Goal: Task Accomplishment & Management: Use online tool/utility

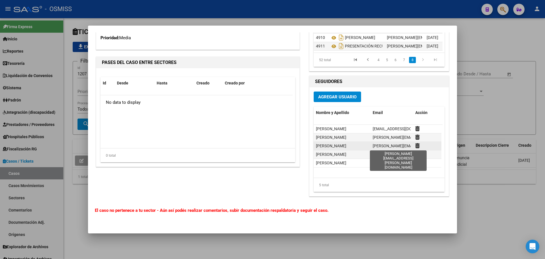
scroll to position [1464, 0]
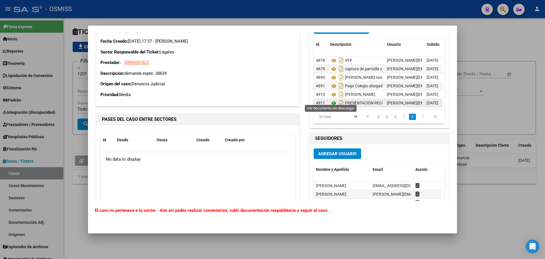
click at [331, 100] on icon at bounding box center [333, 103] width 7 height 7
click at [507, 110] on div at bounding box center [272, 129] width 545 height 259
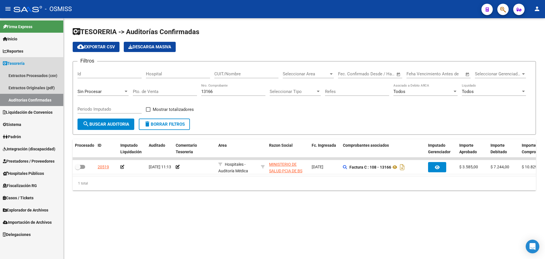
click at [43, 99] on link "Auditorías Confirmadas" at bounding box center [31, 100] width 63 height 12
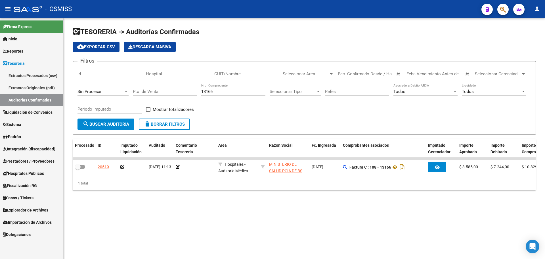
click at [160, 121] on button "delete Borrar Filtros" at bounding box center [164, 123] width 51 height 11
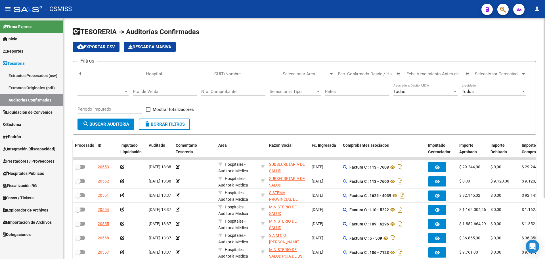
click at [223, 97] on div "Nro. Comprobante" at bounding box center [233, 92] width 64 height 18
click at [222, 93] on input "Nro. Comprobante" at bounding box center [233, 91] width 64 height 5
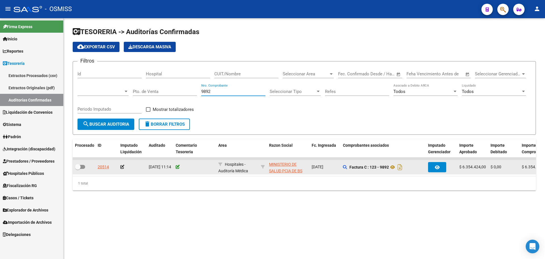
type input "9892"
click at [178, 166] on icon at bounding box center [178, 167] width 4 height 4
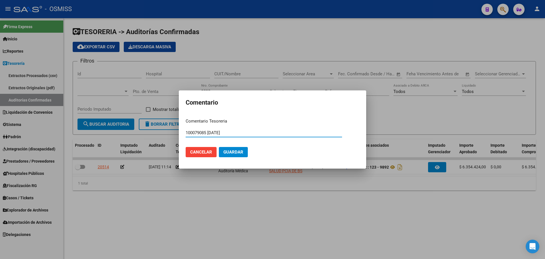
drag, startPoint x: 236, startPoint y: 134, endPoint x: 42, endPoint y: 98, distance: 197.1
click at [42, 98] on div "Comentario Comentario Tesoreria 100079085 [DATE] Ingresar el comentario Cancela…" at bounding box center [272, 129] width 545 height 259
type input "100079085 [DATE]"
click at [238, 153] on span "Guardar" at bounding box center [233, 151] width 20 height 5
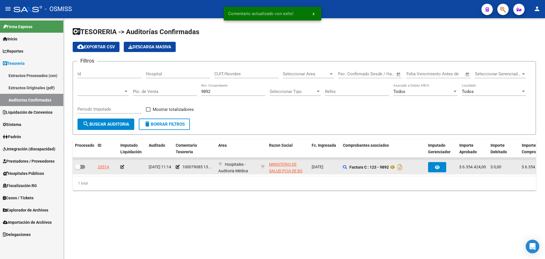
click at [121, 167] on icon at bounding box center [122, 167] width 4 height 4
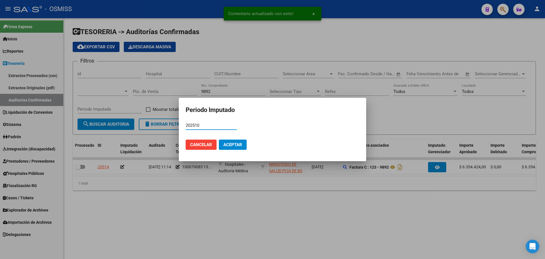
type input "202510"
click at [236, 144] on span "Aceptar" at bounding box center [232, 144] width 19 height 5
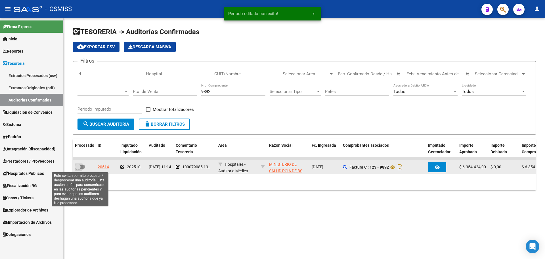
click at [81, 167] on span at bounding box center [80, 167] width 10 height 4
click at [78, 169] on input "checkbox" at bounding box center [77, 169] width 0 height 0
checkbox input "true"
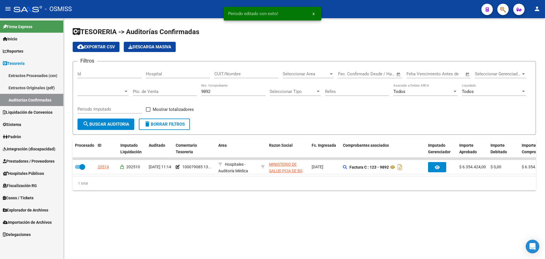
click at [225, 92] on input "9892" at bounding box center [233, 91] width 64 height 5
type input "9894"
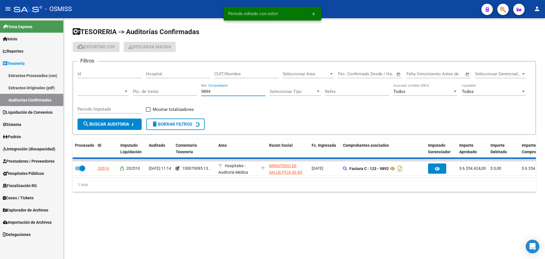
checkbox input "false"
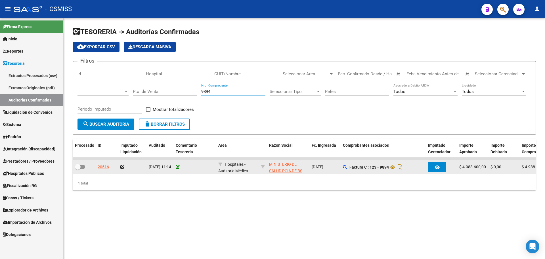
type input "9894"
click at [176, 165] on icon at bounding box center [178, 167] width 4 height 4
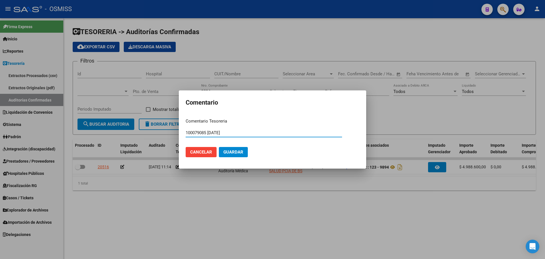
type input "100079085 [DATE]"
click at [244, 152] on button "Guardar" at bounding box center [233, 152] width 29 height 10
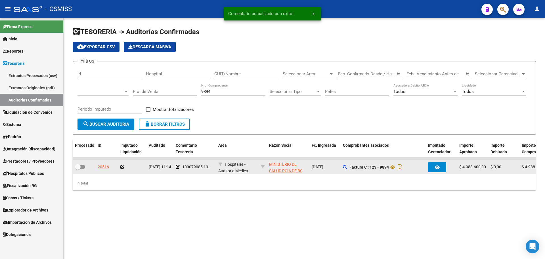
click at [123, 167] on icon at bounding box center [122, 167] width 4 height 4
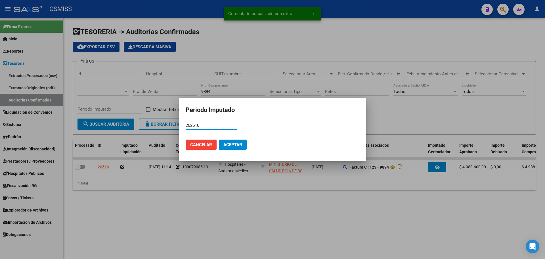
type input "202510"
click at [242, 142] on span "Aceptar" at bounding box center [232, 144] width 19 height 5
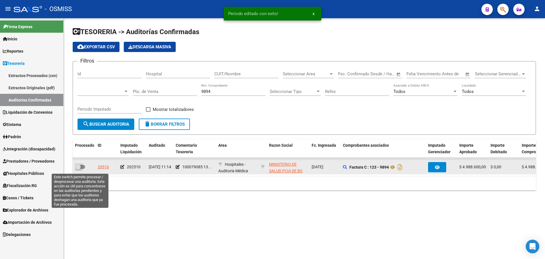
click at [82, 167] on span at bounding box center [80, 167] width 10 height 4
click at [78, 169] on input "checkbox" at bounding box center [77, 169] width 0 height 0
checkbox input "true"
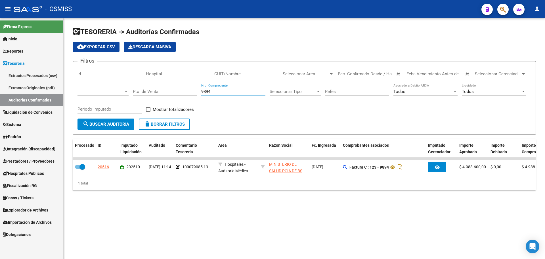
drag, startPoint x: 220, startPoint y: 92, endPoint x: 69, endPoint y: 93, distance: 151.0
click at [73, 92] on form "Filtros Id Hospital CUIT/Nombre Seleccionar Area Seleccionar Area Fecha inicio …" at bounding box center [304, 98] width 463 height 74
type input "16777"
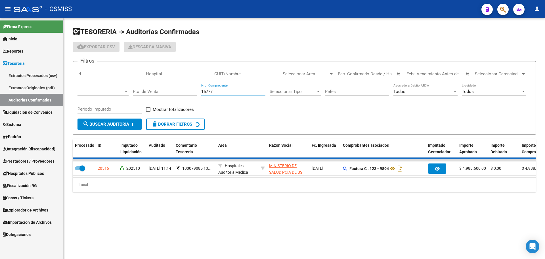
checkbox input "false"
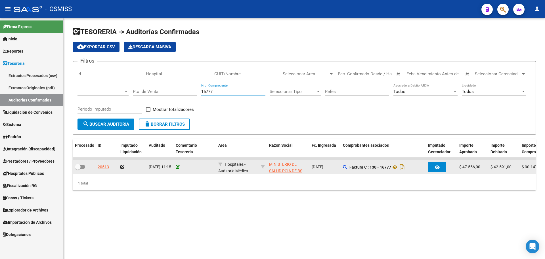
type input "16777"
click at [177, 167] on icon at bounding box center [178, 167] width 4 height 4
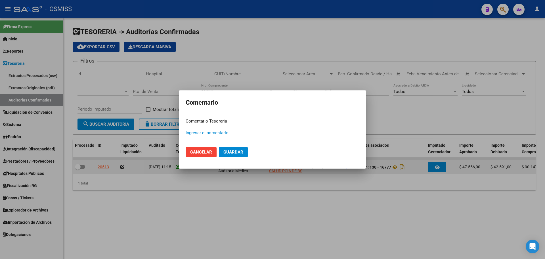
paste input "100079086"
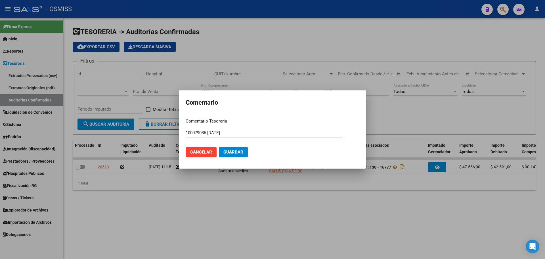
type input "100079086 [DATE]"
click at [225, 155] on button "Guardar" at bounding box center [233, 152] width 29 height 10
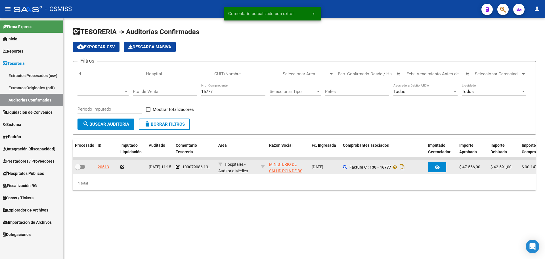
click at [122, 166] on icon at bounding box center [122, 167] width 4 height 4
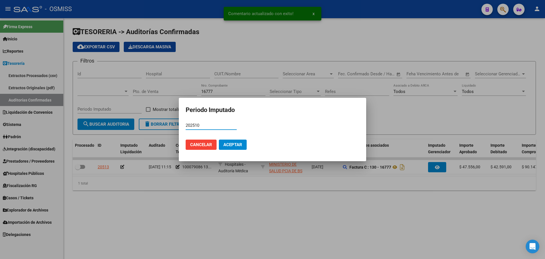
type input "202510"
click at [238, 143] on span "Aceptar" at bounding box center [232, 144] width 19 height 5
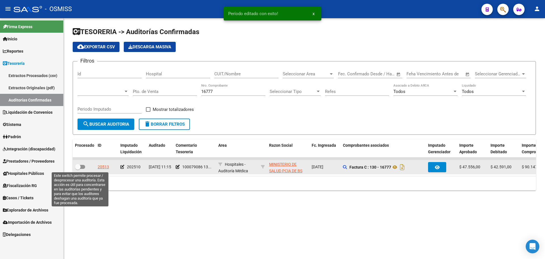
click at [84, 165] on span at bounding box center [80, 167] width 10 height 4
click at [78, 169] on input "checkbox" at bounding box center [77, 169] width 0 height 0
checkbox input "true"
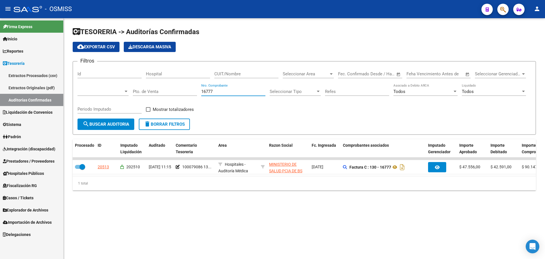
drag, startPoint x: 224, startPoint y: 90, endPoint x: 72, endPoint y: 75, distance: 152.9
click at [72, 75] on div "TESORERIA -> Auditorías Confirmadas cloud_download Exportar CSV Descarga Masiva…" at bounding box center [304, 113] width 481 height 190
type input "5065"
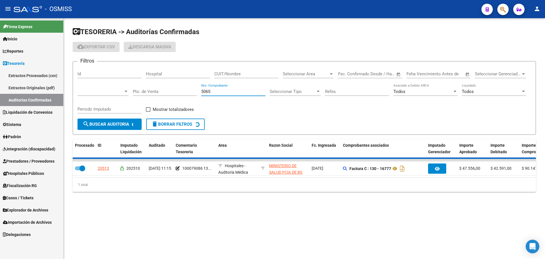
checkbox input "false"
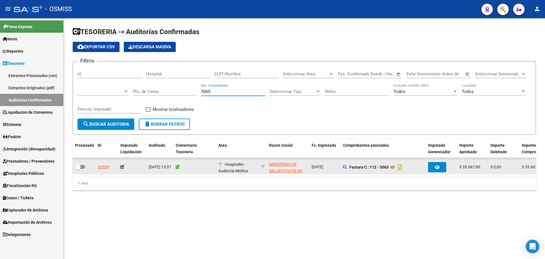
type input "5065"
click at [179, 166] on icon at bounding box center [178, 167] width 4 height 4
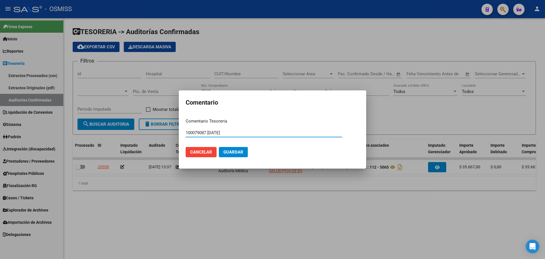
type input "100079087 [DATE]"
click at [236, 154] on span "Guardar" at bounding box center [233, 151] width 20 height 5
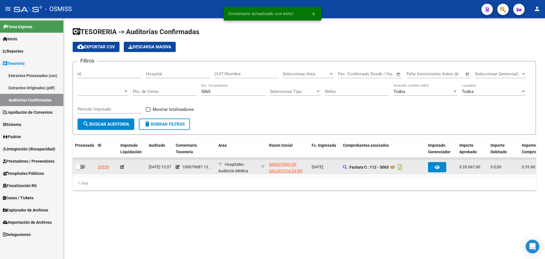
click at [122, 168] on icon at bounding box center [122, 167] width 4 height 4
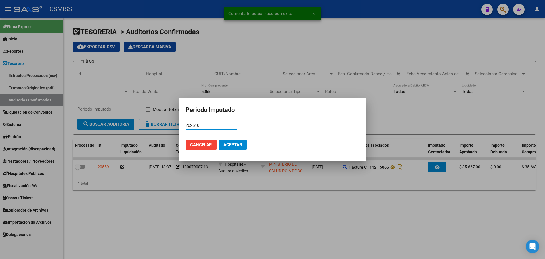
type input "202510"
click at [221, 149] on button "Aceptar" at bounding box center [233, 144] width 28 height 10
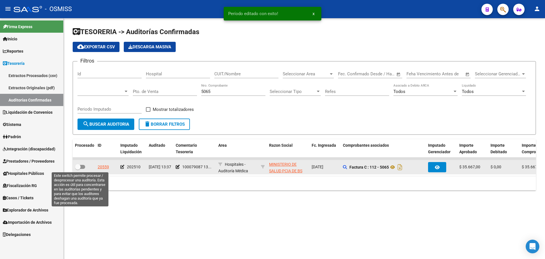
click at [81, 164] on label at bounding box center [80, 166] width 10 height 7
click at [78, 169] on input "checkbox" at bounding box center [77, 169] width 0 height 0
checkbox input "true"
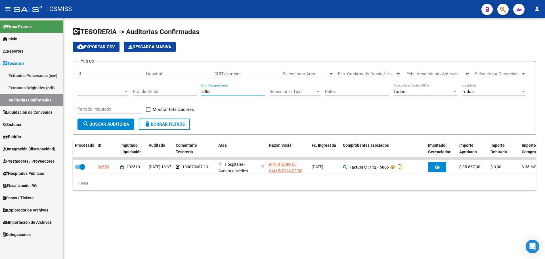
drag, startPoint x: 218, startPoint y: 90, endPoint x: 66, endPoint y: 73, distance: 152.5
click at [66, 73] on div "TESORERIA -> Auditorías Confirmadas cloud_download Exportar CSV Descarga Masiva…" at bounding box center [304, 113] width 481 height 190
type input "13166"
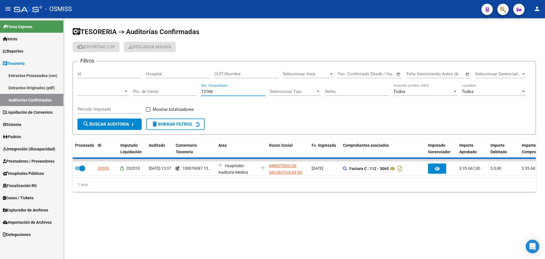
checkbox input "false"
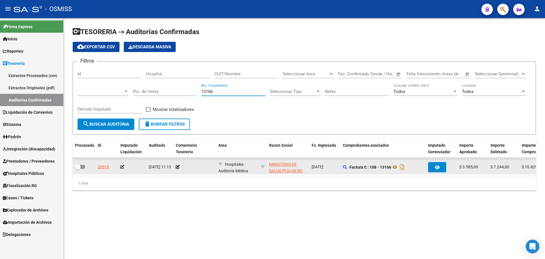
type input "13166"
click at [179, 163] on datatable-body-cell at bounding box center [194, 167] width 43 height 14
click at [177, 167] on icon at bounding box center [178, 167] width 4 height 4
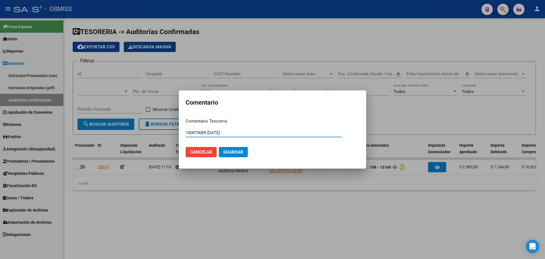
type input "100079089 [DATE]"
click at [232, 157] on button "Guardar" at bounding box center [233, 152] width 29 height 10
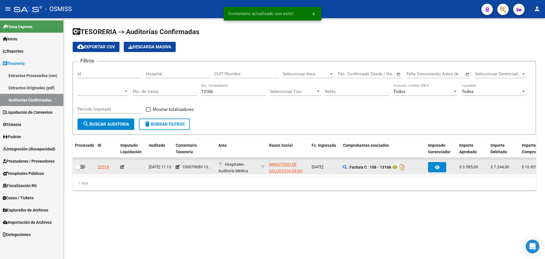
click at [121, 165] on icon at bounding box center [122, 167] width 4 height 4
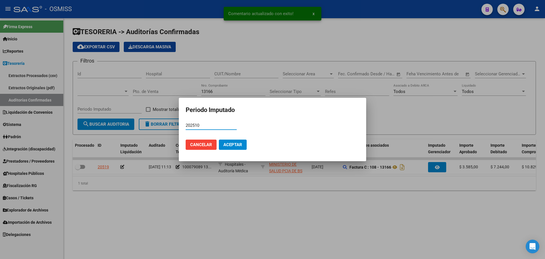
type input "202510"
click at [235, 147] on button "Aceptar" at bounding box center [233, 144] width 28 height 10
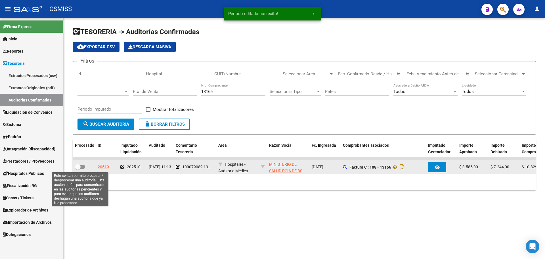
click at [80, 166] on span at bounding box center [78, 167] width 6 height 6
click at [78, 169] on input "checkbox" at bounding box center [77, 169] width 0 height 0
checkbox input "true"
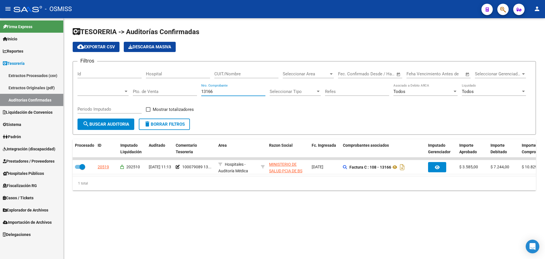
drag, startPoint x: 218, startPoint y: 91, endPoint x: 67, endPoint y: 84, distance: 151.5
click at [67, 84] on div "TESORERIA -> Auditorías Confirmadas cloud_download Exportar CSV Descarga Masiva…" at bounding box center [304, 113] width 481 height 190
type input "7183"
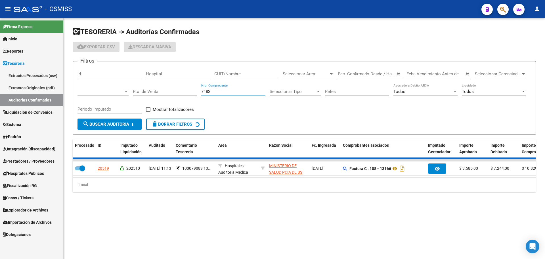
checkbox input "false"
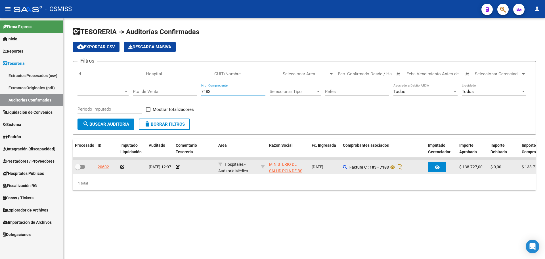
type input "7183"
click at [178, 169] on app-comentario-tesoreria at bounding box center [178, 166] width 4 height 5
click at [177, 165] on icon at bounding box center [178, 167] width 4 height 4
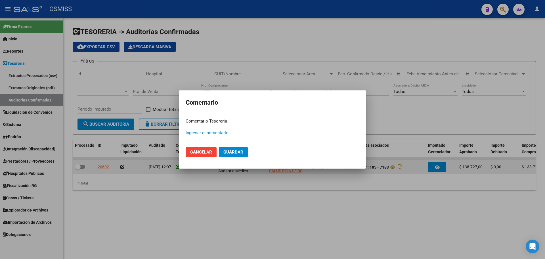
paste input "100079090"
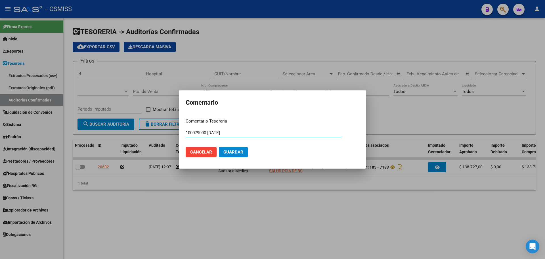
drag, startPoint x: 244, startPoint y: 133, endPoint x: 65, endPoint y: 113, distance: 180.3
click at [65, 113] on div "Comentario Comentario Tesoreria 100079090 [DATE] Ingresar el comentario Cancela…" at bounding box center [272, 129] width 545 height 259
type input "100079090 [DATE]"
click at [244, 151] on button "Guardar" at bounding box center [233, 152] width 29 height 10
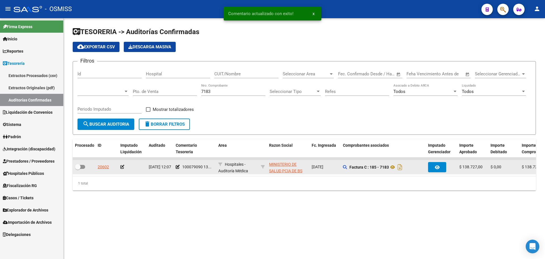
click at [123, 167] on icon at bounding box center [122, 167] width 4 height 4
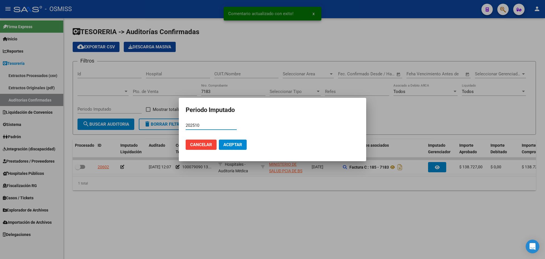
type input "202510"
click at [236, 142] on button "Aceptar" at bounding box center [233, 144] width 28 height 10
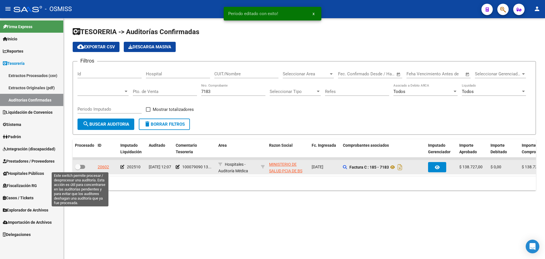
click at [80, 165] on span at bounding box center [78, 167] width 6 height 6
click at [78, 169] on input "checkbox" at bounding box center [77, 169] width 0 height 0
checkbox input "true"
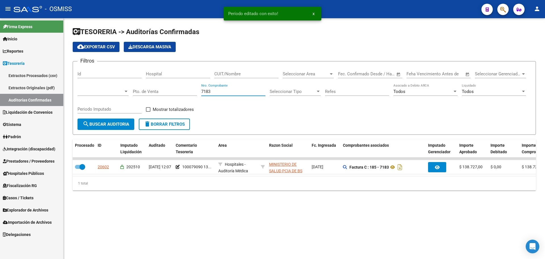
drag, startPoint x: 224, startPoint y: 90, endPoint x: 134, endPoint y: 87, distance: 90.3
click at [134, 87] on div "Filtros Id Hospital CUIT/Nombre Seleccionar Area Seleccionar Area Fecha inicio …" at bounding box center [304, 92] width 454 height 53
type input "7259"
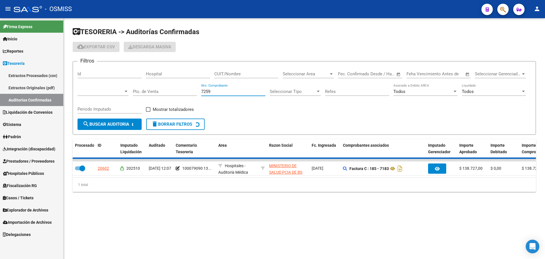
checkbox input "false"
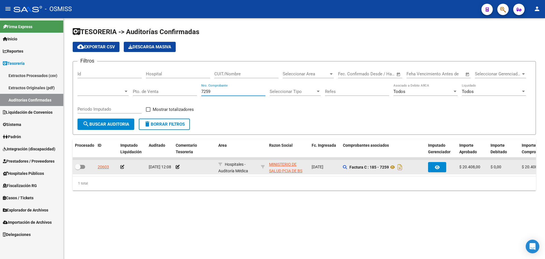
type input "7259"
click at [180, 166] on div at bounding box center [195, 167] width 38 height 7
click at [179, 166] on icon at bounding box center [178, 167] width 4 height 4
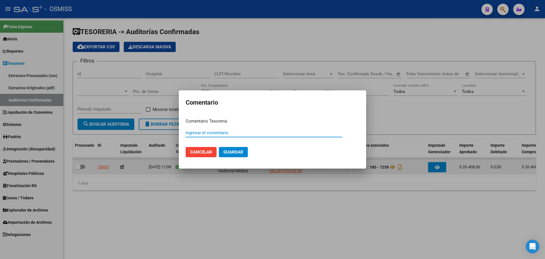
paste input "100079090 [DATE]"
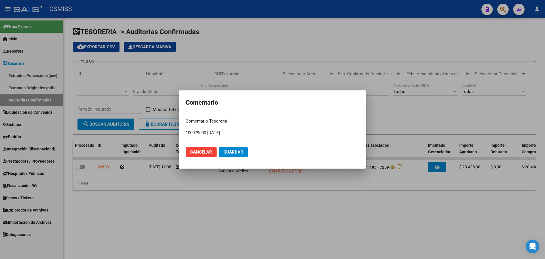
type input "100079090 [DATE]"
click at [233, 151] on span "Guardar" at bounding box center [233, 151] width 20 height 5
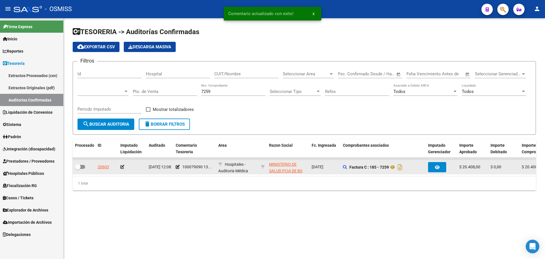
click at [121, 167] on icon at bounding box center [122, 167] width 4 height 4
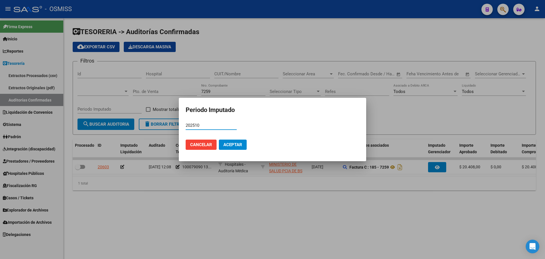
type input "202510"
click at [232, 142] on span "Aceptar" at bounding box center [232, 144] width 19 height 5
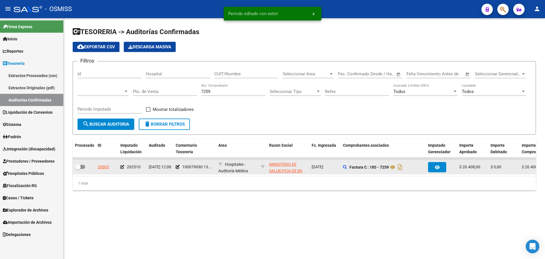
click at [85, 166] on div at bounding box center [84, 166] width 18 height 7
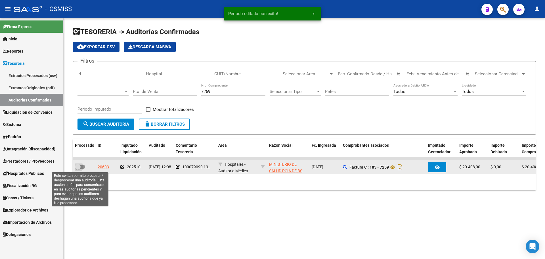
click at [79, 165] on span at bounding box center [78, 167] width 6 height 6
click at [78, 169] on input "checkbox" at bounding box center [77, 169] width 0 height 0
checkbox input "true"
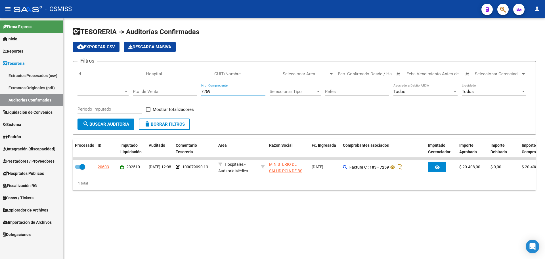
drag, startPoint x: 214, startPoint y: 91, endPoint x: 139, endPoint y: 89, distance: 75.8
click at [139, 89] on div "Filtros Id Hospital CUIT/Nombre Seleccionar Area Seleccionar Area Fecha inicio …" at bounding box center [304, 92] width 454 height 53
type input "6528"
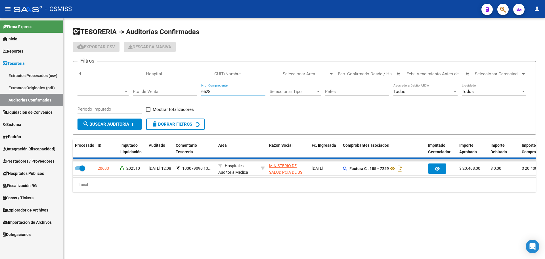
checkbox input "false"
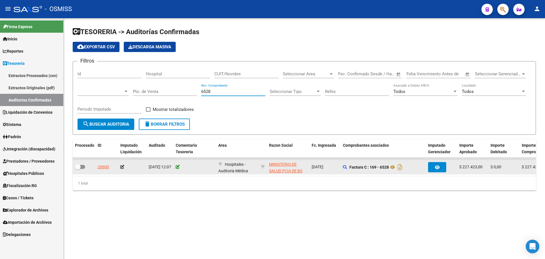
type input "6528"
click at [178, 165] on icon at bounding box center [178, 167] width 4 height 4
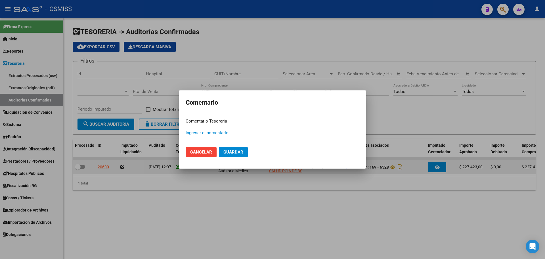
paste input "100079091"
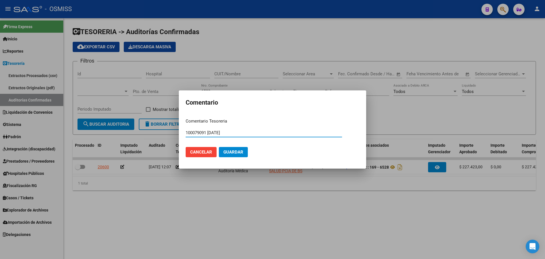
type input "100079091 [DATE]"
click at [228, 150] on span "Guardar" at bounding box center [233, 151] width 20 height 5
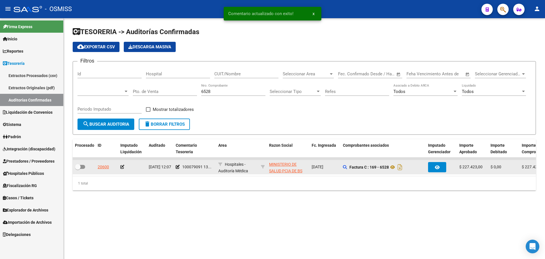
click at [123, 166] on icon at bounding box center [122, 167] width 4 height 4
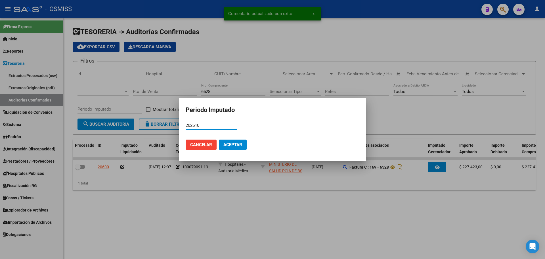
type input "202510"
click at [237, 140] on button "Aceptar" at bounding box center [233, 144] width 28 height 10
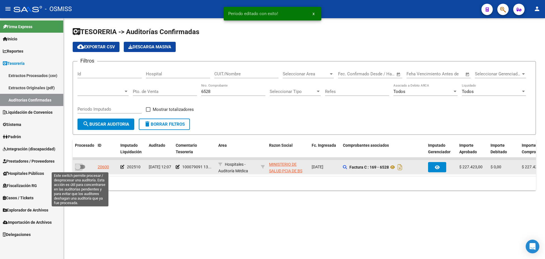
click at [81, 170] on label at bounding box center [80, 166] width 10 height 7
click at [78, 169] on input "checkbox" at bounding box center [77, 169] width 0 height 0
checkbox input "true"
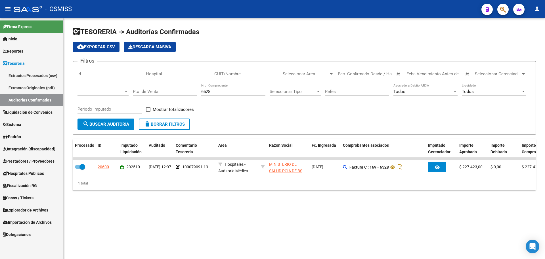
drag, startPoint x: 224, startPoint y: 94, endPoint x: 135, endPoint y: 78, distance: 90.4
click at [135, 78] on div "Filtros Id Hospital CUIT/Nombre Seleccionar Area Seleccionar Area Fecha inicio …" at bounding box center [304, 92] width 454 height 53
click at [213, 104] on div "Filtros Id Hospital CUIT/Nombre Seleccionar Area Seleccionar Area Fecha inicio …" at bounding box center [304, 92] width 454 height 53
drag, startPoint x: 231, startPoint y: 93, endPoint x: 131, endPoint y: 79, distance: 100.6
click at [131, 79] on div "Filtros Id Hospital CUIT/Nombre Seleccionar Area Seleccionar Area Fecha inicio …" at bounding box center [304, 92] width 454 height 53
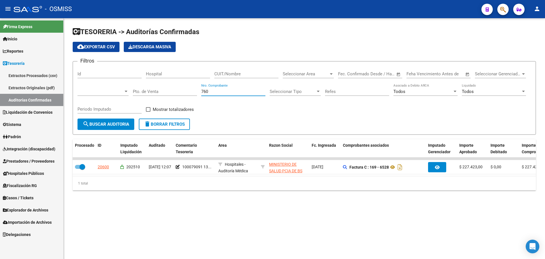
type input "7608"
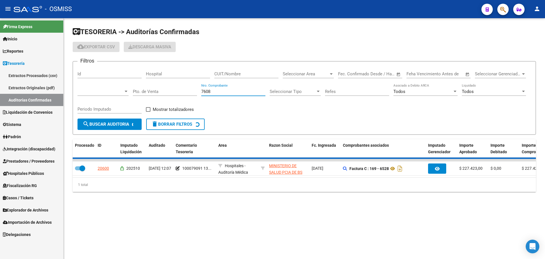
checkbox input "false"
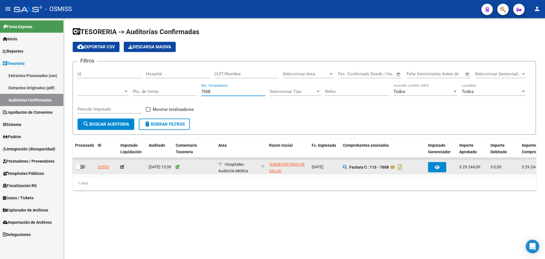
type input "7608"
click at [177, 167] on icon at bounding box center [178, 167] width 4 height 4
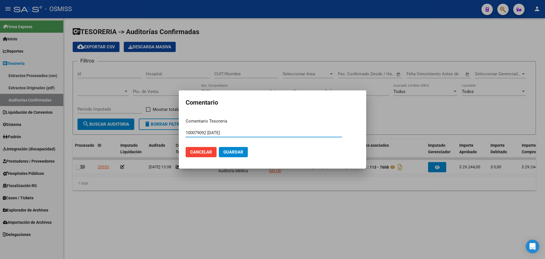
type input "100079092 [DATE]"
click at [230, 147] on button "Guardar" at bounding box center [233, 152] width 29 height 10
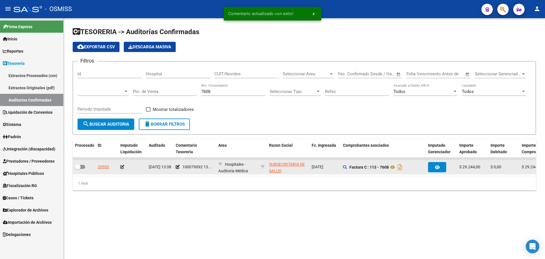
click at [120, 166] on icon at bounding box center [122, 167] width 4 height 4
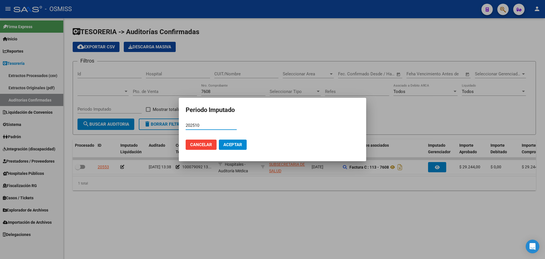
type input "202510"
click at [237, 143] on span "Aceptar" at bounding box center [232, 144] width 19 height 5
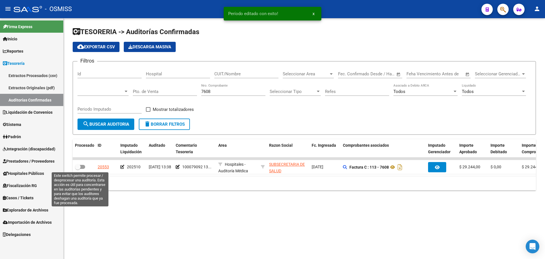
drag, startPoint x: 80, startPoint y: 167, endPoint x: 118, endPoint y: 176, distance: 38.8
click at [81, 168] on span at bounding box center [80, 167] width 10 height 4
click at [78, 169] on input "checkbox" at bounding box center [77, 169] width 0 height 0
checkbox input "true"
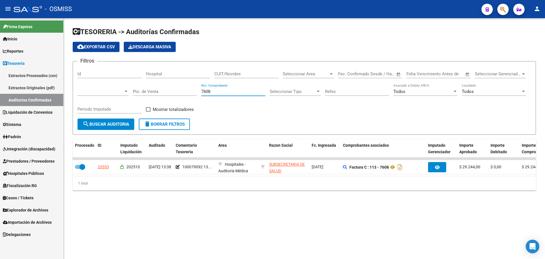
drag, startPoint x: 233, startPoint y: 92, endPoint x: 106, endPoint y: 65, distance: 129.6
click at [106, 65] on form "Filtros Id Hospital CUIT/Nombre Seleccionar Area Seleccionar Area Fecha inicio …" at bounding box center [304, 98] width 463 height 74
type input "6272"
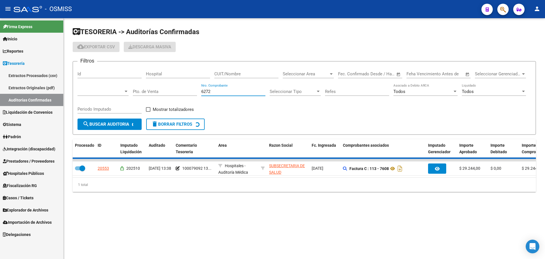
checkbox input "false"
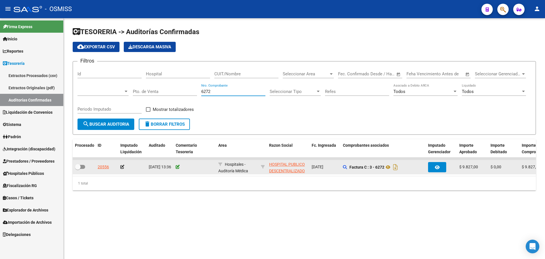
type input "6272"
click at [176, 168] on icon at bounding box center [178, 167] width 4 height 4
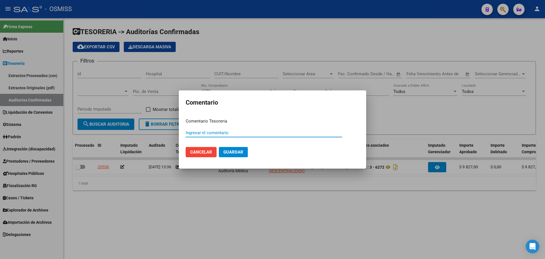
paste input "100079093"
type input "100079093 [DATE]"
click at [242, 150] on span "Guardar" at bounding box center [233, 151] width 20 height 5
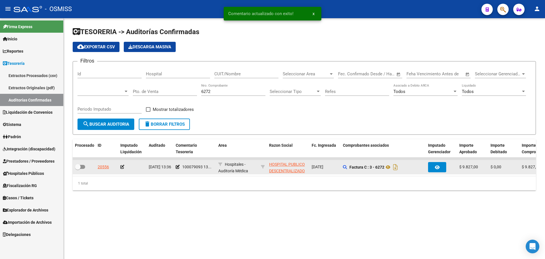
click at [123, 169] on app-auditoria-edit-perido at bounding box center [122, 166] width 4 height 5
click at [120, 166] on datatable-body-cell at bounding box center [132, 167] width 28 height 14
click at [121, 167] on icon at bounding box center [122, 167] width 4 height 4
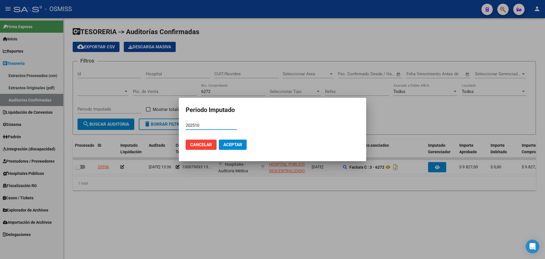
type input "202510"
click at [228, 144] on span "Aceptar" at bounding box center [232, 144] width 19 height 5
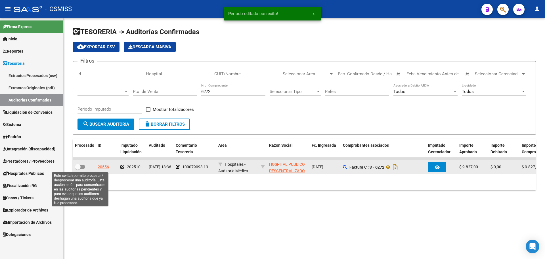
click at [83, 169] on label at bounding box center [80, 166] width 10 height 7
click at [78, 169] on input "checkbox" at bounding box center [77, 169] width 0 height 0
checkbox input "true"
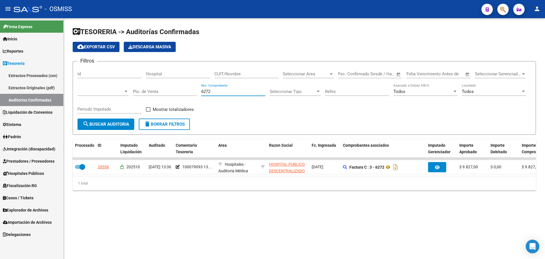
drag, startPoint x: 223, startPoint y: 90, endPoint x: 132, endPoint y: 80, distance: 91.4
click at [132, 80] on div "Filtros Id Hospital CUIT/Nombre Seleccionar Area Seleccionar Area Fecha inicio …" at bounding box center [304, 92] width 454 height 53
type input "348"
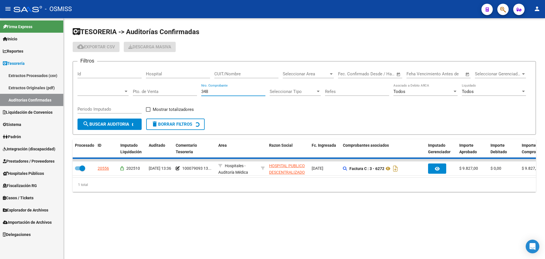
checkbox input "false"
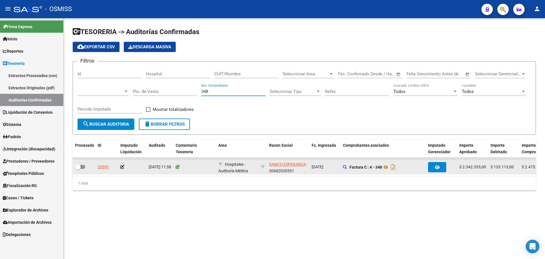
type input "348"
click at [176, 165] on icon at bounding box center [178, 167] width 4 height 4
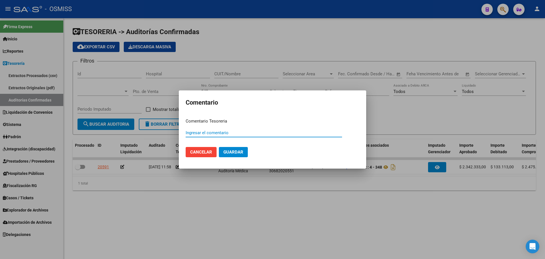
paste input "100079094"
type input "100079094 [DATE]"
click at [232, 148] on button "Guardar" at bounding box center [233, 152] width 29 height 10
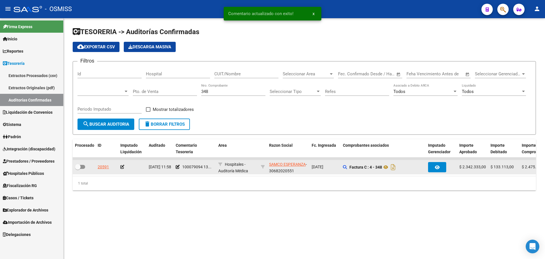
click at [122, 167] on icon at bounding box center [122, 167] width 4 height 4
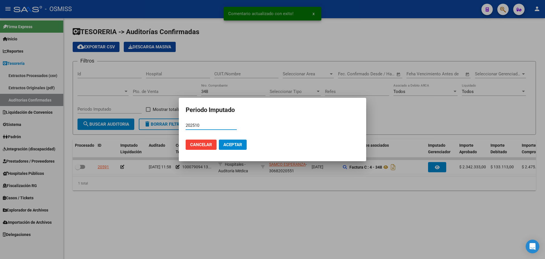
type input "202510"
click at [243, 150] on mat-dialog-actions "Cancelar Aceptar" at bounding box center [273, 144] width 174 height 19
click at [232, 144] on span "Aceptar" at bounding box center [232, 144] width 19 height 5
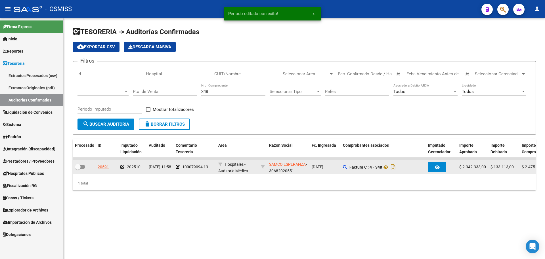
click at [84, 167] on span at bounding box center [80, 167] width 10 height 4
click at [78, 169] on input "checkbox" at bounding box center [77, 169] width 0 height 0
checkbox input "true"
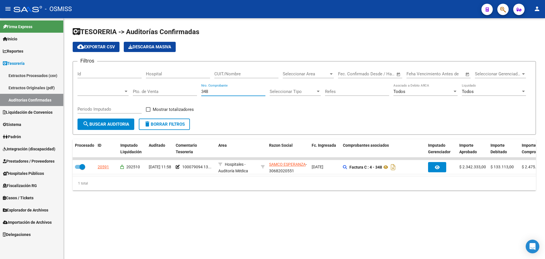
drag, startPoint x: 215, startPoint y: 92, endPoint x: 158, endPoint y: 83, distance: 58.1
click at [158, 83] on div "Filtros Id Hospital CUIT/Nombre Seleccionar Area Seleccionar Area Fecha inicio …" at bounding box center [304, 92] width 454 height 53
type input "4075"
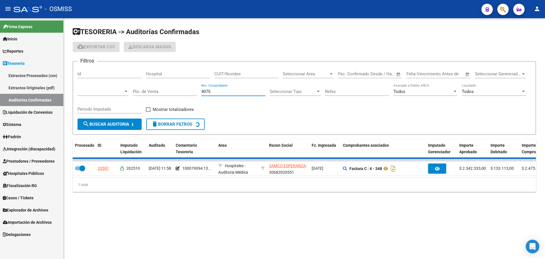
checkbox input "false"
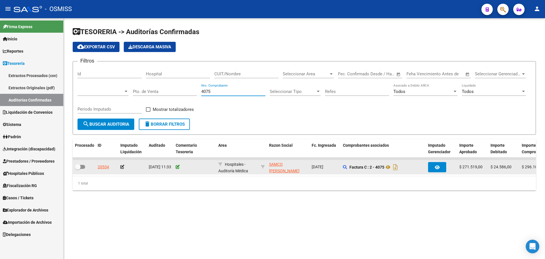
type input "4075"
click at [177, 167] on icon at bounding box center [178, 167] width 4 height 4
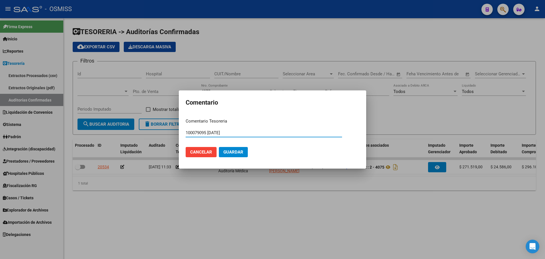
type input "100079095 [DATE]"
click at [255, 147] on mat-dialog-actions "Cancelar Guardar" at bounding box center [273, 151] width 174 height 19
click at [227, 150] on span "Guardar" at bounding box center [233, 151] width 20 height 5
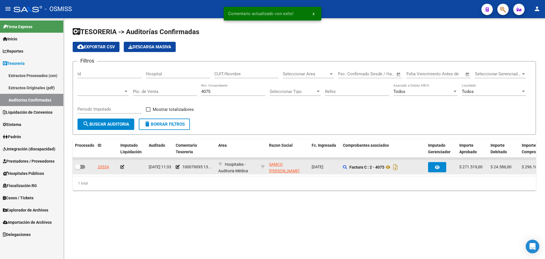
click at [120, 166] on datatable-body-cell at bounding box center [132, 167] width 28 height 14
click at [122, 167] on icon at bounding box center [122, 167] width 4 height 4
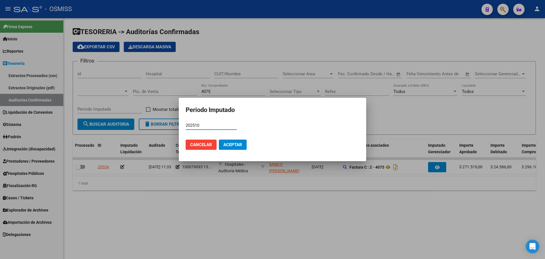
type input "202510"
click at [229, 145] on span "Aceptar" at bounding box center [232, 144] width 19 height 5
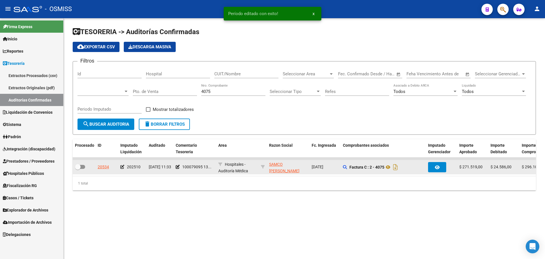
click at [121, 166] on icon at bounding box center [122, 167] width 4 height 4
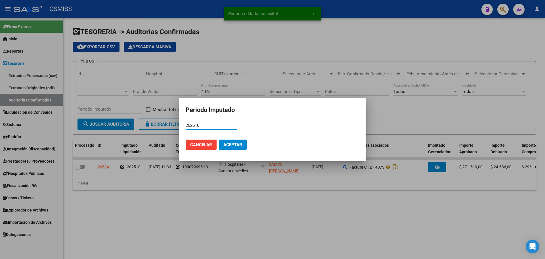
click at [188, 146] on button "Cancelar" at bounding box center [201, 144] width 31 height 10
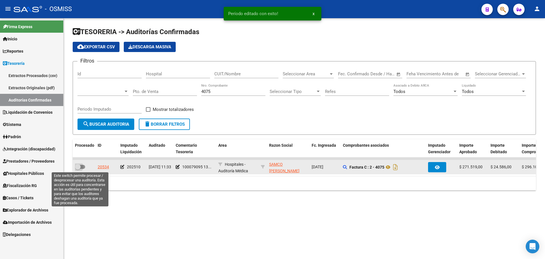
click at [80, 167] on span at bounding box center [78, 167] width 6 height 6
click at [78, 169] on input "checkbox" at bounding box center [77, 169] width 0 height 0
checkbox input "true"
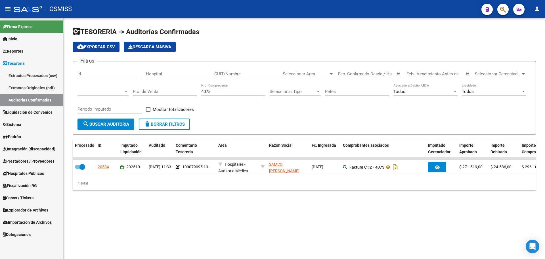
drag, startPoint x: 215, startPoint y: 94, endPoint x: 215, endPoint y: 91, distance: 3.4
click at [215, 92] on div "4075 Nro. Comprobante" at bounding box center [233, 89] width 64 height 12
drag, startPoint x: 215, startPoint y: 90, endPoint x: 153, endPoint y: 79, distance: 62.6
click at [153, 79] on div "Filtros Id Hospital CUIT/Nombre Seleccionar Area Seleccionar Area Fecha inicio …" at bounding box center [304, 92] width 454 height 53
type input "3693"
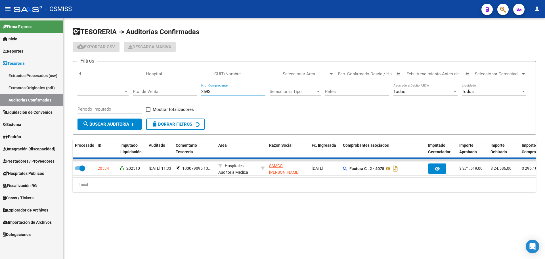
checkbox input "false"
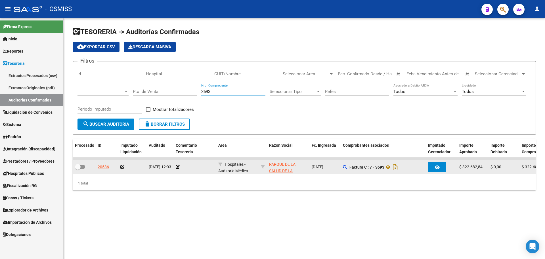
type input "3693"
click at [177, 164] on div at bounding box center [195, 167] width 38 height 7
click at [178, 166] on icon at bounding box center [178, 167] width 4 height 4
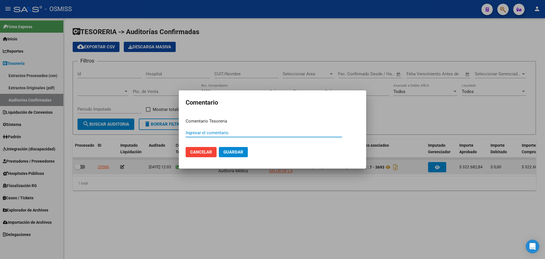
paste input "100079097"
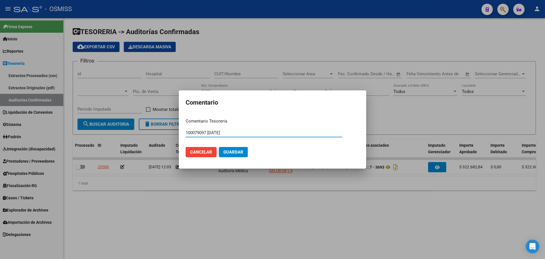
type input "100079097 [DATE]"
click at [238, 154] on span "Guardar" at bounding box center [233, 151] width 20 height 5
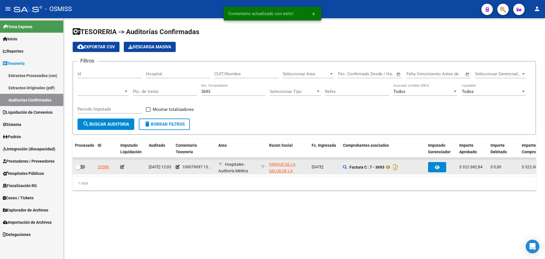
click at [123, 167] on icon at bounding box center [122, 167] width 4 height 4
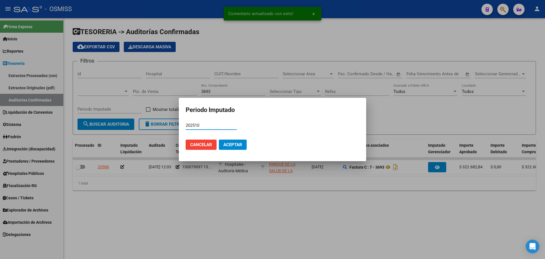
type input "202510"
click at [232, 144] on span "Aceptar" at bounding box center [232, 144] width 19 height 5
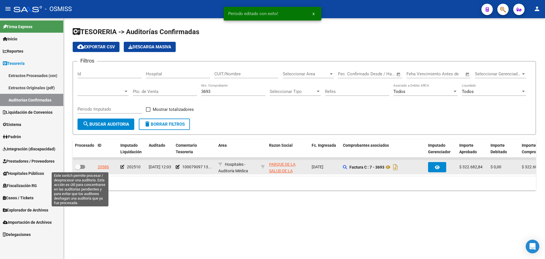
click at [81, 167] on span at bounding box center [80, 167] width 10 height 4
click at [78, 169] on input "checkbox" at bounding box center [77, 169] width 0 height 0
checkbox input "true"
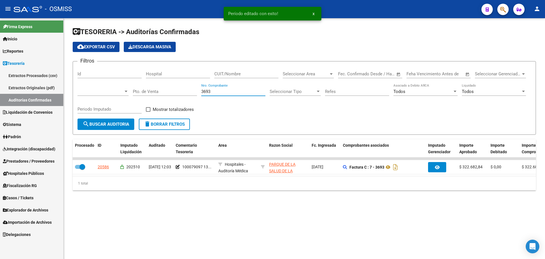
drag, startPoint x: 222, startPoint y: 93, endPoint x: 101, endPoint y: 86, distance: 121.1
click at [143, 82] on div "Filtros Id Hospital CUIT/Nombre Seleccionar Area Seleccionar Area Fecha inicio …" at bounding box center [304, 92] width 454 height 53
type input "1958"
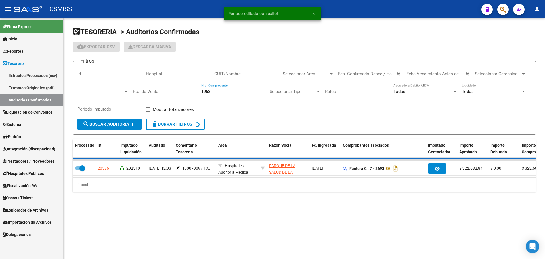
checkbox input "false"
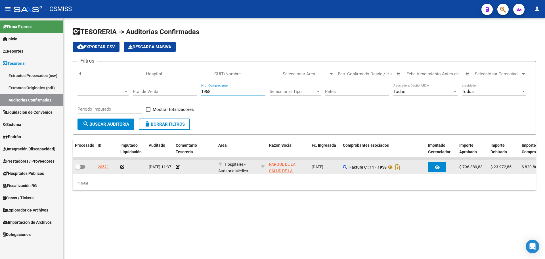
type input "1958"
click at [179, 169] on app-comentario-tesoreria at bounding box center [178, 166] width 4 height 5
click at [177, 167] on icon at bounding box center [178, 167] width 4 height 4
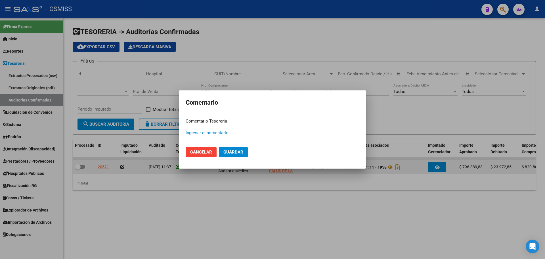
paste input "100079097"
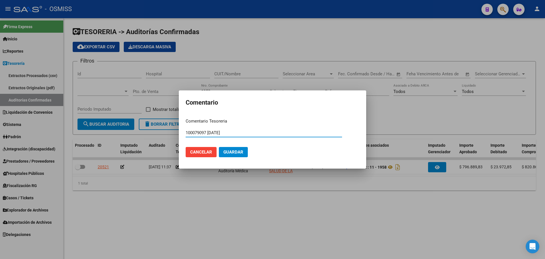
type input "100079097 [DATE]"
click at [221, 152] on button "Guardar" at bounding box center [233, 152] width 29 height 10
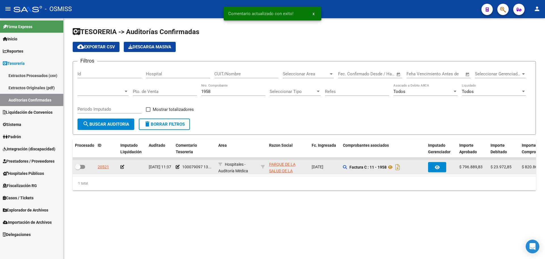
click at [123, 165] on icon at bounding box center [122, 167] width 4 height 4
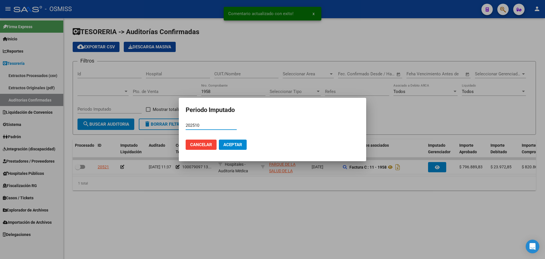
type input "202510"
click at [244, 143] on button "Aceptar" at bounding box center [233, 144] width 28 height 10
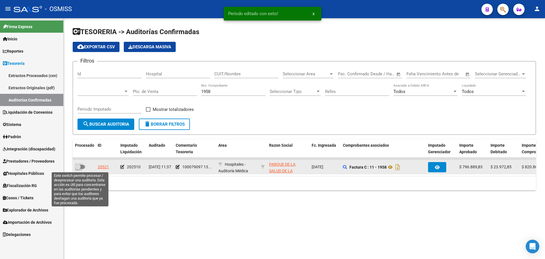
click at [82, 169] on label at bounding box center [80, 166] width 10 height 7
click at [78, 169] on input "checkbox" at bounding box center [77, 169] width 0 height 0
checkbox input "true"
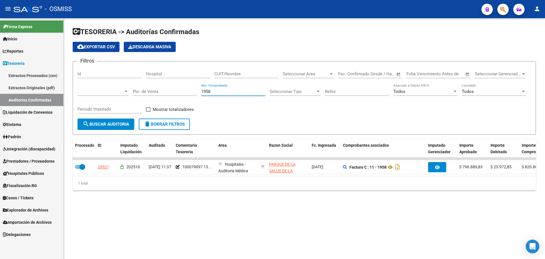
drag, startPoint x: 216, startPoint y: 92, endPoint x: 106, endPoint y: 87, distance: 110.0
click at [106, 87] on div "Filtros Id Hospital CUIT/Nombre Seleccionar Area Seleccionar Area Fecha inicio …" at bounding box center [304, 92] width 454 height 53
type input "6296"
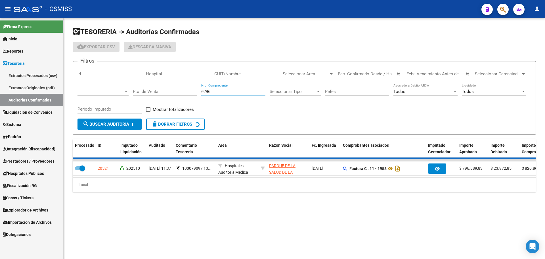
checkbox input "false"
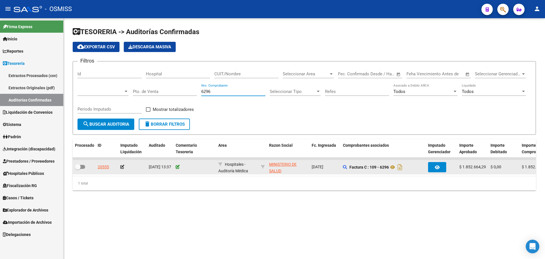
type input "6296"
click at [178, 167] on icon at bounding box center [178, 167] width 4 height 4
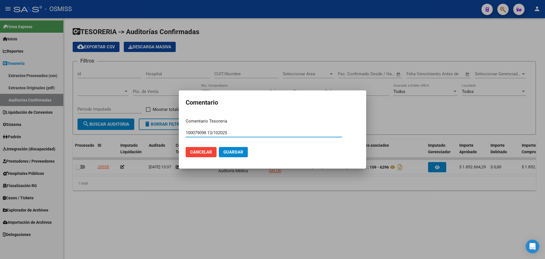
click at [220, 133] on input "100079098 13/102025" at bounding box center [264, 132] width 156 height 5
type input "100079098 [DATE]"
click at [242, 151] on span "Guardar" at bounding box center [233, 151] width 20 height 5
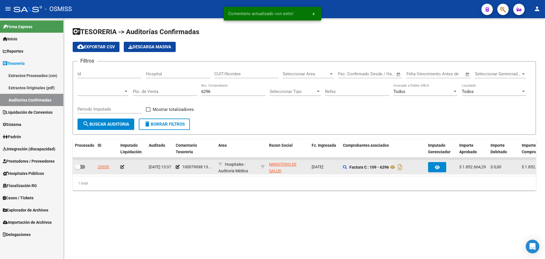
click at [123, 166] on icon at bounding box center [122, 167] width 4 height 4
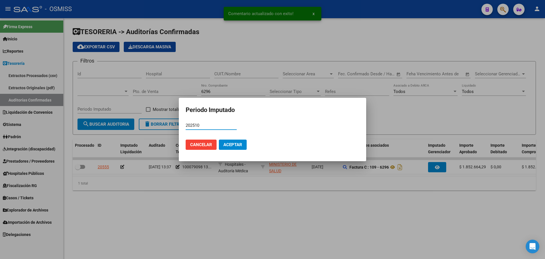
type input "202510"
click at [251, 146] on mat-dialog-actions "Cancelar Aceptar" at bounding box center [273, 144] width 174 height 19
click at [247, 146] on mat-dialog-actions "Cancelar Aceptar" at bounding box center [273, 144] width 174 height 19
click at [231, 146] on span "Aceptar" at bounding box center [232, 144] width 19 height 5
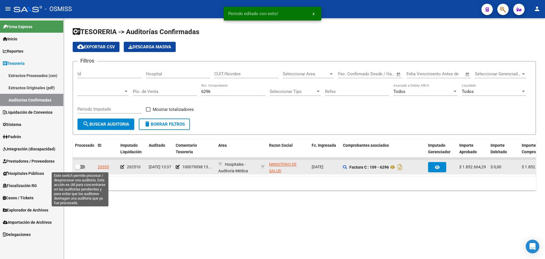
click at [82, 166] on span at bounding box center [80, 167] width 10 height 4
click at [78, 169] on input "checkbox" at bounding box center [77, 169] width 0 height 0
checkbox input "true"
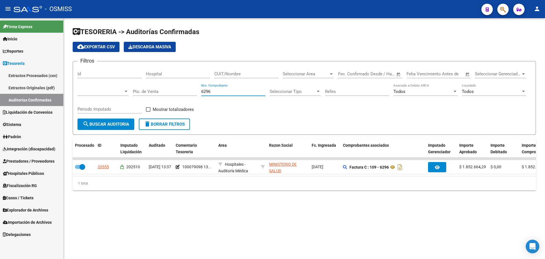
drag, startPoint x: 220, startPoint y: 92, endPoint x: 108, endPoint y: 89, distance: 112.2
click at [108, 89] on div "Filtros Id Hospital CUIT/Nombre Seleccionar Area Seleccionar Area Fecha inicio …" at bounding box center [304, 92] width 454 height 53
type input "451"
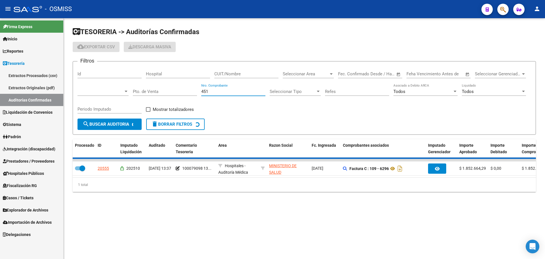
checkbox input "false"
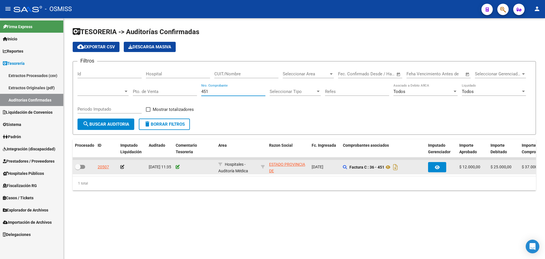
type input "451"
click at [177, 168] on icon at bounding box center [178, 167] width 4 height 4
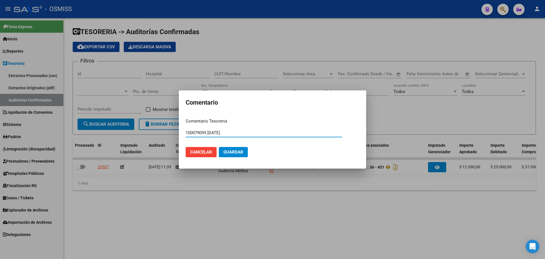
drag, startPoint x: 236, startPoint y: 133, endPoint x: 76, endPoint y: 120, distance: 160.7
click at [76, 120] on div "Comentario Comentario Tesoreria 100079099 [DATE] Ingresar el comentario Cancela…" at bounding box center [272, 129] width 545 height 259
type input "100079099 [DATE]"
click at [233, 154] on span "Guardar" at bounding box center [233, 151] width 20 height 5
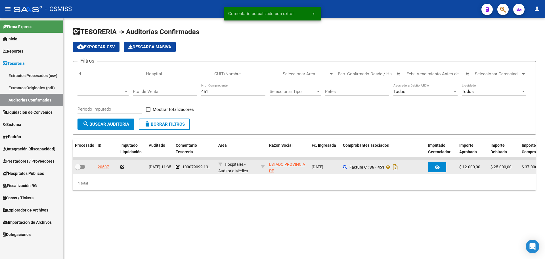
click at [123, 167] on icon at bounding box center [122, 167] width 4 height 4
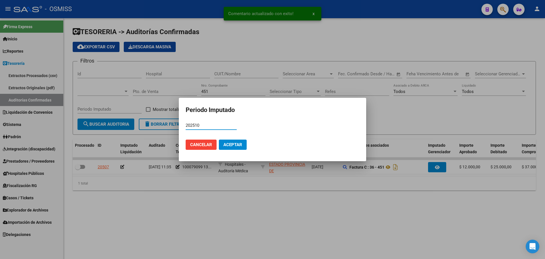
type input "202510"
click at [236, 139] on button "Aceptar" at bounding box center [233, 144] width 28 height 10
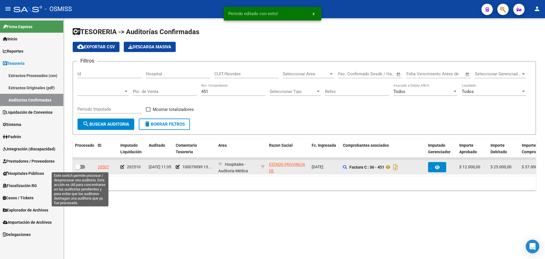
click at [83, 169] on label at bounding box center [80, 166] width 10 height 7
click at [78, 169] on input "checkbox" at bounding box center [77, 169] width 0 height 0
checkbox input "true"
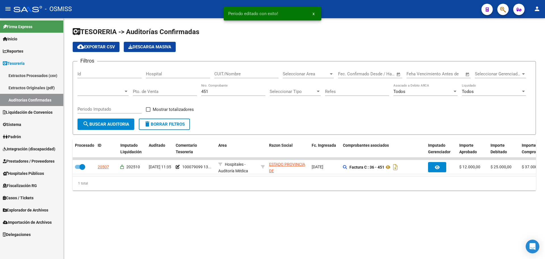
drag, startPoint x: 225, startPoint y: 88, endPoint x: 190, endPoint y: 81, distance: 35.4
click at [190, 81] on div "Filtros Id Hospital CUIT/Nombre Seleccionar Area Seleccionar Area Fecha inicio …" at bounding box center [304, 92] width 454 height 53
click at [213, 90] on input "451" at bounding box center [233, 91] width 64 height 5
drag, startPoint x: 214, startPoint y: 92, endPoint x: 156, endPoint y: 85, distance: 58.9
click at [156, 85] on div "Filtros Id Hospital CUIT/Nombre Seleccionar Area Seleccionar Area Fecha inicio …" at bounding box center [304, 92] width 454 height 53
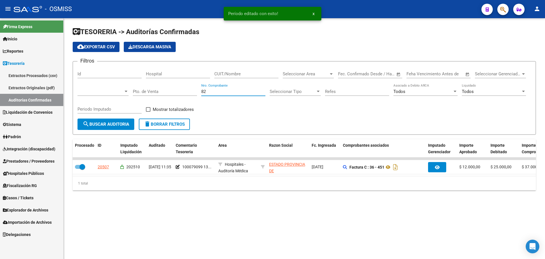
type input "829"
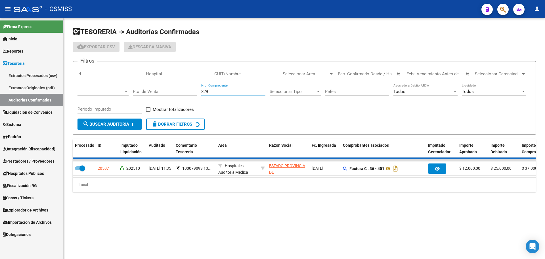
checkbox input "false"
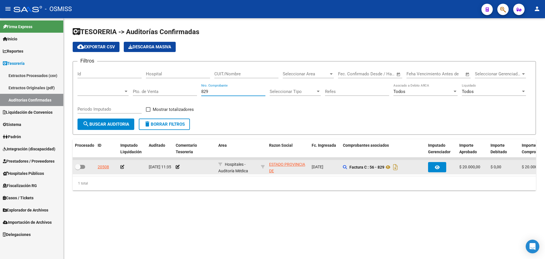
type input "829"
click at [180, 170] on div at bounding box center [195, 167] width 38 height 7
click at [179, 169] on app-comentario-tesoreria at bounding box center [178, 166] width 4 height 5
click at [177, 167] on icon at bounding box center [178, 167] width 4 height 4
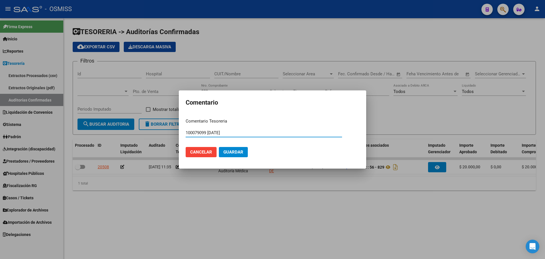
type input "100079099 [DATE]"
click at [229, 155] on button "Guardar" at bounding box center [233, 152] width 29 height 10
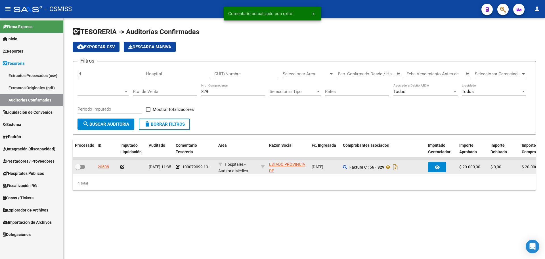
click at [121, 168] on icon at bounding box center [122, 167] width 4 height 4
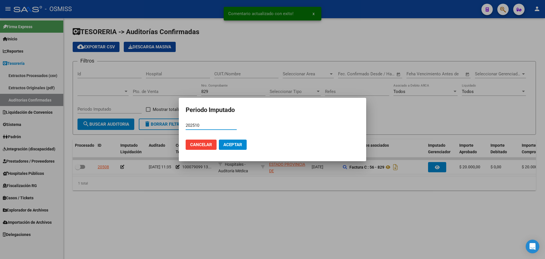
type input "202510"
click at [241, 141] on button "Aceptar" at bounding box center [233, 144] width 28 height 10
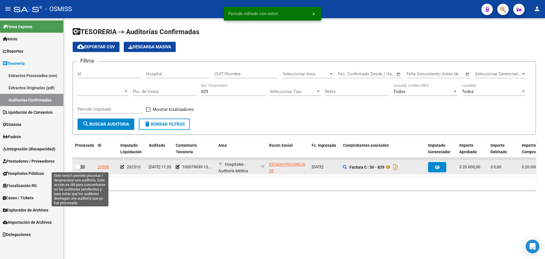
click at [79, 165] on span at bounding box center [78, 167] width 6 height 6
click at [78, 169] on input "checkbox" at bounding box center [77, 169] width 0 height 0
checkbox input "true"
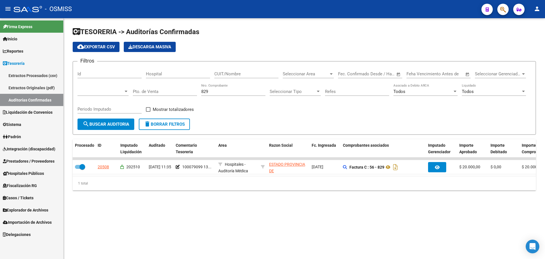
click at [215, 87] on div "829 Nro. Comprobante" at bounding box center [233, 89] width 64 height 12
drag, startPoint x: 216, startPoint y: 92, endPoint x: 18, endPoint y: 89, distance: 198.5
click at [18, 89] on mat-sidenav-container "Firma Express Inicio Calendario SSS Instructivos Contacto OS Reportes Ingresos …" at bounding box center [272, 138] width 545 height 240
type input "13632"
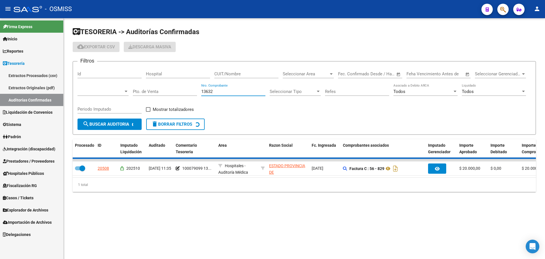
checkbox input "false"
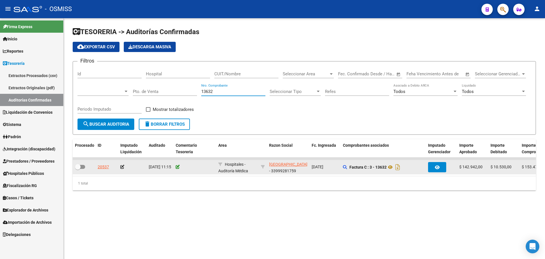
type input "13632"
click at [178, 165] on icon at bounding box center [178, 167] width 4 height 4
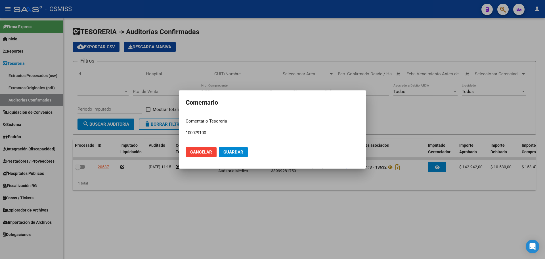
type input "100079100"
click at [229, 154] on span "Guardar" at bounding box center [233, 151] width 20 height 5
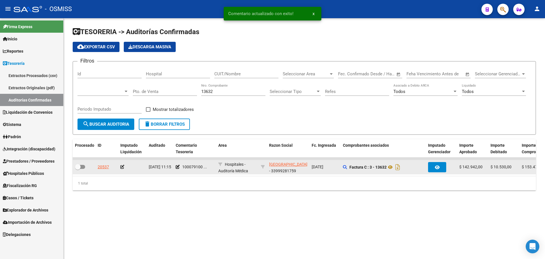
click at [123, 167] on icon at bounding box center [122, 167] width 4 height 4
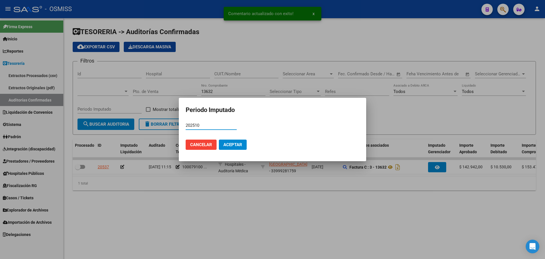
type input "202510"
click at [240, 143] on span "Aceptar" at bounding box center [232, 144] width 19 height 5
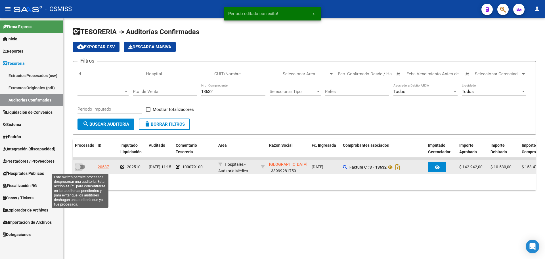
click at [84, 169] on label at bounding box center [80, 166] width 10 height 7
click at [78, 169] on input "checkbox" at bounding box center [77, 169] width 0 height 0
checkbox input "true"
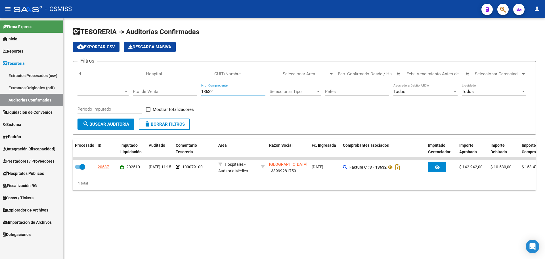
drag, startPoint x: 218, startPoint y: 92, endPoint x: 103, endPoint y: 94, distance: 115.0
click at [103, 94] on div "Filtros Id Hospital CUIT/Nombre Seleccionar Area Seleccionar Area Fecha inicio …" at bounding box center [304, 92] width 454 height 53
type input "5222"
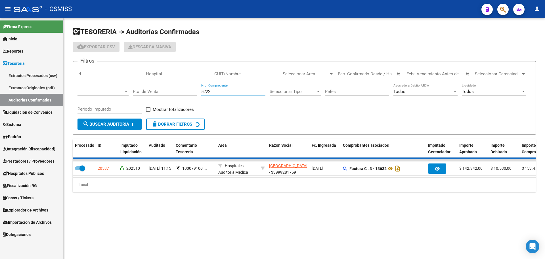
checkbox input "false"
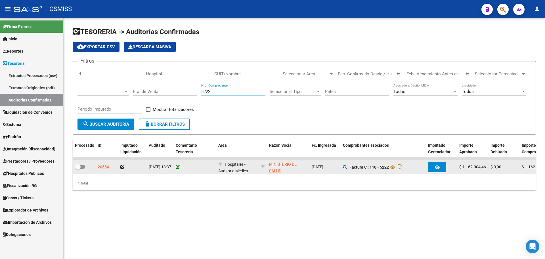
type input "5222"
click at [178, 167] on icon at bounding box center [178, 167] width 4 height 4
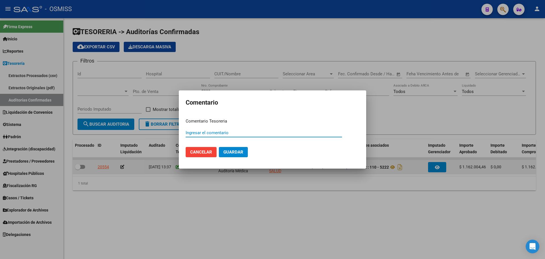
paste input "100079101"
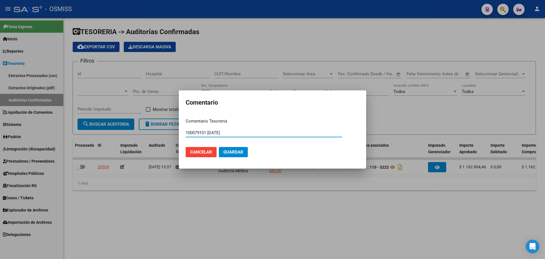
type input "100079101 [DATE]"
click at [235, 152] on span "Guardar" at bounding box center [233, 151] width 20 height 5
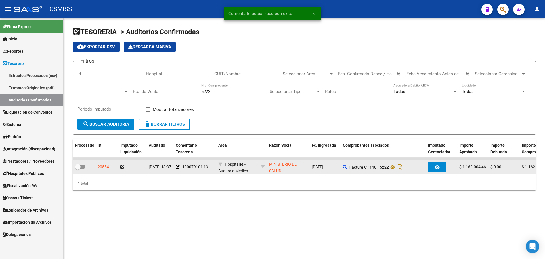
click at [121, 168] on icon at bounding box center [122, 167] width 4 height 4
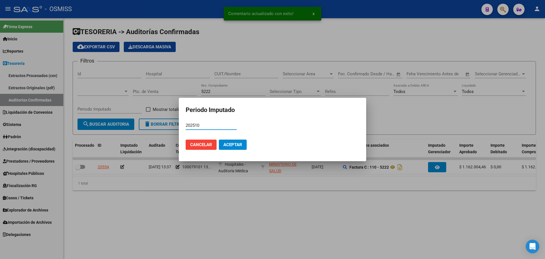
type input "202510"
click at [227, 144] on span "Aceptar" at bounding box center [232, 144] width 19 height 5
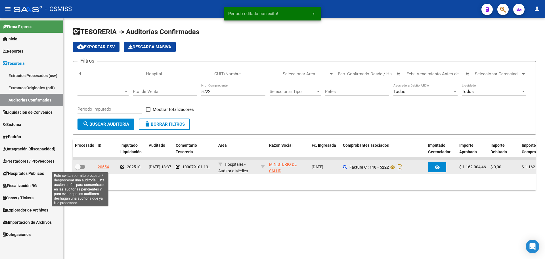
click at [83, 168] on span at bounding box center [80, 167] width 10 height 4
click at [78, 169] on input "checkbox" at bounding box center [77, 169] width 0 height 0
checkbox input "true"
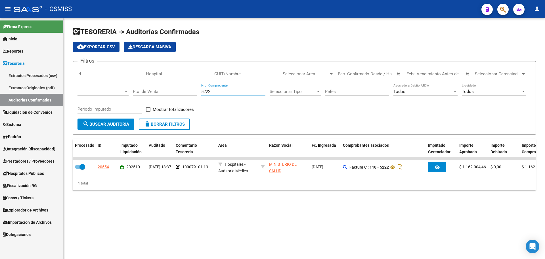
drag, startPoint x: 215, startPoint y: 93, endPoint x: 130, endPoint y: 87, distance: 85.1
click at [130, 87] on div "Filtros Id Hospital CUIT/Nombre Seleccionar Area Seleccionar Area Fecha inicio …" at bounding box center [304, 92] width 454 height 53
type input "7123"
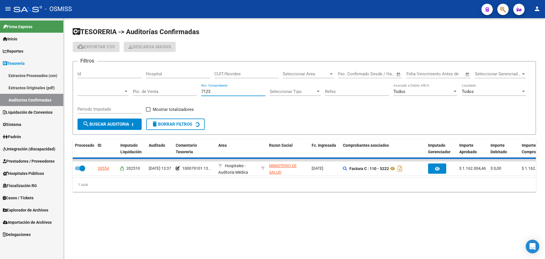
checkbox input "false"
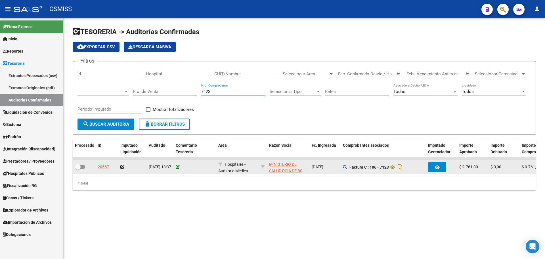
type input "7123"
click at [178, 165] on icon at bounding box center [178, 167] width 4 height 4
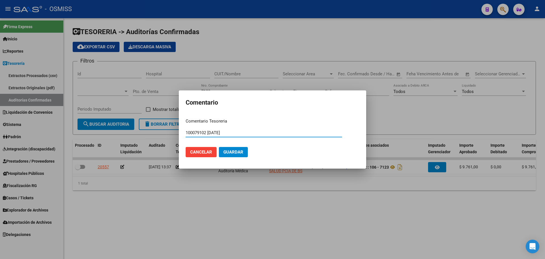
type input "100079102 [DATE]"
click at [237, 147] on button "Guardar" at bounding box center [233, 152] width 29 height 10
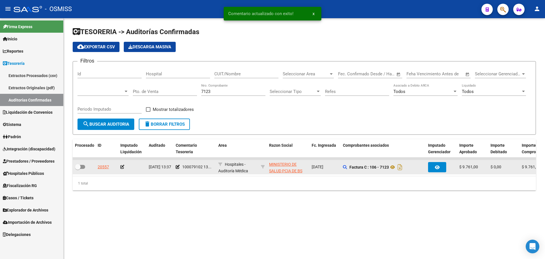
click at [122, 166] on icon at bounding box center [122, 167] width 4 height 4
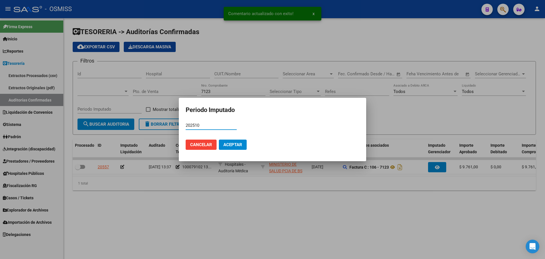
type input "202510"
click at [221, 152] on mat-dialog-actions "Cancelar Aceptar" at bounding box center [273, 144] width 174 height 19
click at [226, 145] on span "Aceptar" at bounding box center [232, 144] width 19 height 5
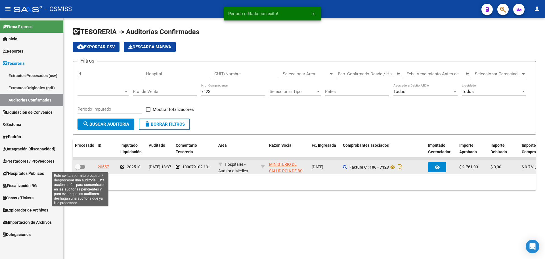
click at [82, 167] on span at bounding box center [80, 167] width 10 height 4
click at [78, 169] on input "checkbox" at bounding box center [77, 169] width 0 height 0
checkbox input "true"
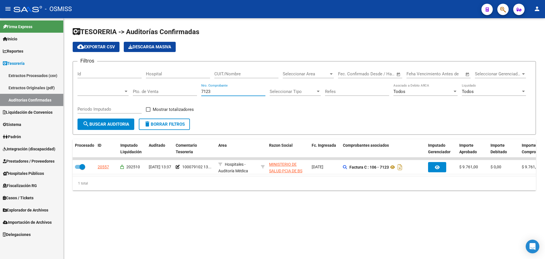
drag, startPoint x: 221, startPoint y: 91, endPoint x: 175, endPoint y: 85, distance: 46.1
click at [175, 85] on div "Filtros Id Hospital CUIT/Nombre Seleccionar Area Seleccionar Area Fecha inicio …" at bounding box center [304, 92] width 454 height 53
type input "2691"
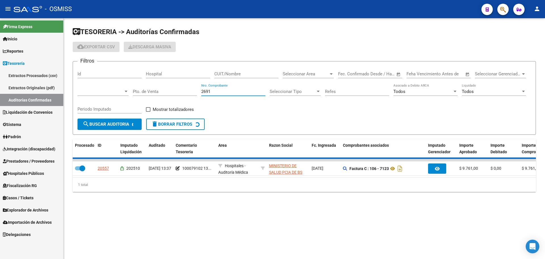
checkbox input "false"
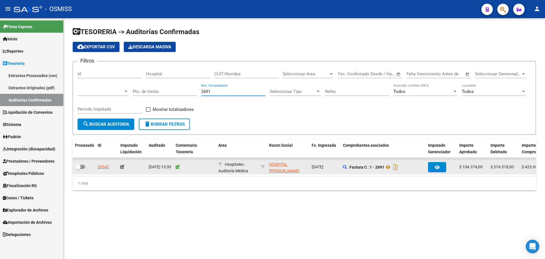
type input "2691"
click at [179, 167] on icon at bounding box center [178, 167] width 4 height 4
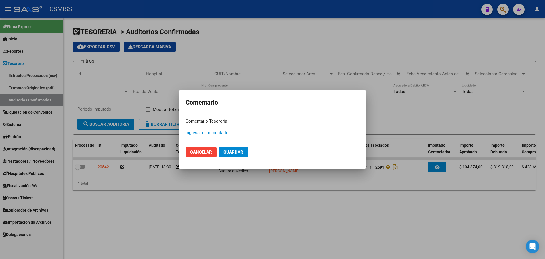
paste input "100079103"
type input "100079103 [DATE]"
click at [238, 153] on span "Guardar" at bounding box center [233, 151] width 20 height 5
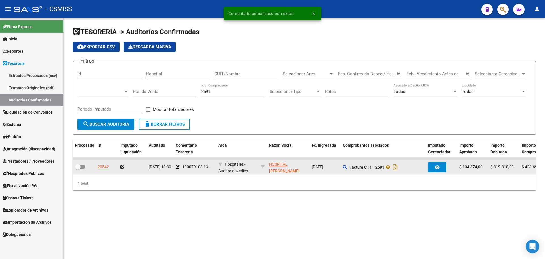
click at [122, 165] on icon at bounding box center [122, 167] width 4 height 4
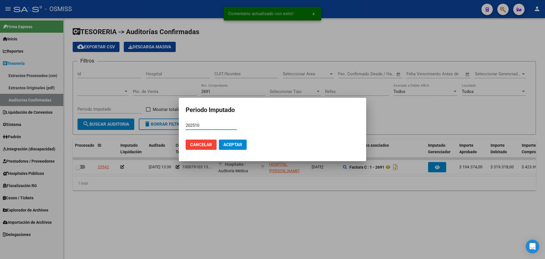
type input "202510"
click at [230, 142] on span "Aceptar" at bounding box center [232, 144] width 19 height 5
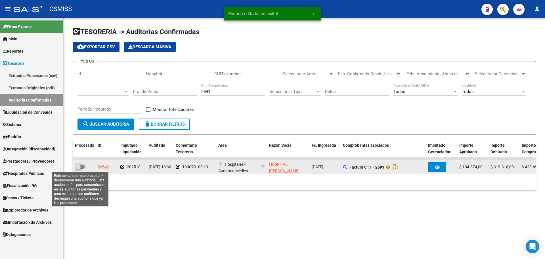
click at [84, 166] on span at bounding box center [80, 167] width 10 height 4
click at [78, 169] on input "checkbox" at bounding box center [77, 169] width 0 height 0
checkbox input "true"
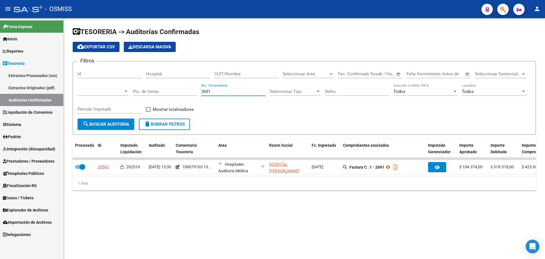
drag, startPoint x: 216, startPoint y: 93, endPoint x: 120, endPoint y: 84, distance: 96.9
click at [120, 84] on div "Filtros Id Hospital CUIT/Nombre Seleccionar Area Seleccionar Area Fecha inicio …" at bounding box center [304, 92] width 454 height 53
type input "3242"
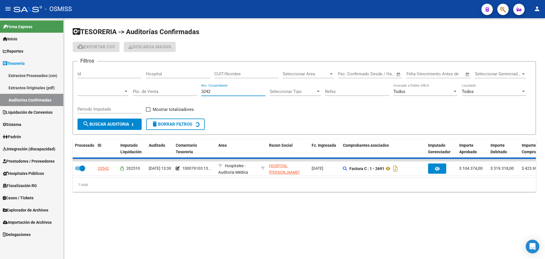
checkbox input "false"
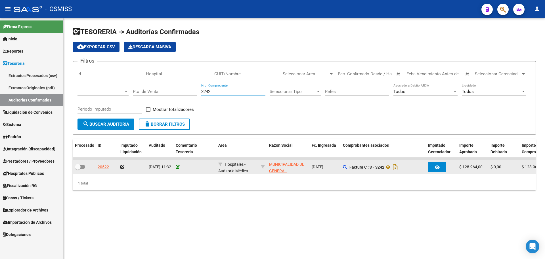
type input "3242"
click at [178, 165] on icon at bounding box center [178, 167] width 4 height 4
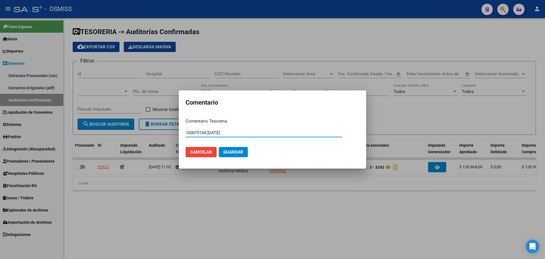
type input "100079104 [DATE]"
click at [230, 154] on span "Guardar" at bounding box center [233, 151] width 20 height 5
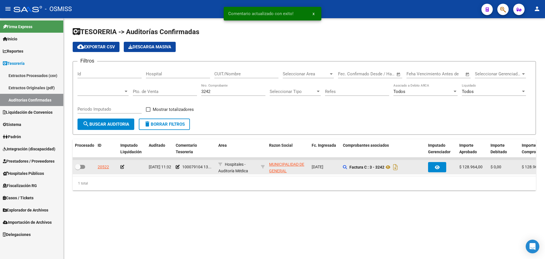
click at [122, 167] on icon at bounding box center [122, 167] width 4 height 4
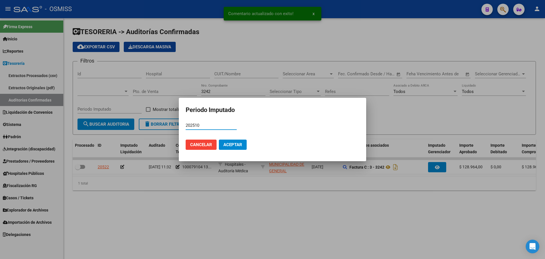
type input "202510"
click at [231, 147] on button "Aceptar" at bounding box center [233, 144] width 28 height 10
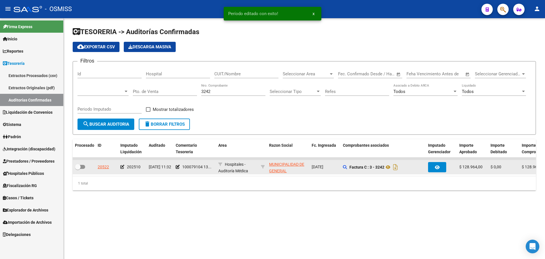
click at [83, 166] on span at bounding box center [80, 167] width 10 height 4
click at [78, 169] on input "checkbox" at bounding box center [77, 169] width 0 height 0
checkbox input "true"
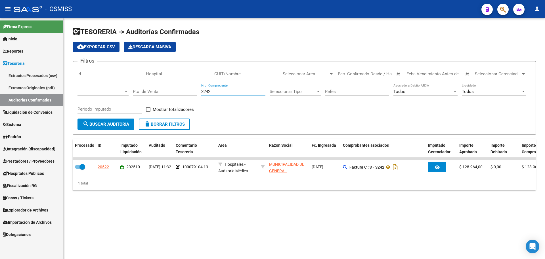
drag, startPoint x: 225, startPoint y: 91, endPoint x: 137, endPoint y: 90, distance: 88.9
click at [137, 90] on div "Filtros Id Hospital CUIT/Nombre Seleccionar Area Seleccionar Area Fecha inicio …" at bounding box center [304, 92] width 454 height 53
type input "509"
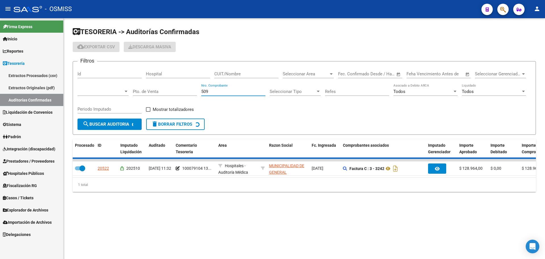
checkbox input "false"
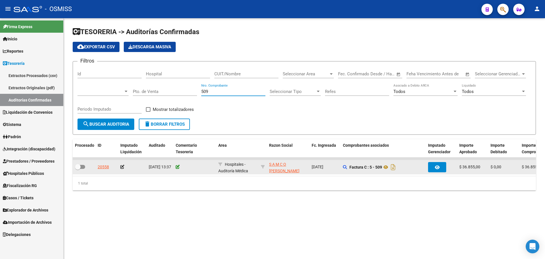
type input "509"
click at [176, 167] on icon at bounding box center [178, 167] width 4 height 4
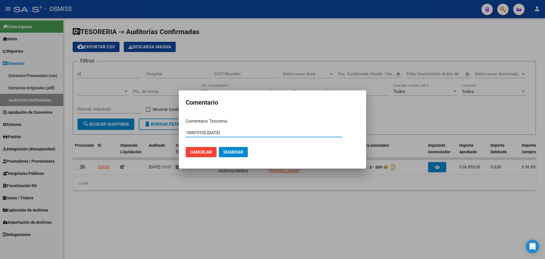
type input "100079105 [DATE]"
click at [243, 150] on span "Guardar" at bounding box center [233, 151] width 20 height 5
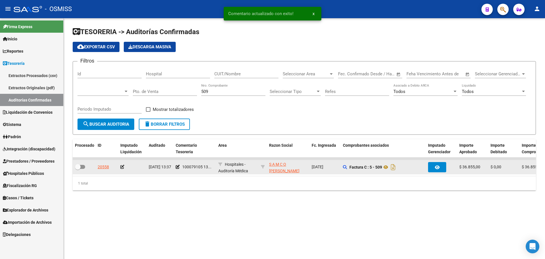
click at [122, 168] on icon at bounding box center [122, 167] width 4 height 4
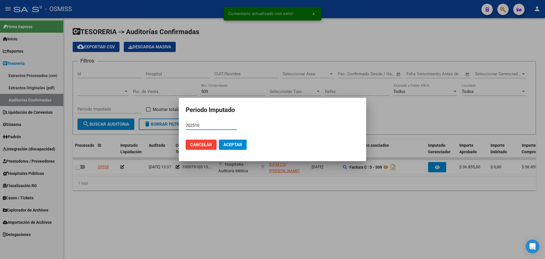
type input "202510"
click at [223, 145] on button "Aceptar" at bounding box center [233, 144] width 28 height 10
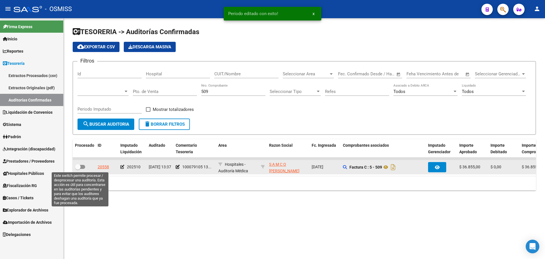
click at [76, 168] on span at bounding box center [78, 167] width 6 height 6
click at [77, 169] on input "checkbox" at bounding box center [77, 169] width 0 height 0
checkbox input "true"
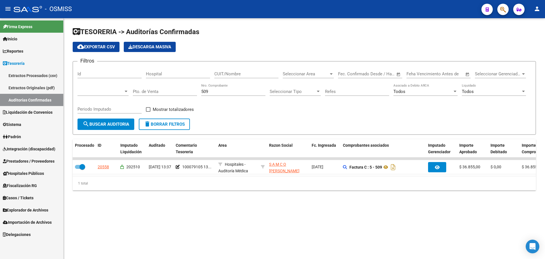
drag, startPoint x: 214, startPoint y: 92, endPoint x: 134, endPoint y: 92, distance: 80.1
click at [134, 92] on div "Filtros Id Hospital CUIT/Nombre Seleccionar Area Seleccionar Area Fecha inicio …" at bounding box center [304, 92] width 454 height 53
type input "16"
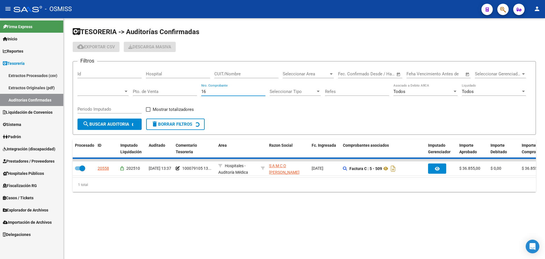
checkbox input "false"
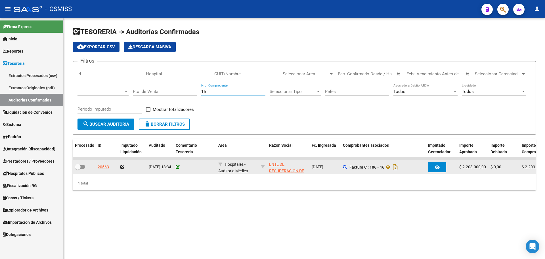
type input "16"
click at [178, 167] on icon at bounding box center [178, 167] width 4 height 4
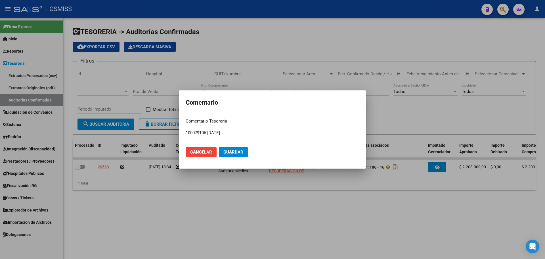
drag, startPoint x: 245, startPoint y: 133, endPoint x: 126, endPoint y: 123, distance: 119.4
click at [127, 122] on div "Comentario Comentario Tesoreria 100079106 [DATE] Ingresar el comentario Cancela…" at bounding box center [272, 129] width 545 height 259
type input "100079106 [DATE]"
click at [242, 157] on mat-dialog-actions "Cancelar Guardar" at bounding box center [273, 151] width 174 height 19
click at [242, 151] on span "Guardar" at bounding box center [233, 151] width 20 height 5
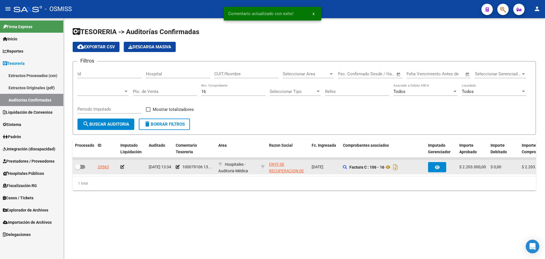
click at [122, 165] on icon at bounding box center [122, 167] width 4 height 4
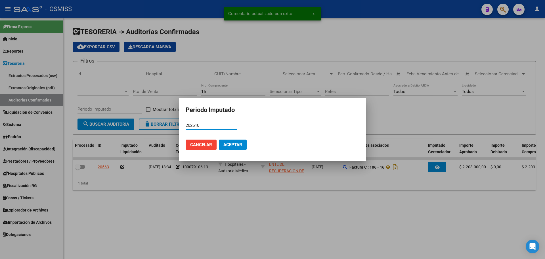
type input "202510"
click at [234, 148] on button "Aceptar" at bounding box center [233, 144] width 28 height 10
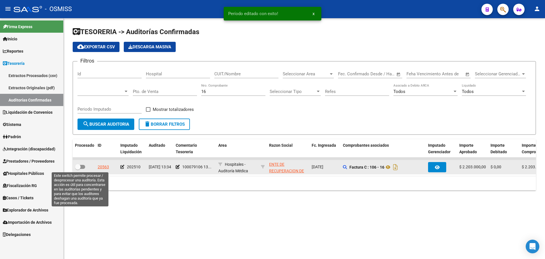
click at [79, 169] on span at bounding box center [78, 167] width 6 height 6
click at [78, 169] on input "checkbox" at bounding box center [77, 169] width 0 height 0
checkbox input "true"
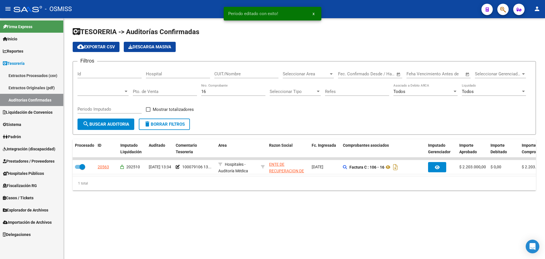
drag, startPoint x: 229, startPoint y: 92, endPoint x: 131, endPoint y: 88, distance: 97.4
click at [131, 88] on div "Filtros Id Hospital CUIT/Nombre Seleccionar Area Seleccionar Area Fecha inicio …" at bounding box center [304, 92] width 454 height 53
type input "37"
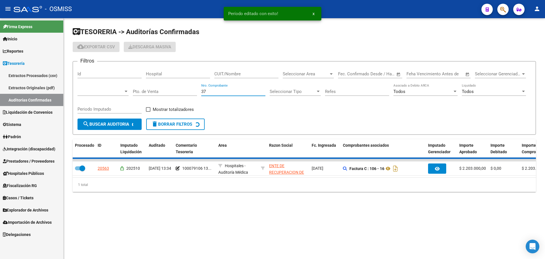
checkbox input "false"
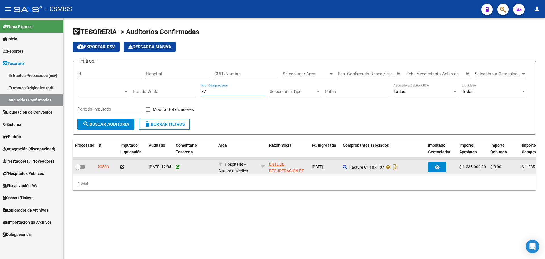
type input "37"
click at [178, 166] on icon at bounding box center [178, 167] width 4 height 4
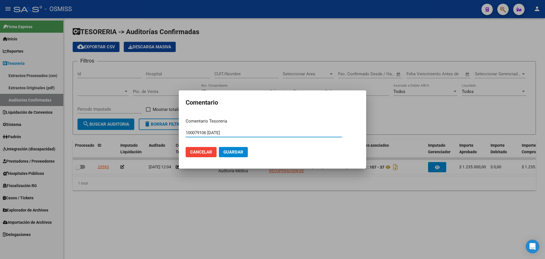
type input "100079106 [DATE]"
click at [226, 153] on span "Guardar" at bounding box center [233, 151] width 20 height 5
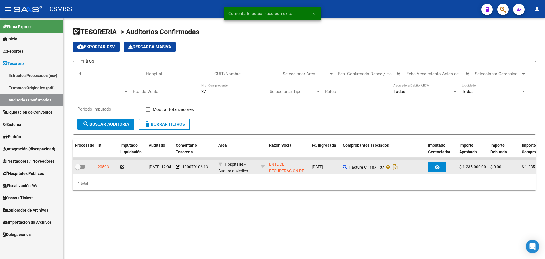
click at [121, 167] on icon at bounding box center [122, 167] width 4 height 4
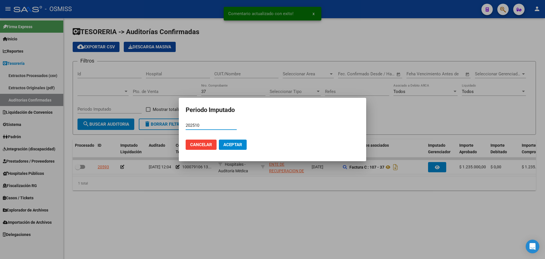
type input "202510"
click at [237, 144] on span "Aceptar" at bounding box center [232, 144] width 19 height 5
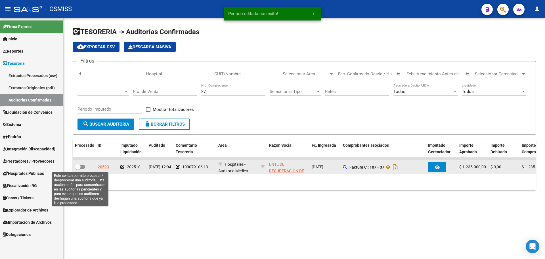
click at [81, 167] on span at bounding box center [80, 167] width 10 height 4
click at [78, 169] on input "checkbox" at bounding box center [77, 169] width 0 height 0
checkbox input "true"
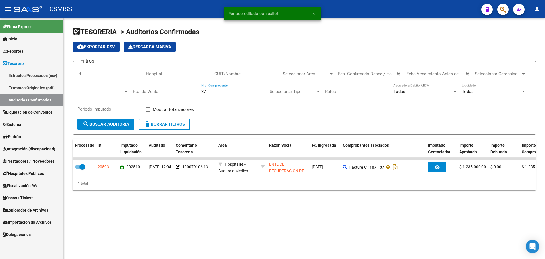
drag, startPoint x: 224, startPoint y: 91, endPoint x: 145, endPoint y: 91, distance: 78.9
click at [146, 91] on div "Filtros Id Hospital CUIT/Nombre Seleccionar Area Seleccionar Area Fecha inicio …" at bounding box center [304, 92] width 454 height 53
type input "3"
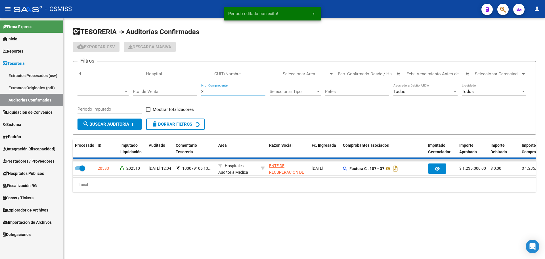
checkbox input "false"
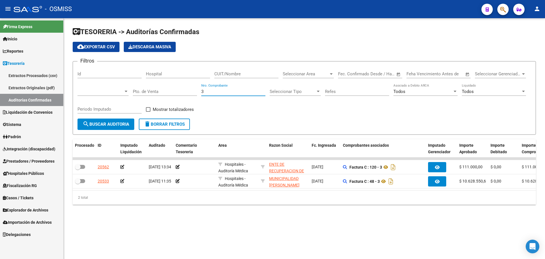
type input "3"
click at [231, 214] on div "TESORERIA -> Auditorías Confirmadas cloud_download Exportar CSV Descarga Masiva…" at bounding box center [304, 120] width 481 height 204
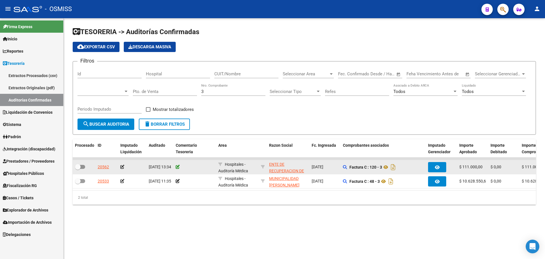
click at [177, 165] on icon at bounding box center [178, 167] width 4 height 4
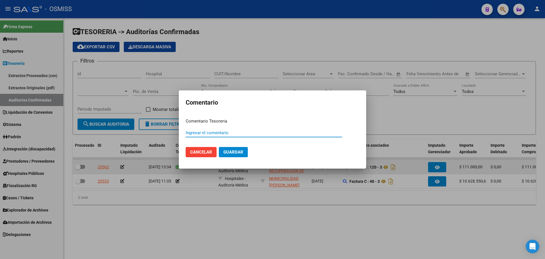
paste input "100079106 [DATE]"
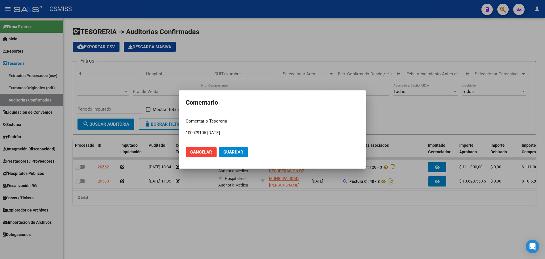
type input "100079106 [DATE]"
click at [225, 153] on span "Guardar" at bounding box center [233, 151] width 20 height 5
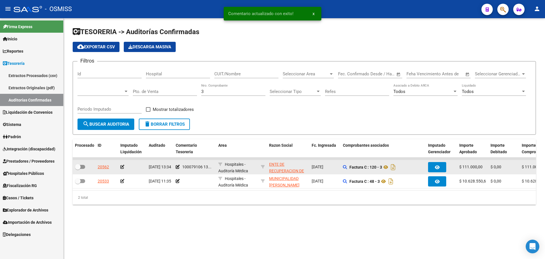
click at [123, 166] on icon at bounding box center [122, 167] width 4 height 4
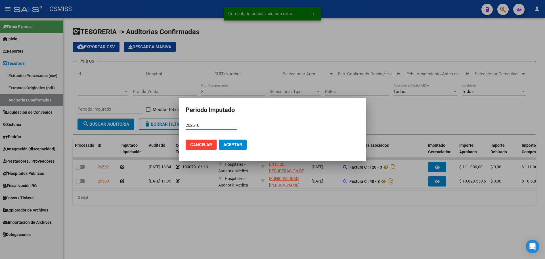
type input "202510"
click at [223, 140] on button "Aceptar" at bounding box center [233, 144] width 28 height 10
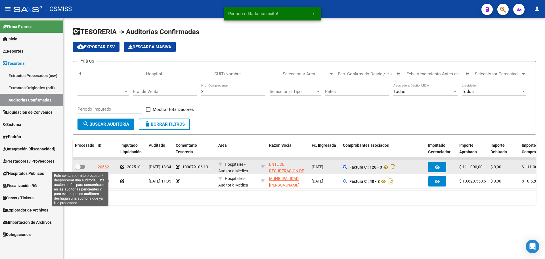
click at [83, 165] on span at bounding box center [80, 167] width 10 height 4
click at [78, 169] on input "checkbox" at bounding box center [77, 169] width 0 height 0
checkbox input "true"
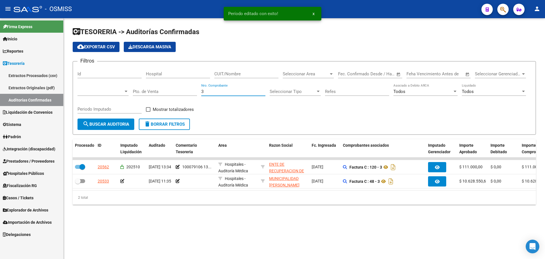
drag, startPoint x: 213, startPoint y: 89, endPoint x: 124, endPoint y: 87, distance: 89.4
click at [127, 86] on div "Filtros Id Hospital CUIT/Nombre Seleccionar Area Seleccionar Area Fecha inicio …" at bounding box center [304, 92] width 454 height 53
type input "53"
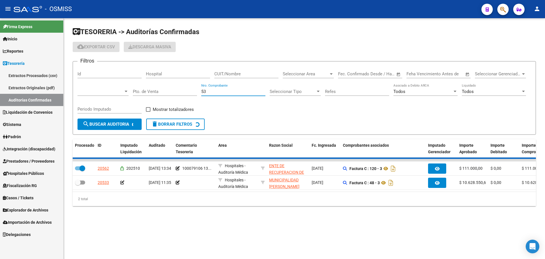
checkbox input "false"
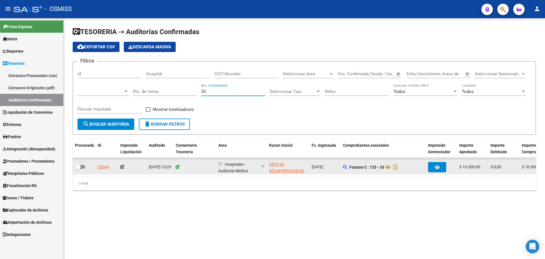
type input "53"
click at [178, 168] on icon at bounding box center [178, 167] width 4 height 4
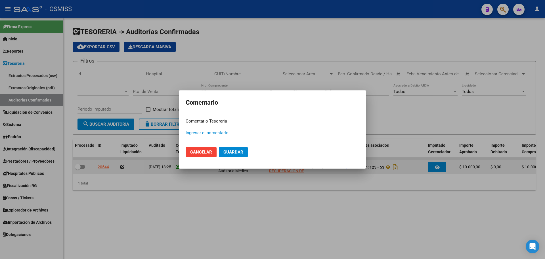
paste input "100079106 [DATE]"
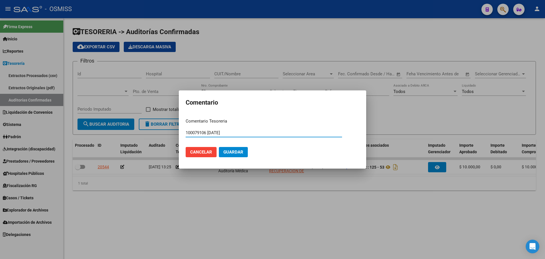
type input "100079106 [DATE]"
click at [231, 152] on span "Guardar" at bounding box center [233, 151] width 20 height 5
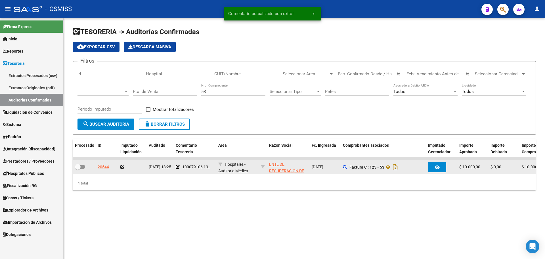
click at [121, 166] on icon at bounding box center [122, 167] width 4 height 4
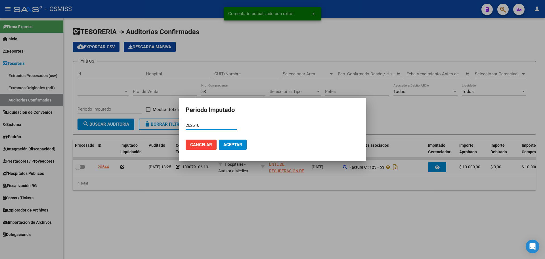
type input "202510"
click at [224, 147] on button "Aceptar" at bounding box center [233, 144] width 28 height 10
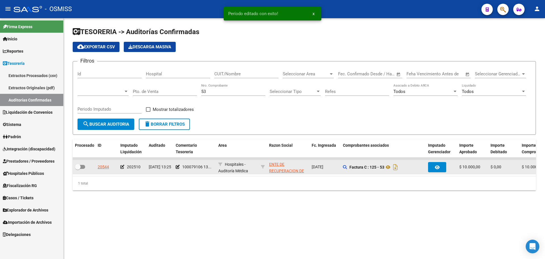
click at [86, 167] on div at bounding box center [84, 166] width 18 height 7
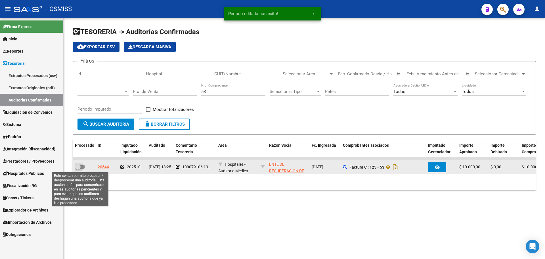
click at [82, 166] on span at bounding box center [80, 167] width 10 height 4
click at [78, 169] on input "checkbox" at bounding box center [77, 169] width 0 height 0
checkbox input "true"
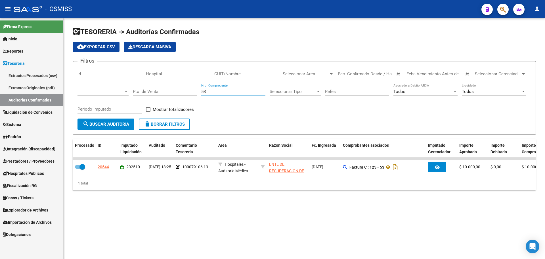
drag, startPoint x: 223, startPoint y: 89, endPoint x: 74, endPoint y: 92, distance: 149.6
click at [74, 92] on form "Filtros Id Hospital CUIT/Nombre Seleccionar Area Seleccionar Area Fecha inicio …" at bounding box center [304, 98] width 463 height 74
type input "13"
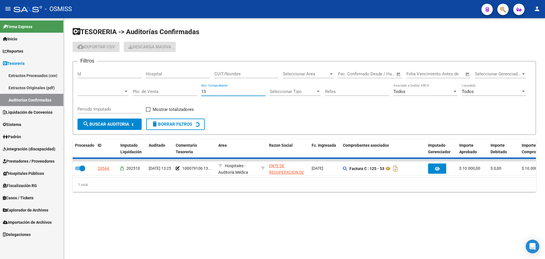
checkbox input "false"
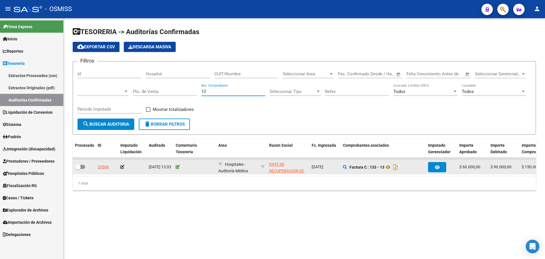
type input "13"
click at [178, 168] on icon at bounding box center [178, 167] width 4 height 4
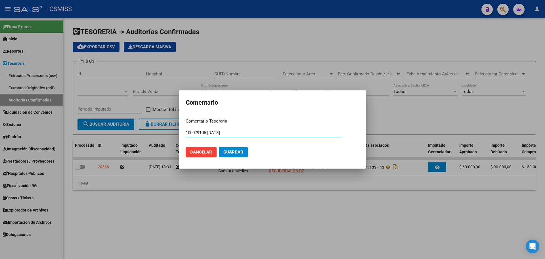
type input "100079106 [DATE]"
click at [236, 153] on span "Guardar" at bounding box center [233, 151] width 20 height 5
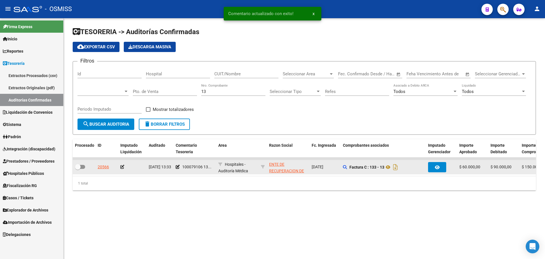
click at [121, 167] on icon at bounding box center [122, 167] width 4 height 4
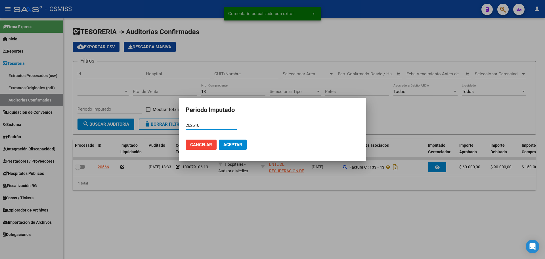
type input "202510"
click at [238, 146] on span "Aceptar" at bounding box center [232, 144] width 19 height 5
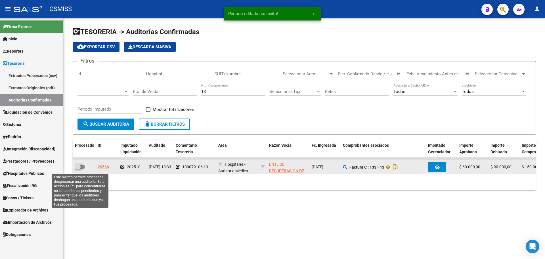
click at [84, 168] on label at bounding box center [80, 166] width 10 height 7
click at [78, 169] on input "checkbox" at bounding box center [77, 169] width 0 height 0
checkbox input "true"
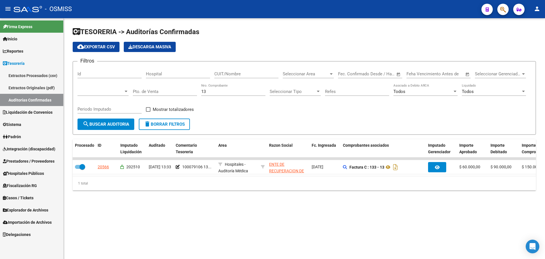
click at [221, 96] on div "13 Nro. Comprobante" at bounding box center [233, 92] width 64 height 18
drag, startPoint x: 221, startPoint y: 90, endPoint x: 135, endPoint y: 97, distance: 86.3
click at [135, 97] on div "Filtros Id Hospital CUIT/Nombre Seleccionar Area Seleccionar Area Fecha inicio …" at bounding box center [304, 92] width 454 height 53
type input "44"
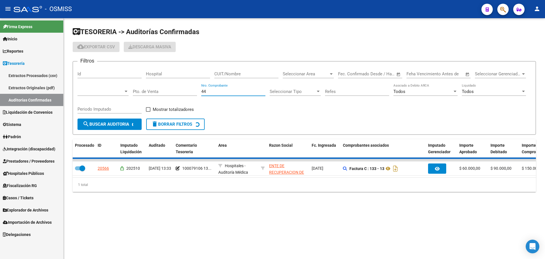
checkbox input "false"
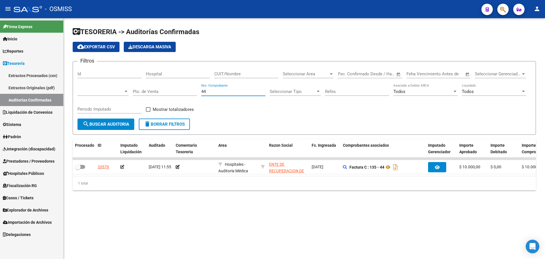
type input "44"
click at [273, 225] on mat-sidenav-content "TESORERIA -> Auditorías Confirmadas cloud_download Exportar CSV Descarga Masiva…" at bounding box center [304, 138] width 481 height 240
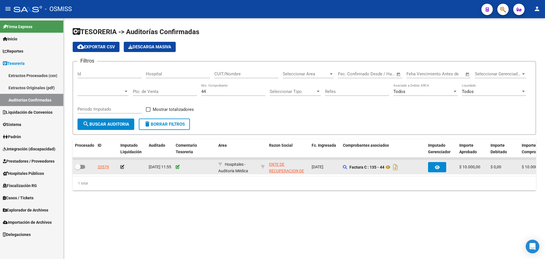
click at [178, 166] on icon at bounding box center [178, 167] width 4 height 4
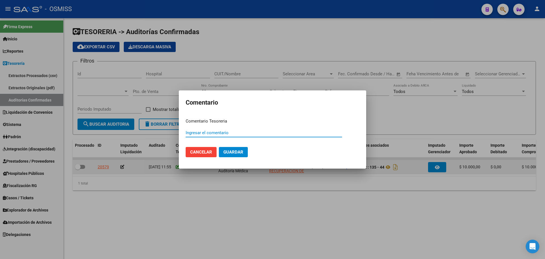
paste input "100079106 [DATE]"
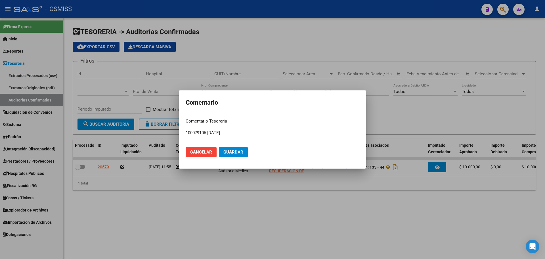
type input "100079106 [DATE]"
click at [227, 155] on button "Guardar" at bounding box center [233, 152] width 29 height 10
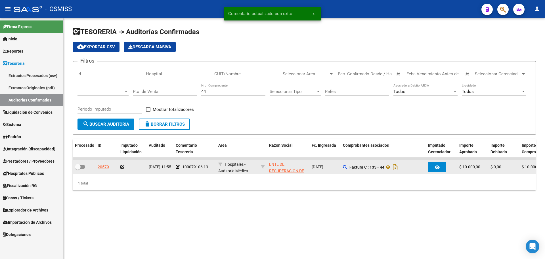
click at [123, 168] on icon at bounding box center [122, 167] width 4 height 4
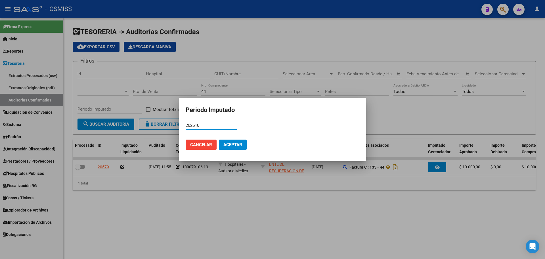
type input "202510"
click at [233, 142] on span "Aceptar" at bounding box center [232, 144] width 19 height 5
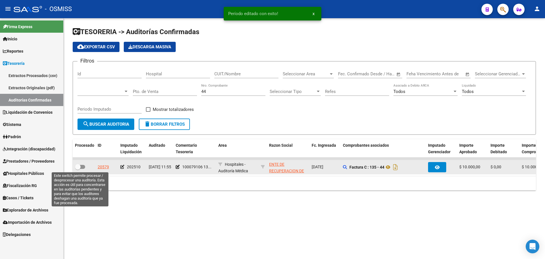
click at [79, 169] on span at bounding box center [78, 167] width 6 height 6
click at [78, 169] on input "checkbox" at bounding box center [77, 169] width 0 height 0
checkbox input "true"
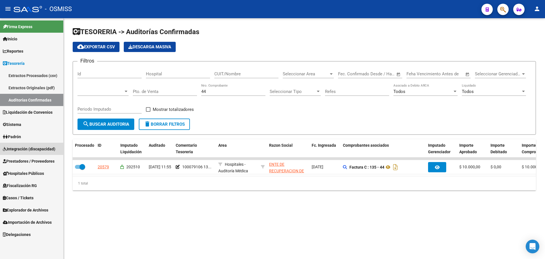
click at [32, 152] on link "Integración (discapacidad)" at bounding box center [31, 148] width 63 height 12
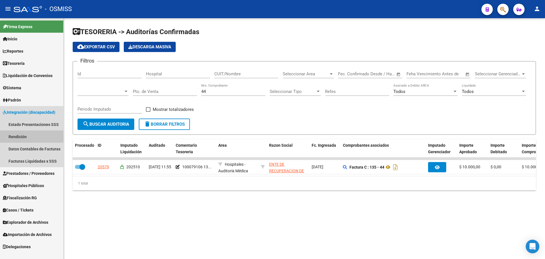
click at [9, 132] on link "Rendición" at bounding box center [31, 136] width 63 height 12
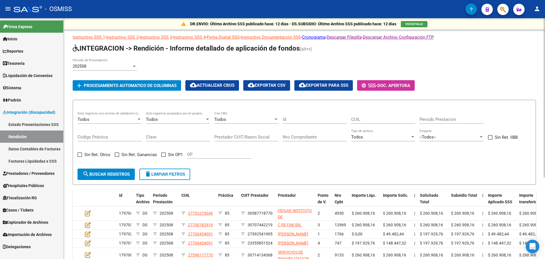
click at [441, 93] on app-list-header "INTEGRACION -> Rendición - Informe detallado de aplicación de fondos (alt+r) 20…" at bounding box center [304, 114] width 463 height 141
click at [20, 60] on span "Tesorería" at bounding box center [14, 63] width 22 height 6
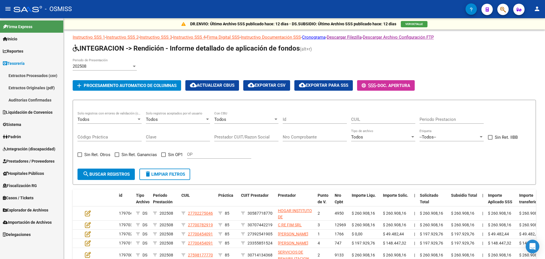
click at [22, 98] on link "Auditorías Confirmadas" at bounding box center [31, 100] width 63 height 12
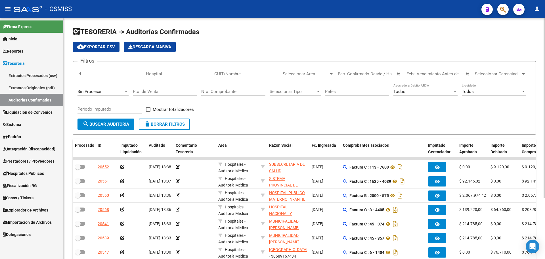
click at [238, 93] on input "Nro. Comprobante" at bounding box center [233, 91] width 64 height 5
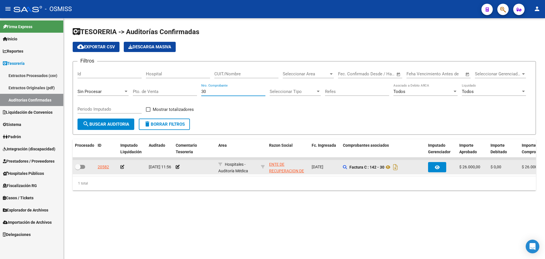
type input "30"
click at [173, 167] on datatable-body-cell "[DATE] 11:56" at bounding box center [159, 167] width 27 height 14
click at [179, 167] on icon at bounding box center [178, 167] width 4 height 4
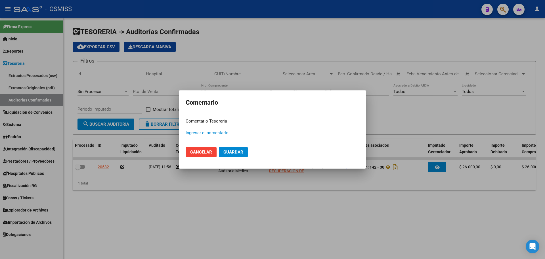
paste input "100079106 [DATE]"
type input "100079106 [DATE]"
drag, startPoint x: 247, startPoint y: 150, endPoint x: 228, endPoint y: 154, distance: 18.9
click at [247, 151] on button "Guardar" at bounding box center [233, 152] width 29 height 10
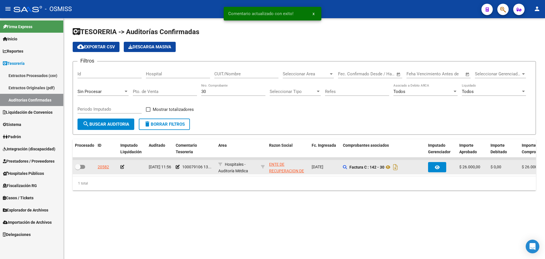
click at [121, 165] on icon at bounding box center [122, 167] width 4 height 4
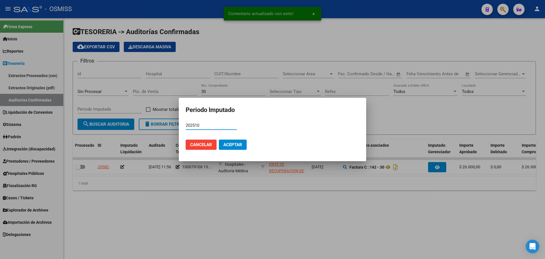
type input "202510"
click at [232, 143] on span "Aceptar" at bounding box center [232, 144] width 19 height 5
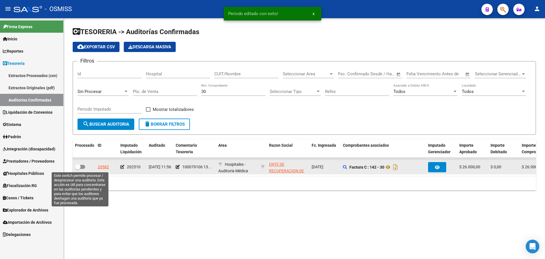
click at [81, 165] on span at bounding box center [80, 167] width 10 height 4
click at [78, 169] on input "checkbox" at bounding box center [77, 169] width 0 height 0
checkbox input "true"
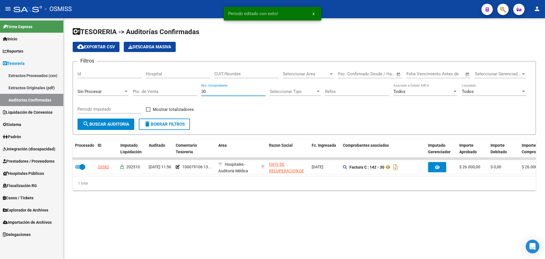
drag, startPoint x: 211, startPoint y: 92, endPoint x: 150, endPoint y: 89, distance: 61.7
click at [150, 89] on div "Filtros Id Hospital CUIT/Nombre Seleccionar Area Seleccionar Area Fecha inicio …" at bounding box center [304, 92] width 454 height 53
type input "77"
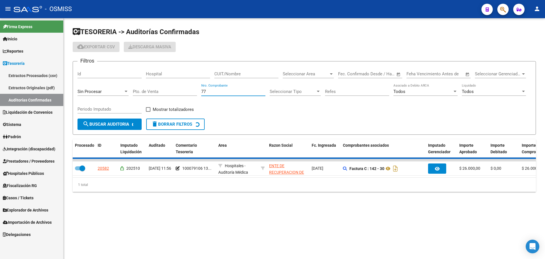
checkbox input "false"
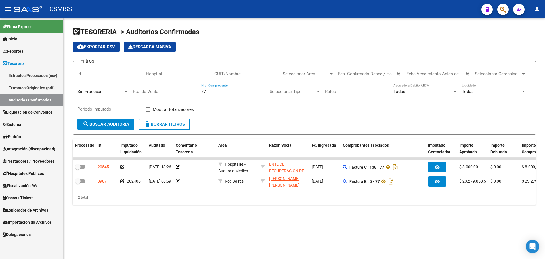
type input "77"
click at [209, 214] on div "TESORERIA -> Auditorías Confirmadas cloud_download Exportar CSV Descarga Masiva…" at bounding box center [304, 120] width 481 height 204
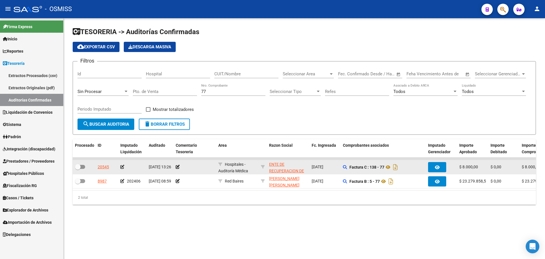
click at [177, 170] on div at bounding box center [195, 167] width 38 height 7
click at [177, 167] on icon at bounding box center [178, 167] width 4 height 4
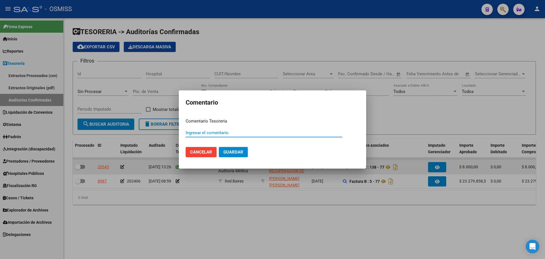
paste input "100079106 [DATE]"
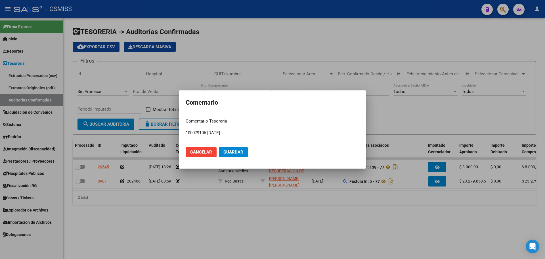
type input "100079106 [DATE]"
click at [233, 153] on span "Guardar" at bounding box center [233, 151] width 20 height 5
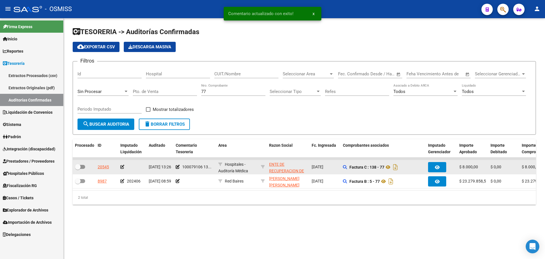
click at [124, 166] on icon at bounding box center [122, 167] width 4 height 4
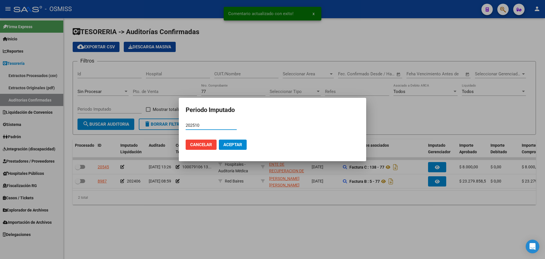
type input "202510"
click at [235, 147] on span "Aceptar" at bounding box center [232, 144] width 19 height 5
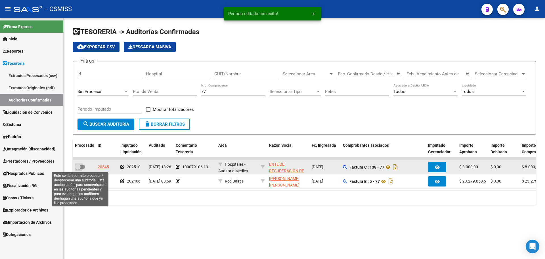
click at [81, 167] on span at bounding box center [80, 167] width 10 height 4
click at [78, 169] on input "checkbox" at bounding box center [77, 169] width 0 height 0
checkbox input "true"
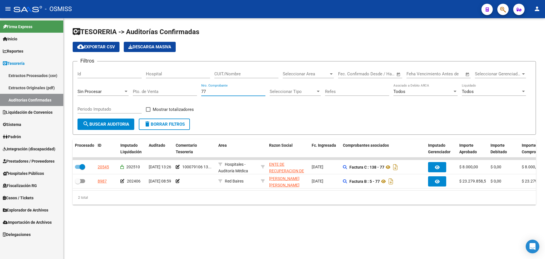
drag, startPoint x: 213, startPoint y: 93, endPoint x: 179, endPoint y: 91, distance: 35.0
click at [179, 91] on div "Filtros Id Hospital CUIT/Nombre Seleccionar Area Seleccionar Area Fecha inicio …" at bounding box center [304, 92] width 454 height 53
type input "123"
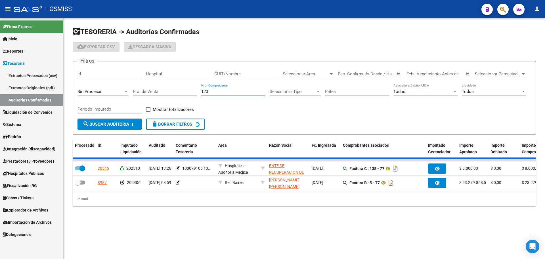
checkbox input "false"
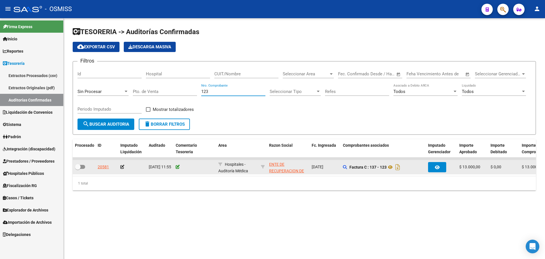
type input "123"
click at [179, 167] on icon at bounding box center [178, 167] width 4 height 4
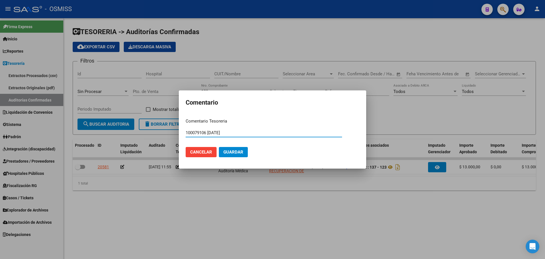
type input "100079106 [DATE]"
click at [239, 150] on span "Guardar" at bounding box center [233, 151] width 20 height 5
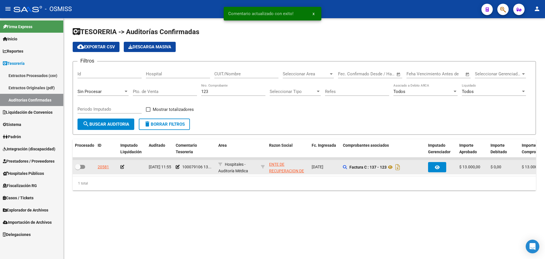
click at [123, 167] on icon at bounding box center [122, 167] width 4 height 4
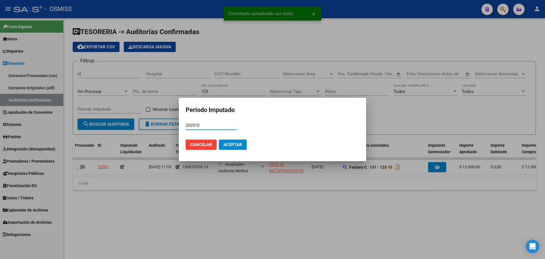
type input "202510"
click at [225, 143] on span "Aceptar" at bounding box center [232, 144] width 19 height 5
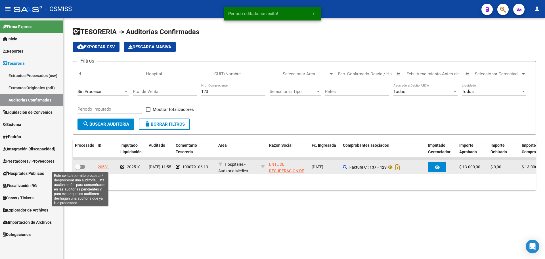
click at [81, 167] on span at bounding box center [80, 167] width 10 height 4
click at [78, 169] on input "checkbox" at bounding box center [77, 169] width 0 height 0
checkbox input "true"
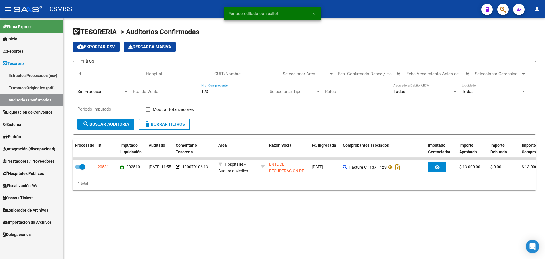
drag, startPoint x: 223, startPoint y: 93, endPoint x: 141, endPoint y: 92, distance: 81.8
click at [141, 92] on div "Filtros Id Hospital CUIT/Nombre Seleccionar Area Seleccionar Area Fecha inicio …" at bounding box center [304, 92] width 454 height 53
type input "94"
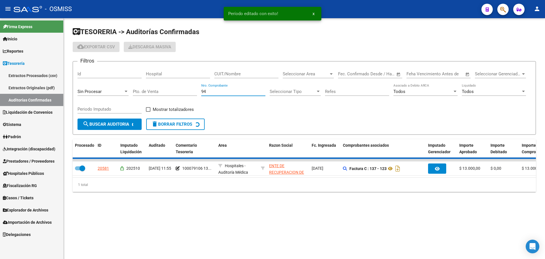
checkbox input "false"
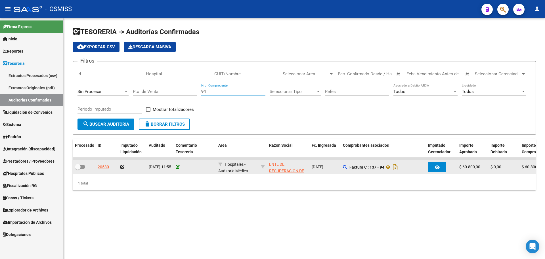
type input "94"
click at [179, 167] on icon at bounding box center [178, 167] width 4 height 4
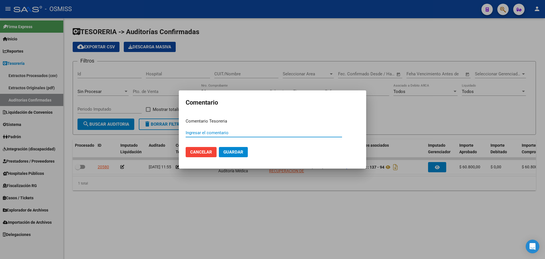
paste input "100079106 [DATE]"
type input "100079106 [DATE]"
click at [236, 151] on span "Guardar" at bounding box center [233, 151] width 20 height 5
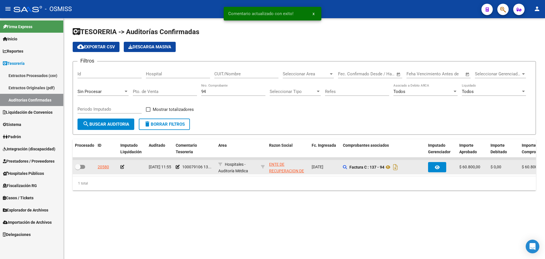
click at [119, 164] on datatable-body-cell at bounding box center [132, 167] width 28 height 14
click at [121, 165] on icon at bounding box center [122, 167] width 4 height 4
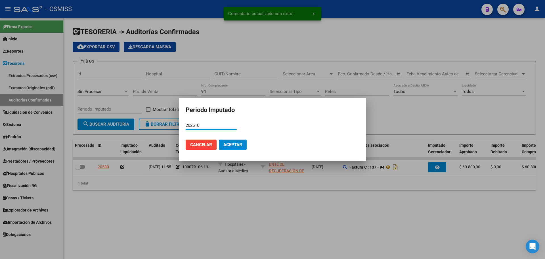
type input "202510"
click at [230, 143] on span "Aceptar" at bounding box center [232, 144] width 19 height 5
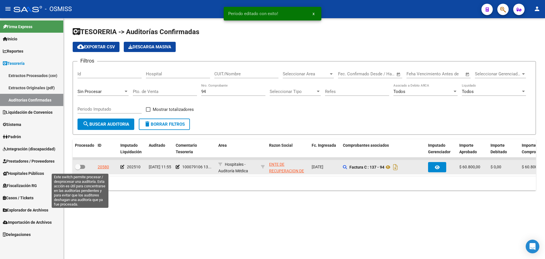
click at [81, 169] on label at bounding box center [80, 166] width 10 height 7
click at [78, 169] on input "checkbox" at bounding box center [77, 169] width 0 height 0
checkbox input "true"
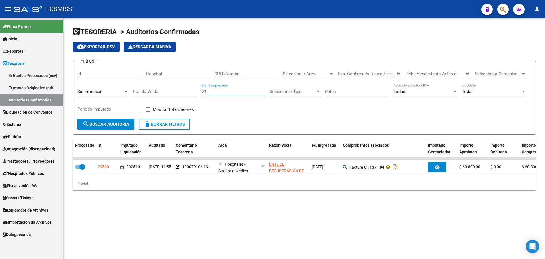
drag, startPoint x: 218, startPoint y: 92, endPoint x: 39, endPoint y: 93, distance: 179.1
click at [39, 93] on mat-sidenav-container "Firma Express Inicio Calendario SSS Instructivos Contacto OS Reportes Ingresos …" at bounding box center [272, 138] width 545 height 240
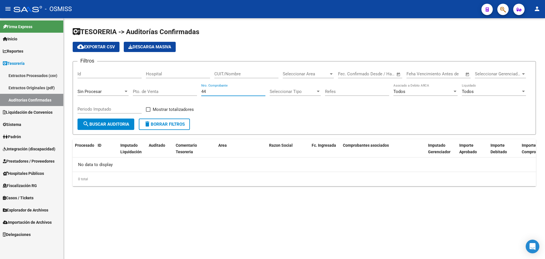
click at [219, 216] on mat-sidenav-content "TESORERIA -> Auditorías Confirmadas cloud_download Exportar CSV Descarga Masiva…" at bounding box center [304, 138] width 481 height 240
drag, startPoint x: 215, startPoint y: 95, endPoint x: 187, endPoint y: 91, distance: 28.3
click at [187, 91] on div "Filtros Id Hospital CUIT/Nombre Seleccionar Area Seleccionar Area Fecha inicio …" at bounding box center [304, 92] width 454 height 53
click at [212, 93] on input "44" at bounding box center [233, 91] width 64 height 5
drag, startPoint x: 213, startPoint y: 93, endPoint x: 181, endPoint y: 98, distance: 32.9
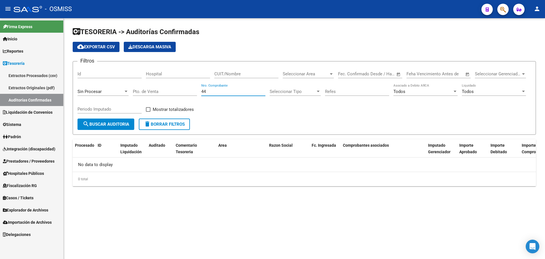
click at [181, 98] on div "Filtros Id Hospital CUIT/Nombre Seleccionar Area Seleccionar Area Fecha inicio …" at bounding box center [304, 92] width 454 height 53
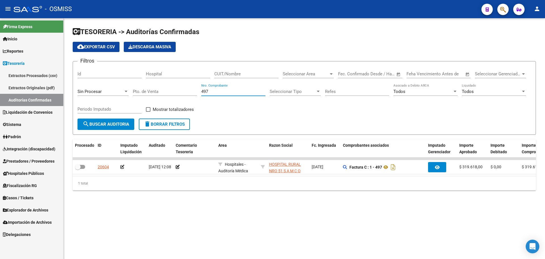
type input "497"
click at [211, 190] on div "1 total" at bounding box center [304, 183] width 463 height 14
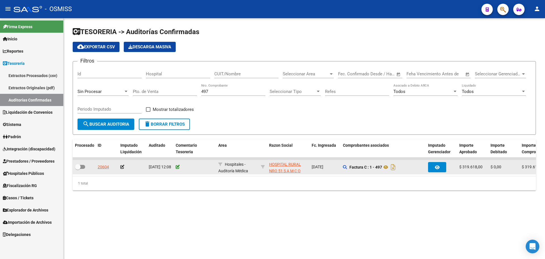
click at [177, 165] on datatable-body-cell at bounding box center [194, 167] width 43 height 14
click at [177, 165] on icon at bounding box center [178, 167] width 4 height 4
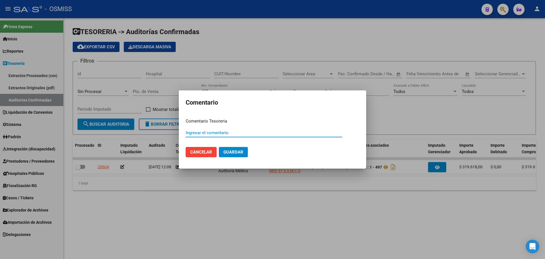
paste input "100079107"
type input "100079107 [DATE]"
click at [221, 158] on mat-dialog-actions "Cancelar Guardar" at bounding box center [273, 151] width 174 height 19
click at [238, 156] on button "Guardar" at bounding box center [233, 152] width 29 height 10
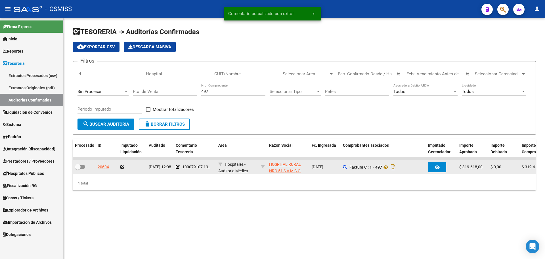
click at [122, 165] on icon at bounding box center [122, 167] width 4 height 4
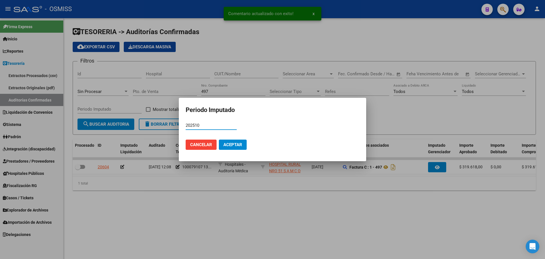
type input "202510"
click at [237, 146] on span "Aceptar" at bounding box center [232, 144] width 19 height 5
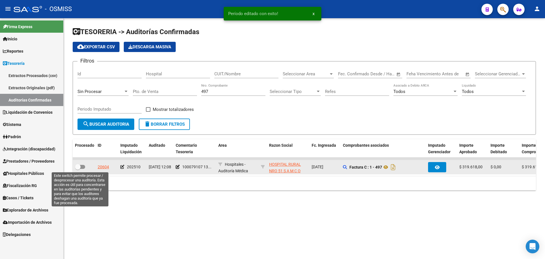
click at [83, 167] on span at bounding box center [80, 167] width 10 height 4
click at [78, 169] on input "checkbox" at bounding box center [77, 169] width 0 height 0
checkbox input "true"
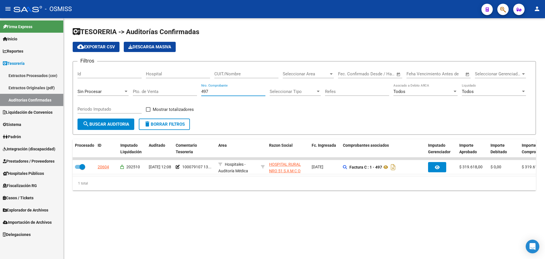
drag, startPoint x: 244, startPoint y: 93, endPoint x: 57, endPoint y: 62, distance: 189.4
click at [136, 78] on div "Filtros Id Hospital CUIT/Nombre Seleccionar Area Seleccionar Area Fecha inicio …" at bounding box center [304, 92] width 454 height 53
type input "1387"
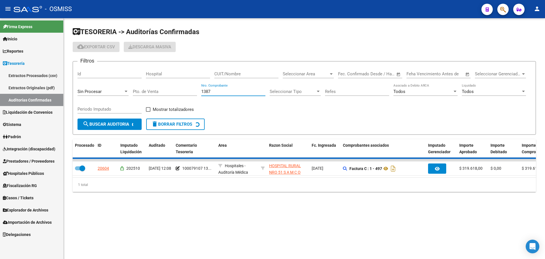
checkbox input "false"
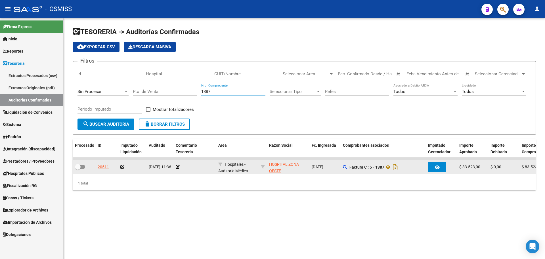
click at [178, 169] on app-comentario-tesoreria at bounding box center [178, 166] width 4 height 5
click at [177, 167] on icon at bounding box center [178, 167] width 4 height 4
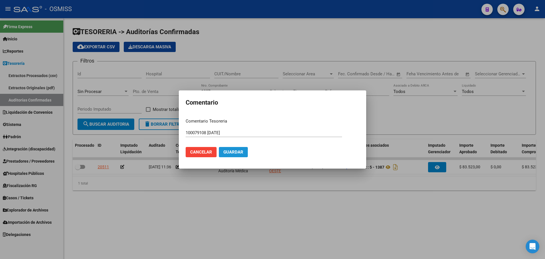
click at [239, 151] on span "Guardar" at bounding box center [233, 151] width 20 height 5
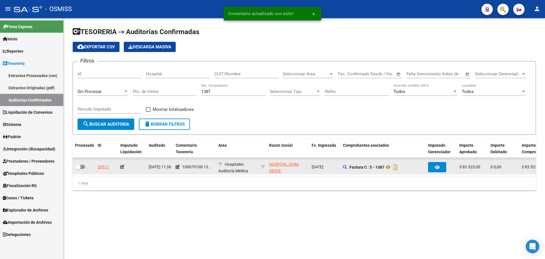
click at [121, 166] on icon at bounding box center [122, 167] width 4 height 4
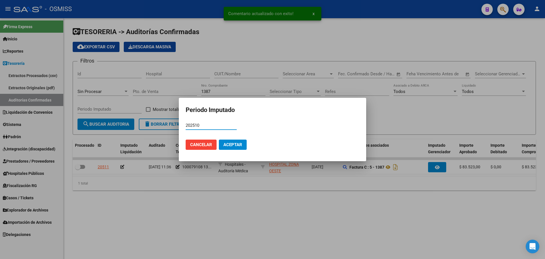
click at [239, 150] on mat-dialog-actions "Cancelar Aceptar" at bounding box center [273, 144] width 174 height 19
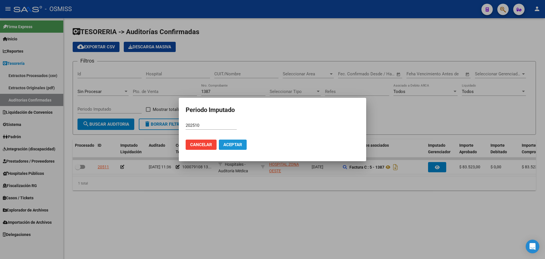
click at [223, 145] on button "Aceptar" at bounding box center [233, 144] width 28 height 10
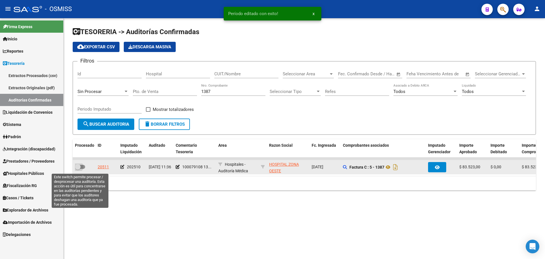
click at [80, 167] on span at bounding box center [78, 167] width 6 height 6
click at [78, 169] on input "checkbox" at bounding box center [77, 169] width 0 height 0
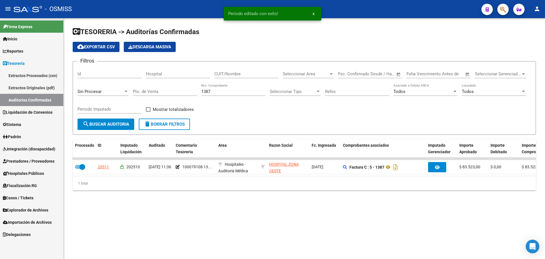
click at [277, 257] on mat-sidenav-content "TESORERIA -> Auditorías Confirmadas cloud_download Exportar CSV Descarga Masiva…" at bounding box center [304, 138] width 481 height 240
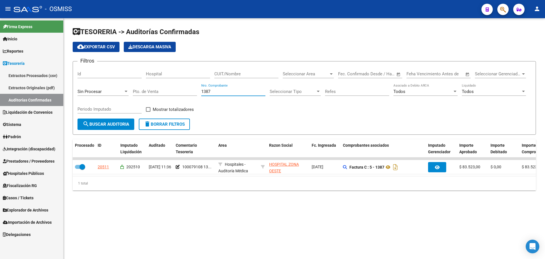
drag, startPoint x: 216, startPoint y: 93, endPoint x: 157, endPoint y: 90, distance: 58.8
click at [157, 90] on div "Filtros Id Hospital CUIT/Nombre Seleccionar Area Seleccionar Area Fecha inicio …" at bounding box center [304, 92] width 454 height 53
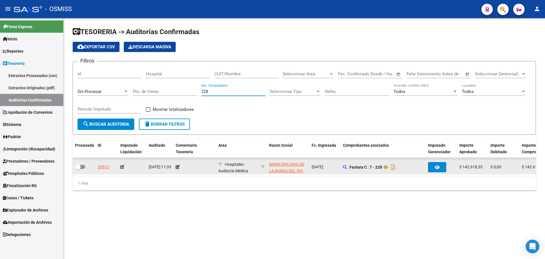
click at [180, 166] on div at bounding box center [195, 167] width 38 height 7
click at [176, 167] on icon at bounding box center [178, 167] width 4 height 4
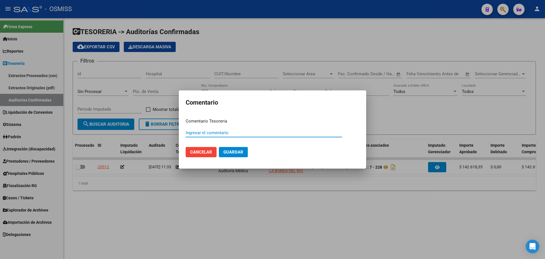
paste input "100079109"
click at [239, 151] on span "Guardar" at bounding box center [233, 151] width 20 height 5
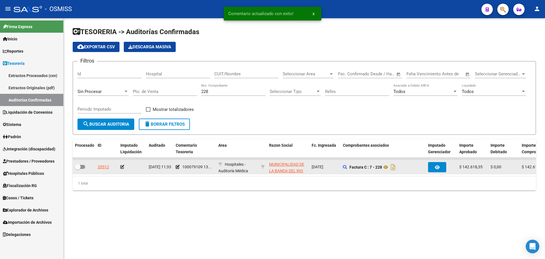
click at [121, 166] on icon at bounding box center [122, 167] width 4 height 4
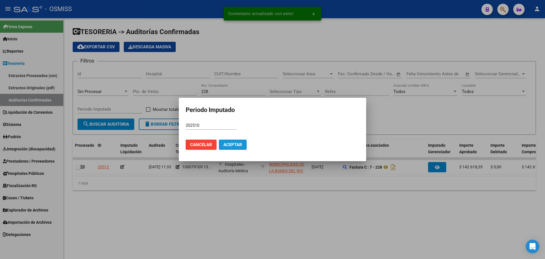
click at [220, 140] on button "Aceptar" at bounding box center [233, 144] width 28 height 10
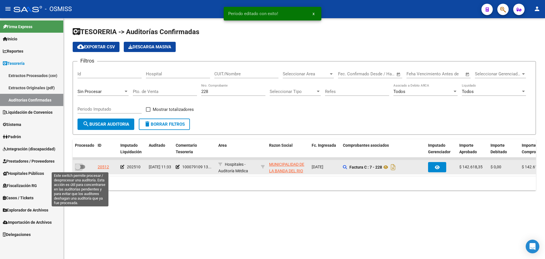
click at [85, 166] on span at bounding box center [80, 167] width 10 height 4
click at [78, 169] on input "checkbox" at bounding box center [77, 169] width 0 height 0
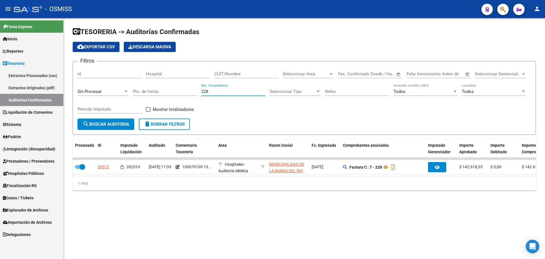
drag, startPoint x: 220, startPoint y: 92, endPoint x: 86, endPoint y: 84, distance: 134.5
click at [86, 84] on div "Filtros Id Hospital CUIT/Nombre Seleccionar Area Seleccionar Area Fecha inicio …" at bounding box center [304, 92] width 454 height 53
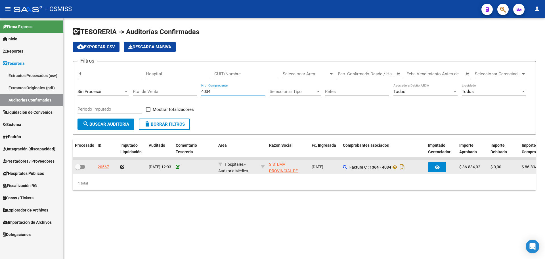
click at [179, 168] on icon at bounding box center [178, 167] width 4 height 4
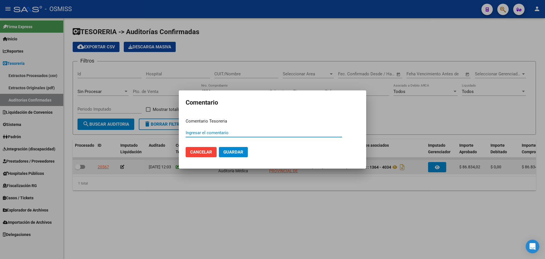
paste input "100079110"
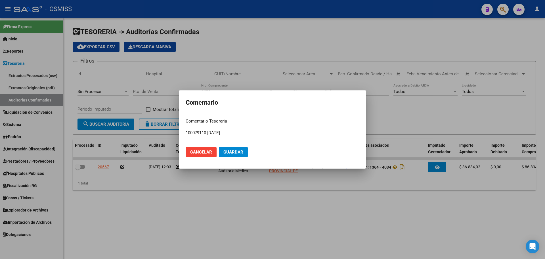
drag, startPoint x: 222, startPoint y: 129, endPoint x: 158, endPoint y: 119, distance: 65.5
click at [158, 119] on div "Comentario Comentario Tesoreria 100079110 [DATE] Ingresar el comentario Cancela…" at bounding box center [272, 129] width 545 height 259
click at [236, 158] on mat-dialog-actions "Cancelar Guardar" at bounding box center [273, 151] width 174 height 19
click at [233, 153] on span "Guardar" at bounding box center [233, 151] width 20 height 5
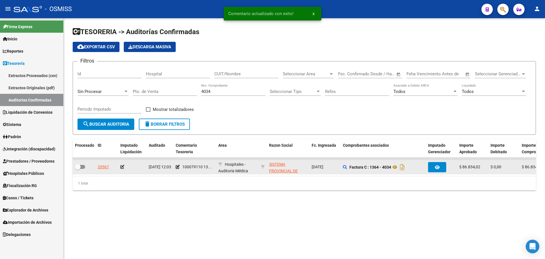
click at [122, 167] on icon at bounding box center [122, 167] width 4 height 4
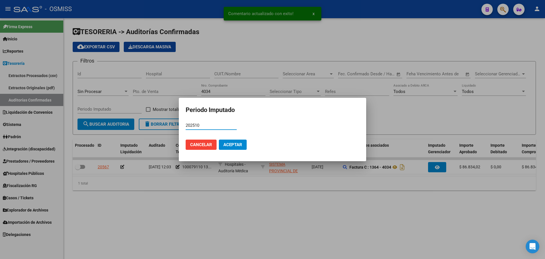
click at [230, 145] on span "Aceptar" at bounding box center [232, 144] width 19 height 5
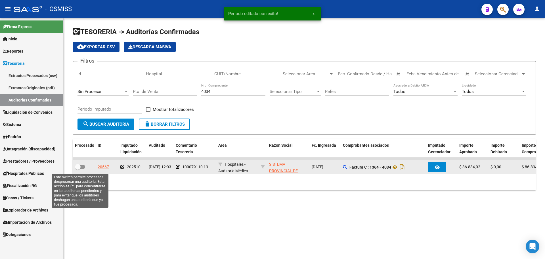
click at [79, 166] on span at bounding box center [78, 167] width 6 height 6
click at [78, 169] on input "checkbox" at bounding box center [77, 169] width 0 height 0
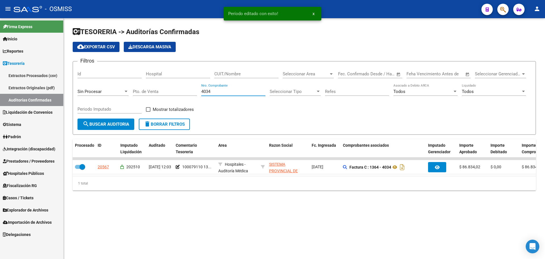
drag, startPoint x: 240, startPoint y: 90, endPoint x: 161, endPoint y: 90, distance: 78.9
click at [161, 90] on div "Filtros Id Hospital CUIT/Nombre Seleccionar Area Seleccionar Area Fecha inicio …" at bounding box center [304, 92] width 454 height 53
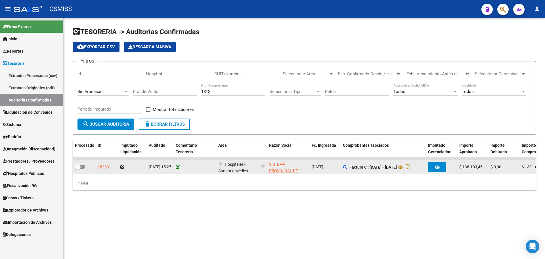
click at [177, 166] on icon at bounding box center [178, 167] width 4 height 4
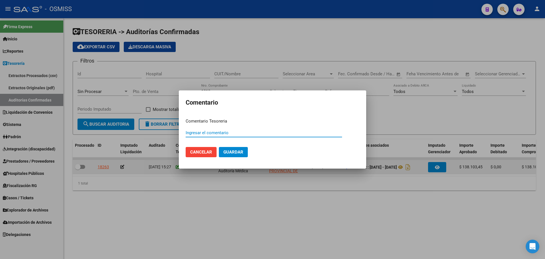
paste input "100079110 [DATE]"
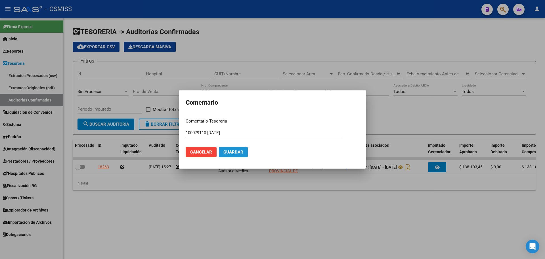
click at [229, 150] on span "Guardar" at bounding box center [233, 151] width 20 height 5
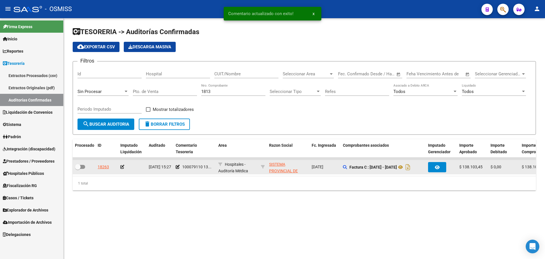
click at [122, 165] on icon at bounding box center [122, 167] width 4 height 4
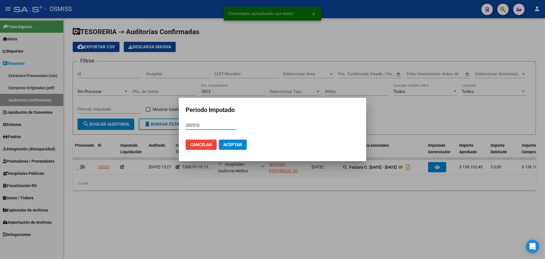
click at [227, 149] on button "Aceptar" at bounding box center [233, 144] width 28 height 10
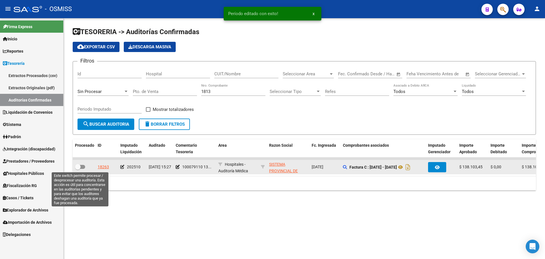
click at [83, 168] on span at bounding box center [80, 167] width 10 height 4
click at [78, 169] on input "checkbox" at bounding box center [77, 169] width 0 height 0
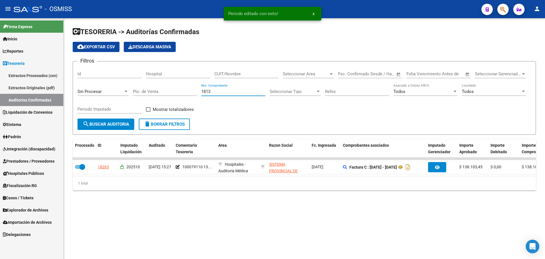
drag, startPoint x: 218, startPoint y: 93, endPoint x: 180, endPoint y: 90, distance: 38.4
click at [180, 90] on div "Filtros Id Hospital CUIT/Nombre Seleccionar Area Seleccionar Area Fecha inicio …" at bounding box center [304, 92] width 454 height 53
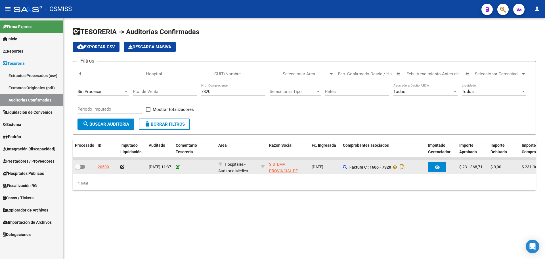
click at [176, 165] on icon at bounding box center [178, 167] width 4 height 4
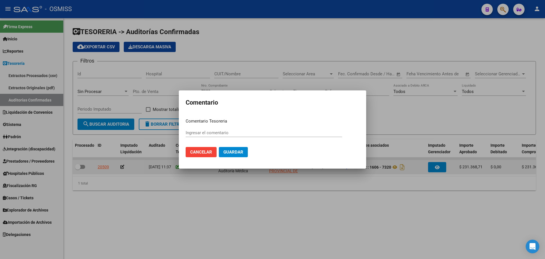
click at [177, 166] on div at bounding box center [272, 129] width 545 height 259
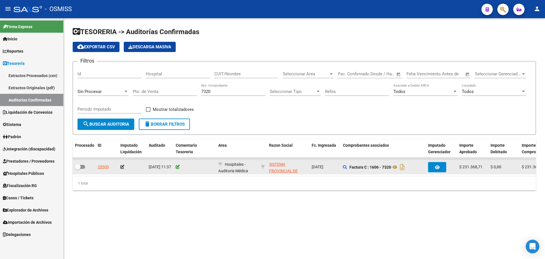
click at [177, 166] on icon at bounding box center [178, 167] width 4 height 4
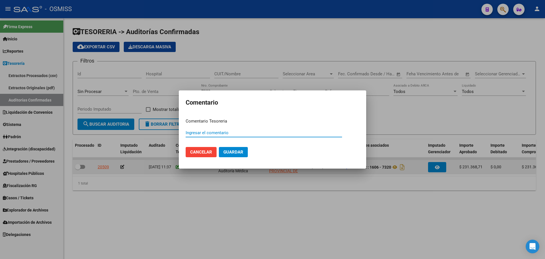
paste input "100079110 [DATE]"
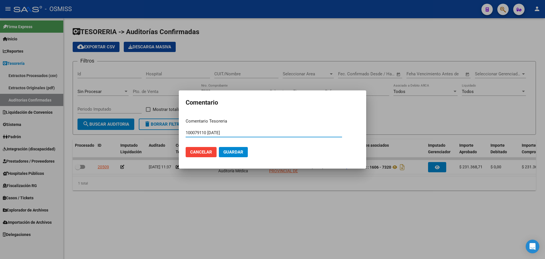
click at [230, 153] on span "Guardar" at bounding box center [233, 151] width 20 height 5
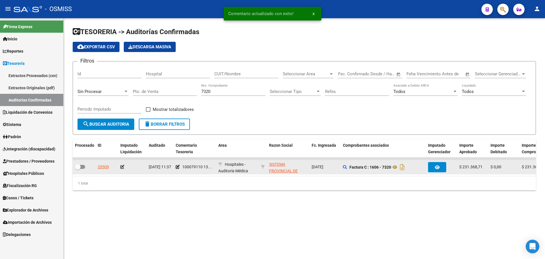
click at [120, 165] on icon at bounding box center [122, 167] width 4 height 4
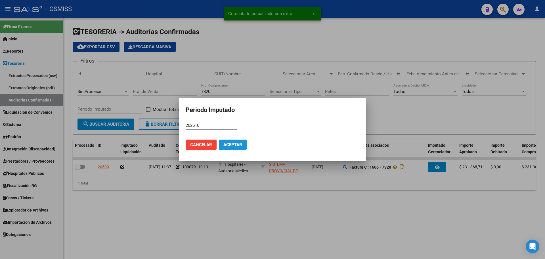
click at [236, 141] on button "Aceptar" at bounding box center [233, 144] width 28 height 10
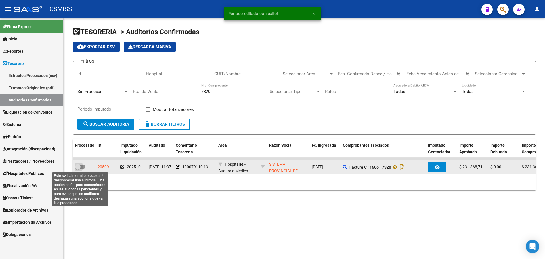
click at [79, 166] on span at bounding box center [78, 167] width 6 height 6
click at [78, 169] on input "checkbox" at bounding box center [77, 169] width 0 height 0
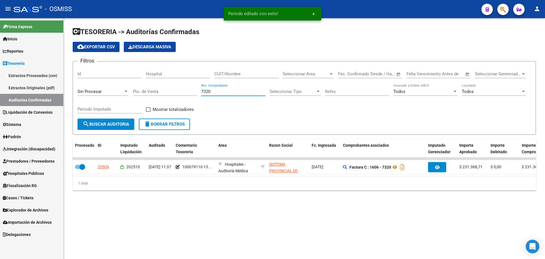
drag, startPoint x: 240, startPoint y: 89, endPoint x: 129, endPoint y: 95, distance: 110.6
click at [129, 95] on div "Filtros Id Hospital CUIT/Nombre Seleccionar Area Seleccionar Area Fecha inicio …" at bounding box center [304, 92] width 454 height 53
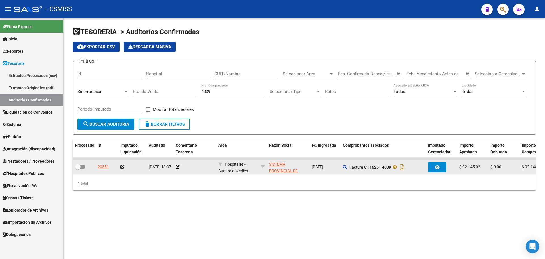
click at [180, 166] on div at bounding box center [195, 167] width 38 height 7
click at [178, 166] on icon at bounding box center [178, 167] width 4 height 4
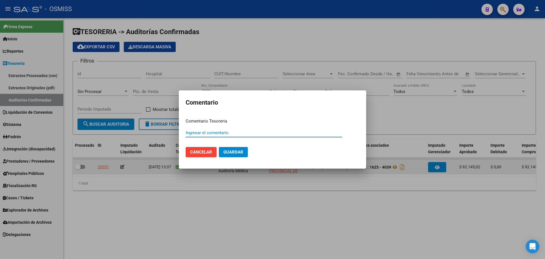
paste input "100079110 [DATE]"
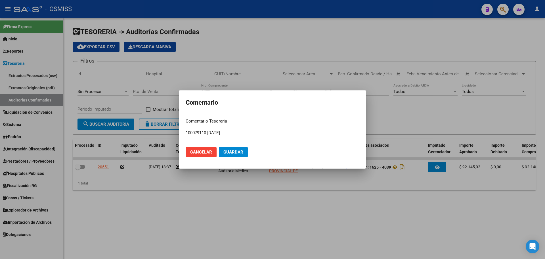
click at [223, 152] on button "Guardar" at bounding box center [233, 152] width 29 height 10
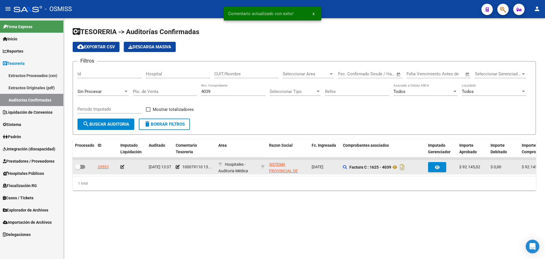
click at [122, 165] on icon at bounding box center [122, 167] width 4 height 4
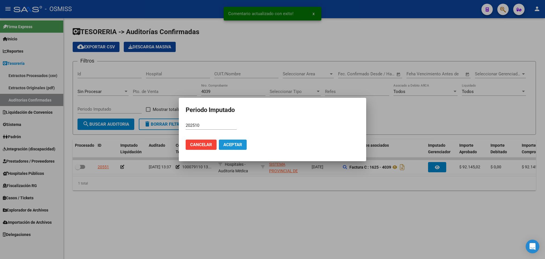
click at [241, 144] on span "Aceptar" at bounding box center [232, 144] width 19 height 5
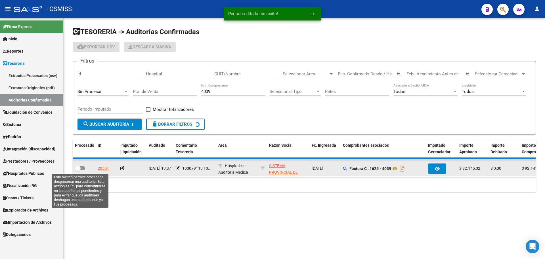
click at [81, 168] on span at bounding box center [80, 168] width 10 height 4
click at [78, 170] on input "checkbox" at bounding box center [77, 170] width 0 height 0
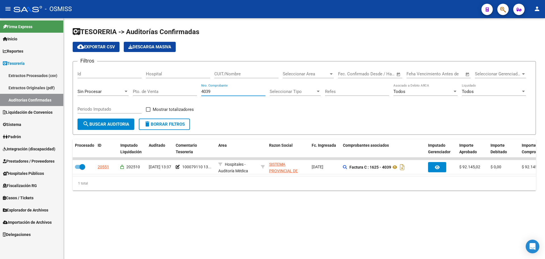
drag, startPoint x: 216, startPoint y: 92, endPoint x: 118, endPoint y: 83, distance: 98.4
click at [118, 83] on div "Filtros Id Hospital CUIT/Nombre Seleccionar Area Seleccionar Area Fecha inicio …" at bounding box center [304, 92] width 454 height 53
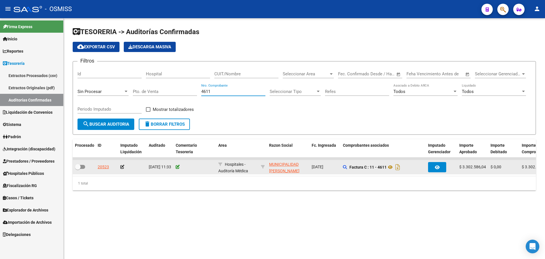
click at [178, 166] on icon at bounding box center [178, 167] width 4 height 4
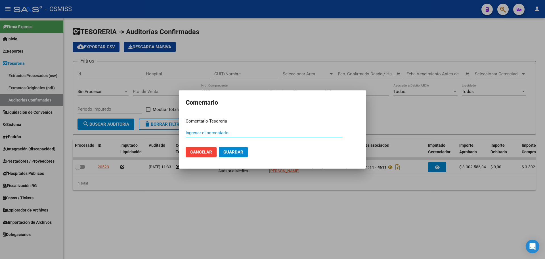
paste input "100079111"
drag, startPoint x: 238, startPoint y: 133, endPoint x: 95, endPoint y: 120, distance: 144.0
click at [95, 120] on div "Comentario Comentario Tesoreria 100079111 [DATE] Ingresar el comentario Cancela…" at bounding box center [272, 129] width 545 height 259
click at [235, 151] on span "Guardar" at bounding box center [233, 151] width 20 height 5
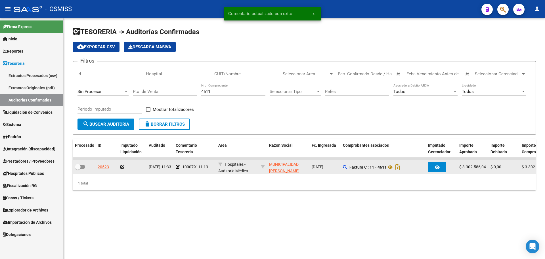
click at [123, 168] on icon at bounding box center [122, 167] width 4 height 4
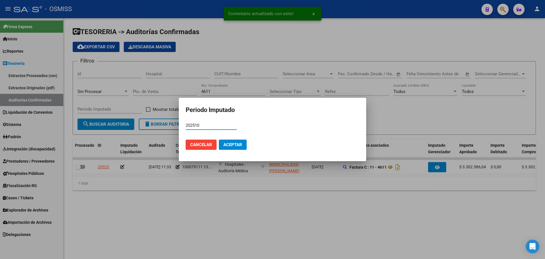
click at [243, 144] on button "Aceptar" at bounding box center [233, 144] width 28 height 10
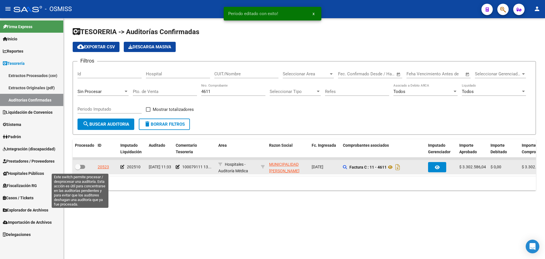
click at [83, 168] on span at bounding box center [80, 167] width 10 height 4
click at [78, 169] on input "checkbox" at bounding box center [77, 169] width 0 height 0
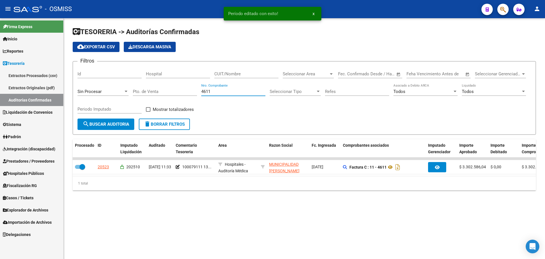
drag, startPoint x: 230, startPoint y: 89, endPoint x: 70, endPoint y: 96, distance: 159.7
click at [77, 91] on div "Filtros Id Hospital CUIT/Nombre Seleccionar Area Seleccionar Area Fecha inicio …" at bounding box center [304, 92] width 454 height 53
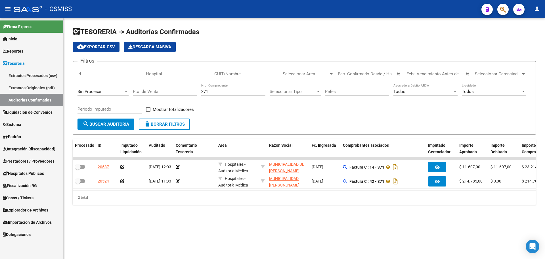
click at [240, 230] on mat-sidenav-content "TESORERIA -> Auditorías Confirmadas cloud_download Exportar CSV Descarga Masiva…" at bounding box center [304, 138] width 481 height 240
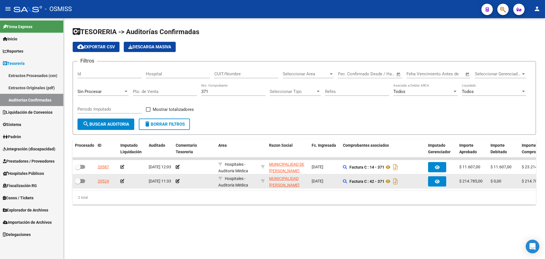
click at [175, 181] on datatable-body-cell at bounding box center [194, 181] width 43 height 14
click at [177, 181] on icon at bounding box center [178, 181] width 4 height 4
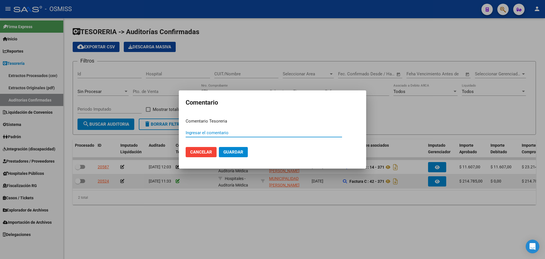
paste input "100079111 [DATE]"
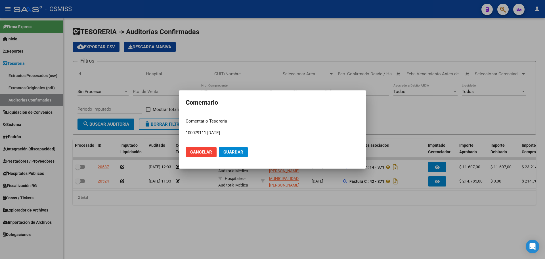
click at [234, 152] on span "Guardar" at bounding box center [233, 151] width 20 height 5
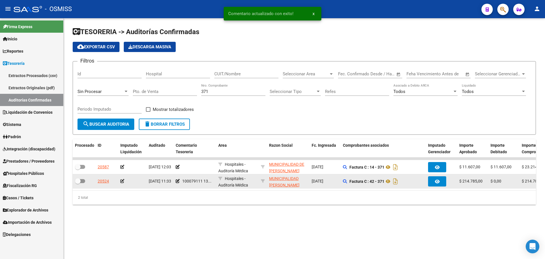
click at [121, 180] on icon at bounding box center [122, 181] width 4 height 4
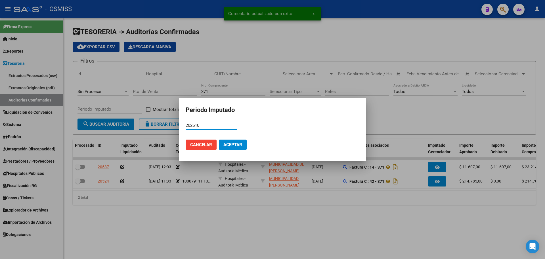
click at [234, 144] on span "Aceptar" at bounding box center [232, 144] width 19 height 5
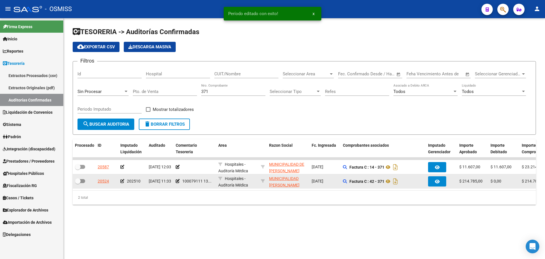
click at [83, 180] on span at bounding box center [80, 181] width 10 height 4
click at [78, 183] on input "checkbox" at bounding box center [77, 183] width 0 height 0
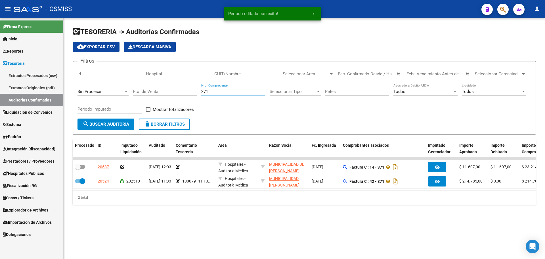
drag, startPoint x: 235, startPoint y: 90, endPoint x: 38, endPoint y: 91, distance: 197.3
click at [43, 90] on mat-sidenav-container "Firma Express Inicio Calendario SSS Instructivos Contacto OS Reportes Ingresos …" at bounding box center [272, 138] width 545 height 240
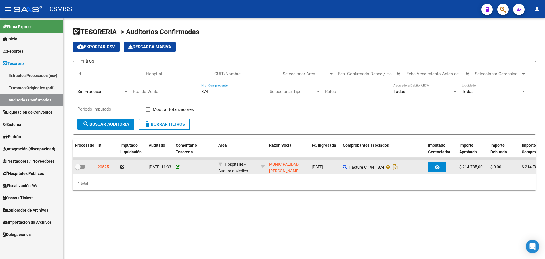
click at [178, 166] on icon at bounding box center [178, 167] width 4 height 4
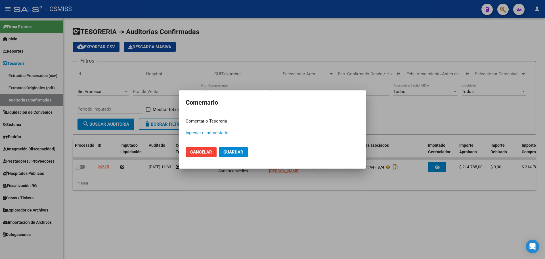
paste input "100079111 [DATE]"
click at [236, 153] on span "Guardar" at bounding box center [233, 151] width 20 height 5
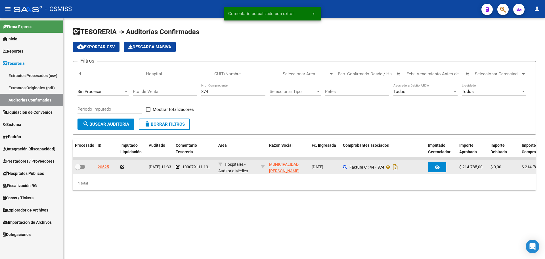
click at [123, 166] on icon at bounding box center [122, 167] width 4 height 4
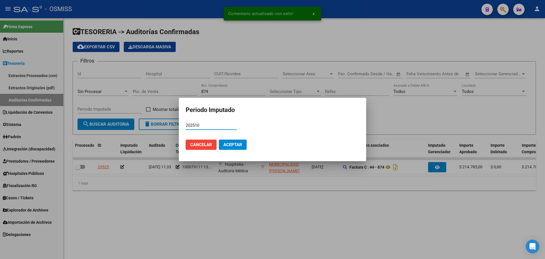
click at [232, 144] on span "Aceptar" at bounding box center [232, 144] width 19 height 5
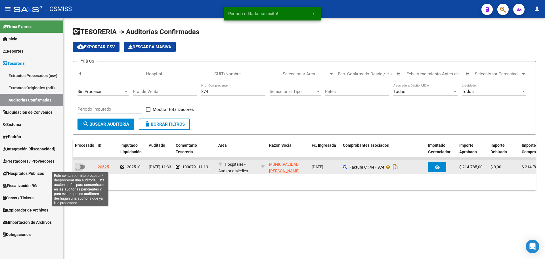
click at [82, 169] on label at bounding box center [80, 166] width 10 height 7
click at [78, 169] on input "checkbox" at bounding box center [77, 169] width 0 height 0
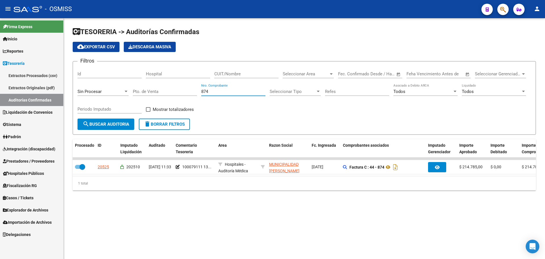
drag, startPoint x: 219, startPoint y: 91, endPoint x: 100, endPoint y: 93, distance: 118.7
click at [100, 93] on div "Filtros Id Hospital CUIT/Nombre Seleccionar Area Seleccionar Area Fecha inicio …" at bounding box center [304, 92] width 454 height 53
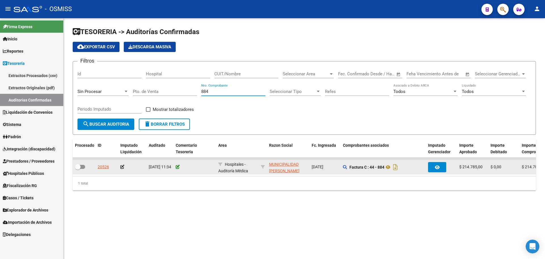
click at [178, 165] on icon at bounding box center [178, 167] width 4 height 4
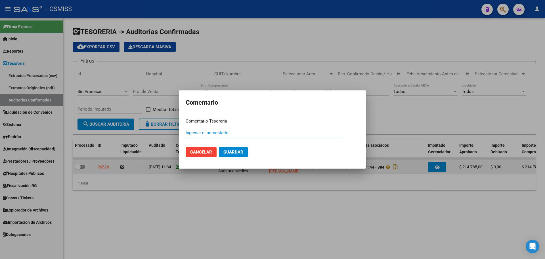
paste input "100079111 [DATE]"
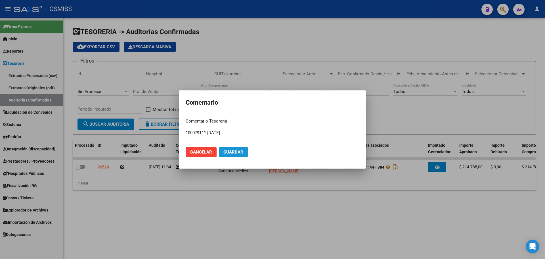
click at [237, 152] on span "Guardar" at bounding box center [233, 151] width 20 height 5
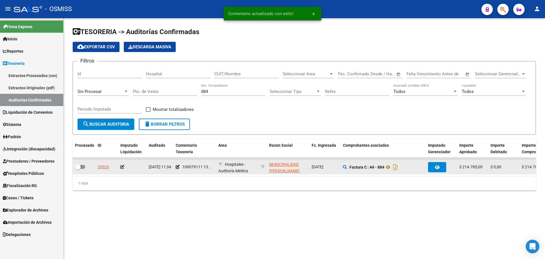
click at [123, 167] on icon at bounding box center [122, 167] width 4 height 4
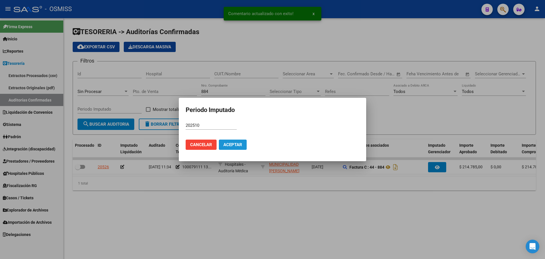
click at [236, 144] on span "Aceptar" at bounding box center [232, 144] width 19 height 5
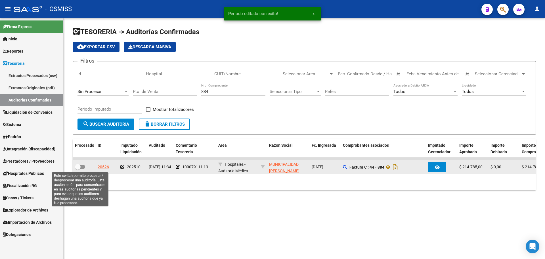
click at [79, 167] on span at bounding box center [78, 167] width 6 height 6
click at [78, 169] on input "checkbox" at bounding box center [77, 169] width 0 height 0
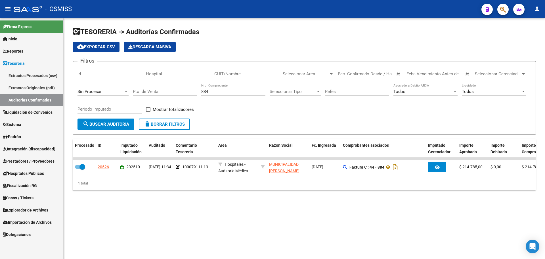
click at [219, 94] on div "884 Nro. Comprobante" at bounding box center [233, 89] width 64 height 12
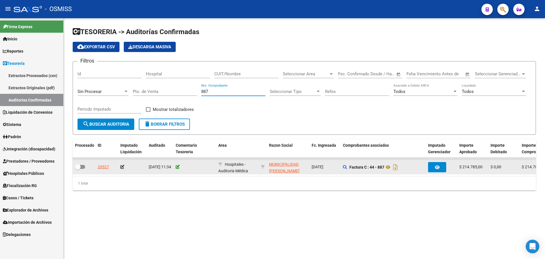
click at [179, 168] on icon at bounding box center [178, 167] width 4 height 4
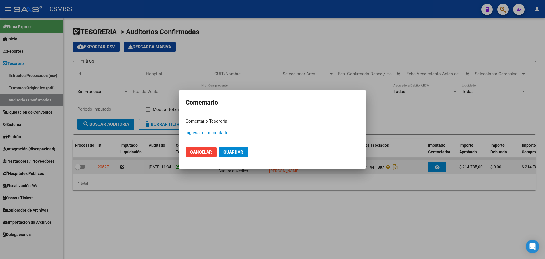
paste input "100079111 [DATE]"
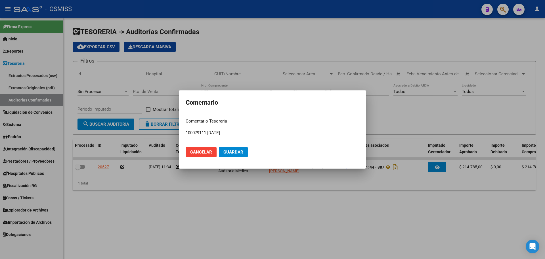
click at [232, 150] on span "Guardar" at bounding box center [233, 151] width 20 height 5
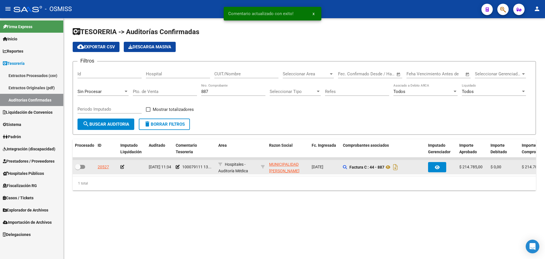
click at [122, 166] on icon at bounding box center [122, 167] width 4 height 4
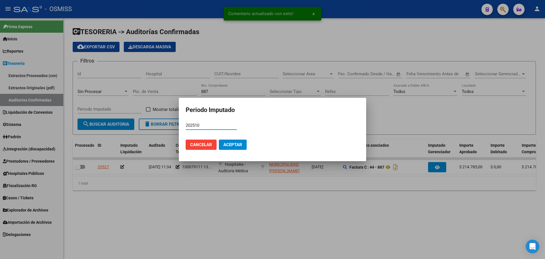
click at [231, 140] on button "Aceptar" at bounding box center [233, 144] width 28 height 10
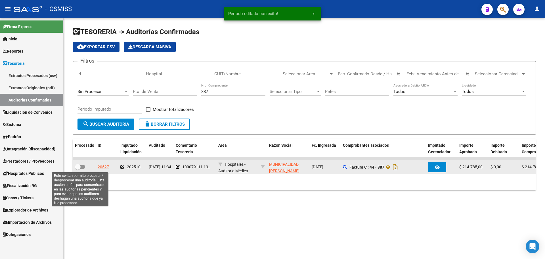
click at [83, 166] on span at bounding box center [80, 167] width 10 height 4
click at [78, 169] on input "checkbox" at bounding box center [77, 169] width 0 height 0
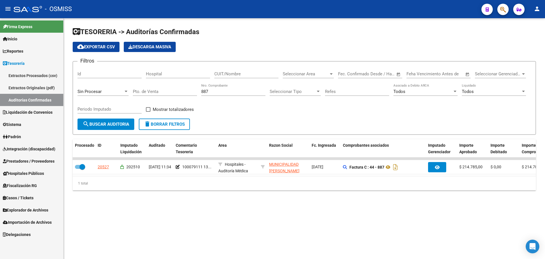
click at [216, 94] on div "887 Nro. Comprobante" at bounding box center [233, 89] width 64 height 12
drag, startPoint x: 153, startPoint y: 91, endPoint x: 123, endPoint y: 91, distance: 29.8
click at [123, 91] on div "Filtros Id Hospital CUIT/Nombre Seleccionar Area Seleccionar Area Fecha inicio …" at bounding box center [304, 92] width 454 height 53
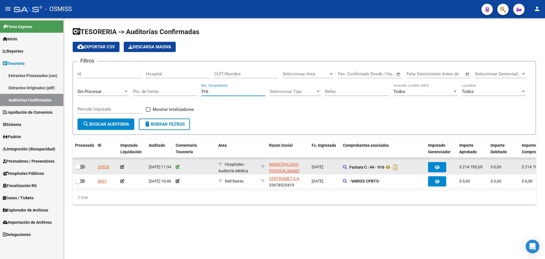
click at [178, 167] on icon at bounding box center [178, 167] width 4 height 4
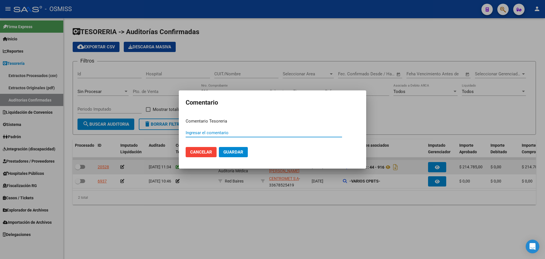
paste input "100079111 [DATE]"
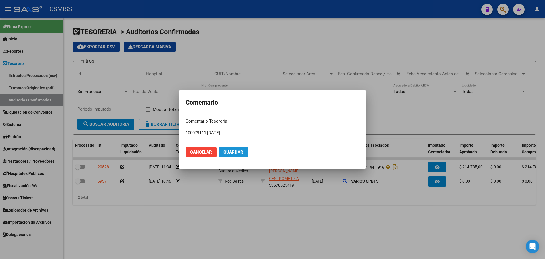
click at [241, 148] on button "Guardar" at bounding box center [233, 152] width 29 height 10
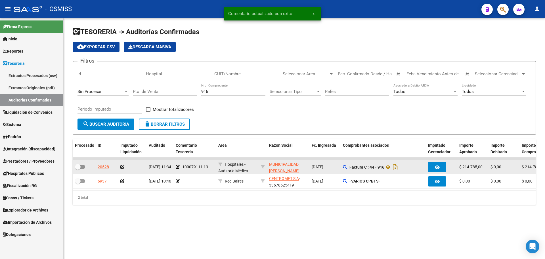
click at [122, 165] on icon at bounding box center [122, 167] width 4 height 4
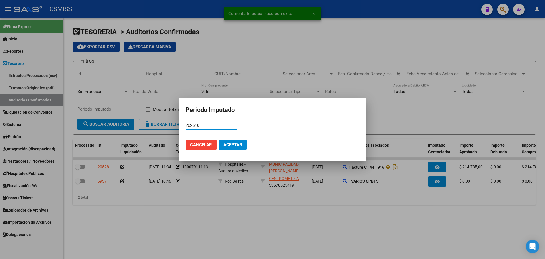
click at [244, 144] on button "Aceptar" at bounding box center [233, 144] width 28 height 10
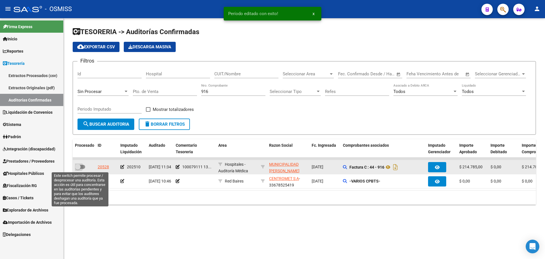
click at [83, 165] on span at bounding box center [80, 167] width 10 height 4
click at [78, 169] on input "checkbox" at bounding box center [77, 169] width 0 height 0
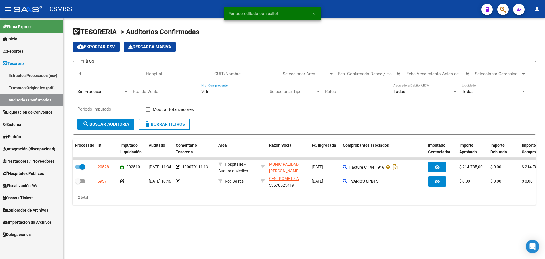
drag, startPoint x: 221, startPoint y: 90, endPoint x: 127, endPoint y: 95, distance: 94.1
click at [133, 94] on div "Filtros Id Hospital CUIT/Nombre Seleccionar Area Seleccionar Area Fecha inicio …" at bounding box center [304, 92] width 454 height 53
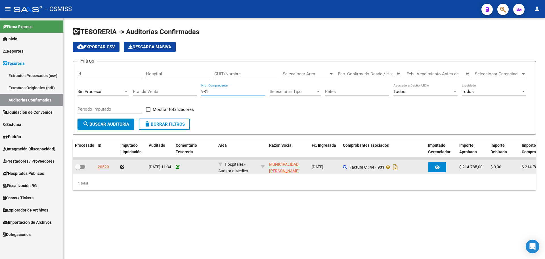
click at [177, 168] on icon at bounding box center [178, 167] width 4 height 4
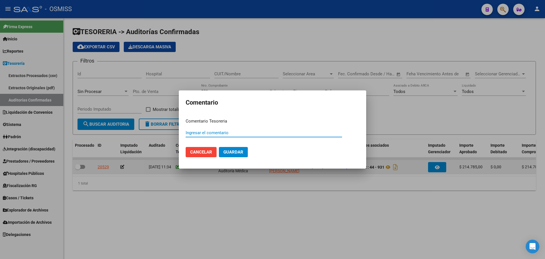
paste input "100079111 [DATE]"
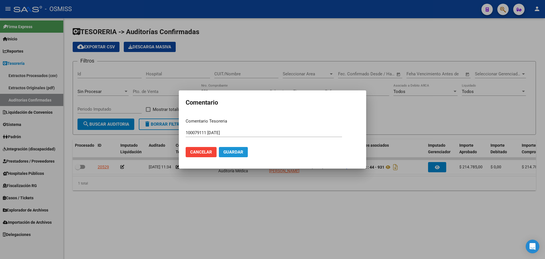
click at [245, 152] on button "Guardar" at bounding box center [233, 152] width 29 height 10
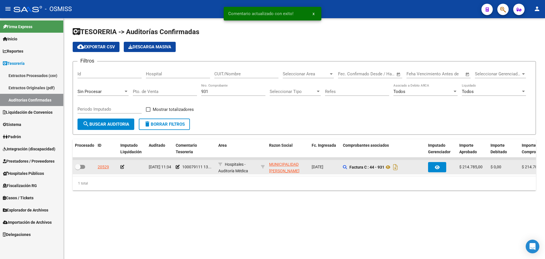
click at [122, 166] on icon at bounding box center [122, 167] width 4 height 4
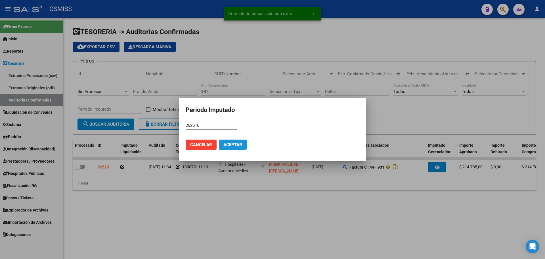
click at [243, 142] on button "Aceptar" at bounding box center [233, 144] width 28 height 10
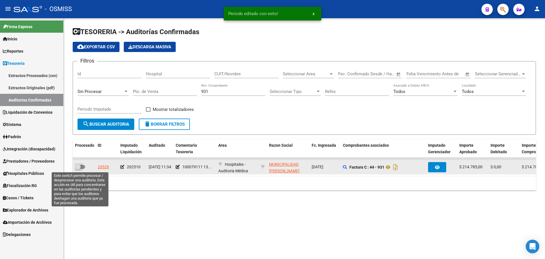
click at [81, 169] on label at bounding box center [80, 166] width 10 height 7
click at [78, 169] on input "checkbox" at bounding box center [77, 169] width 0 height 0
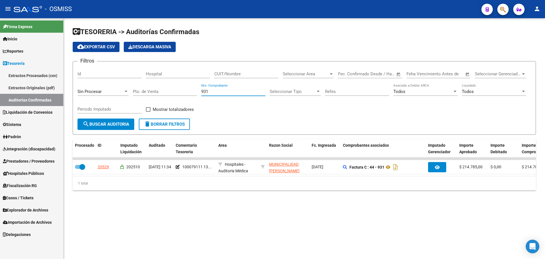
drag, startPoint x: 216, startPoint y: 93, endPoint x: 129, endPoint y: 96, distance: 87.2
click at [137, 92] on div "Filtros Id Hospital CUIT/Nombre Seleccionar Area Seleccionar Area Fecha inicio …" at bounding box center [304, 92] width 454 height 53
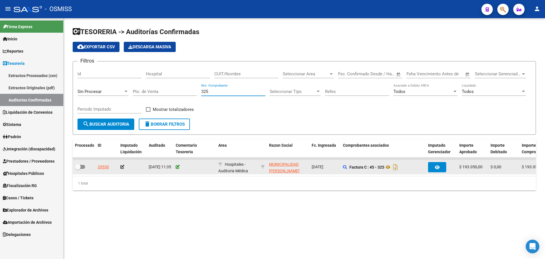
click at [178, 167] on icon at bounding box center [178, 167] width 4 height 4
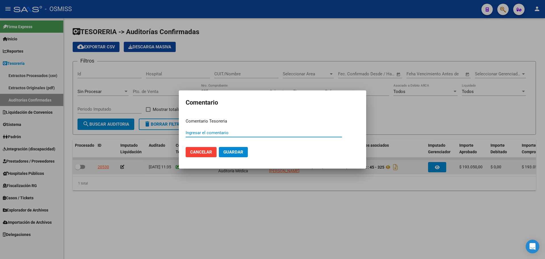
paste input "100079111 [DATE]"
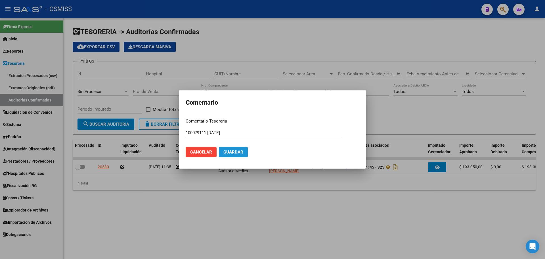
click at [241, 152] on span "Guardar" at bounding box center [233, 151] width 20 height 5
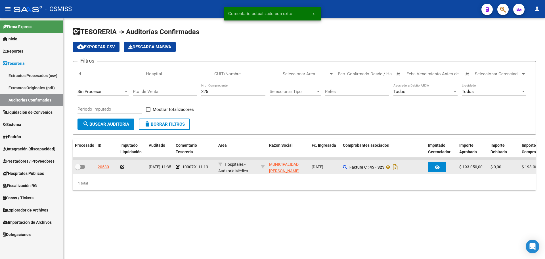
click at [122, 166] on icon at bounding box center [122, 167] width 4 height 4
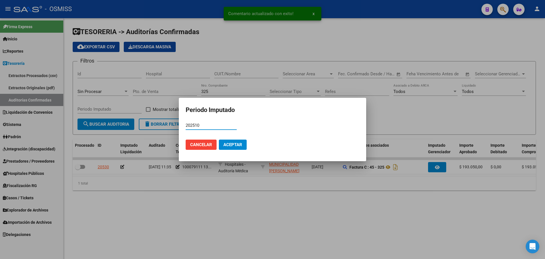
click at [229, 144] on span "Aceptar" at bounding box center [232, 144] width 19 height 5
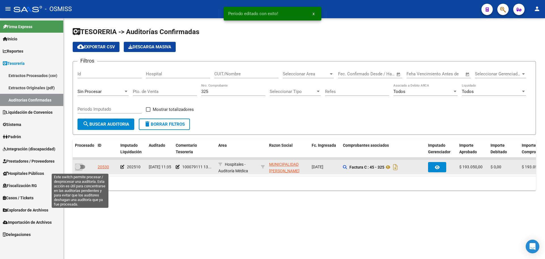
click at [82, 167] on span at bounding box center [80, 167] width 10 height 4
click at [78, 169] on input "checkbox" at bounding box center [77, 169] width 0 height 0
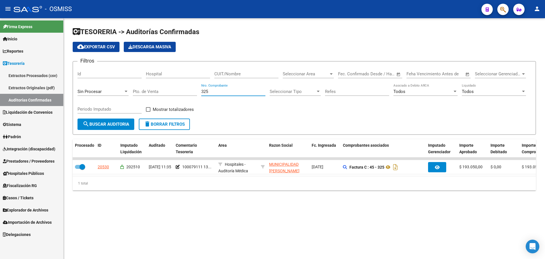
drag, startPoint x: 230, startPoint y: 93, endPoint x: 138, endPoint y: 111, distance: 93.6
click at [149, 106] on div "Filtros Id Hospital CUIT/Nombre Seleccionar Area Seleccionar Area Fecha inicio …" at bounding box center [304, 92] width 454 height 53
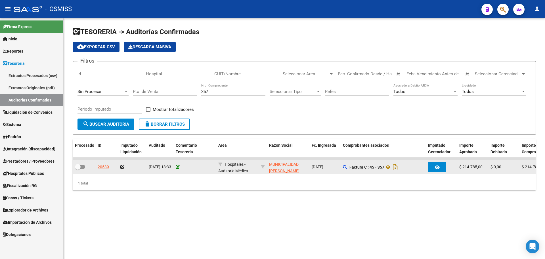
click at [179, 166] on icon at bounding box center [178, 167] width 4 height 4
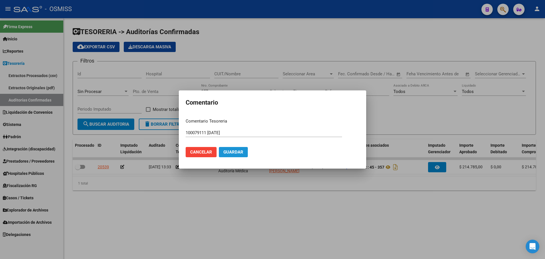
click at [242, 154] on span "Guardar" at bounding box center [233, 151] width 20 height 5
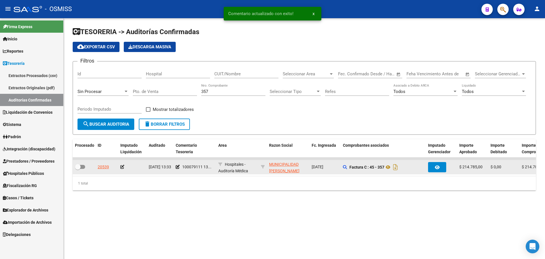
click at [122, 166] on icon at bounding box center [122, 167] width 4 height 4
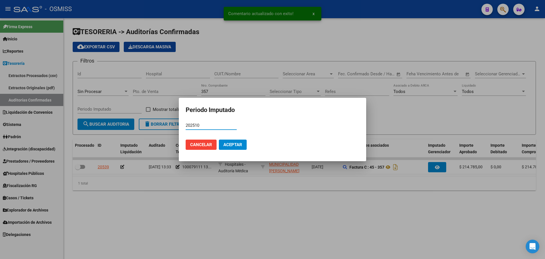
click at [230, 145] on span "Aceptar" at bounding box center [232, 144] width 19 height 5
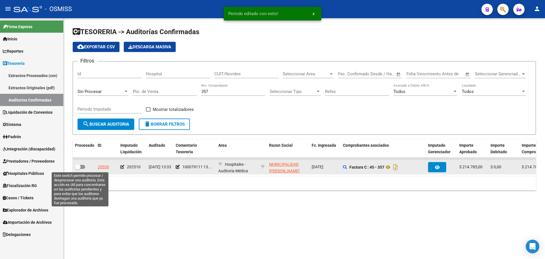
click at [77, 168] on span at bounding box center [78, 167] width 6 height 6
click at [77, 169] on input "checkbox" at bounding box center [77, 169] width 0 height 0
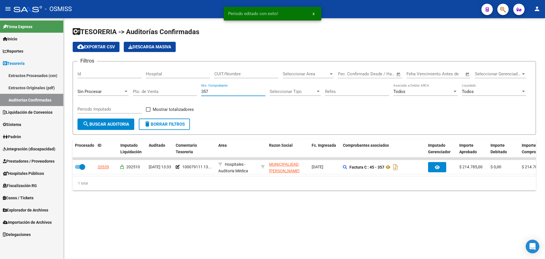
drag, startPoint x: 217, startPoint y: 90, endPoint x: 107, endPoint y: 92, distance: 109.6
click at [110, 92] on div "Filtros Id Hospital CUIT/Nombre Seleccionar Area Seleccionar Area Fecha inicio …" at bounding box center [304, 92] width 454 height 53
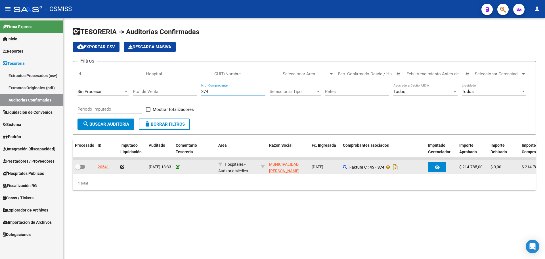
click at [179, 166] on icon at bounding box center [178, 167] width 4 height 4
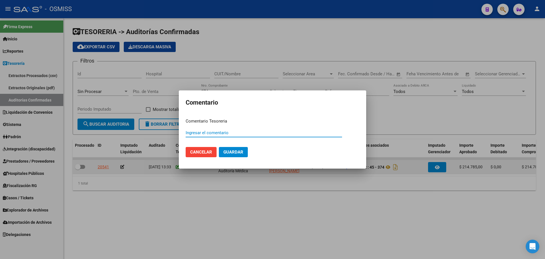
paste input "100079111 [DATE]"
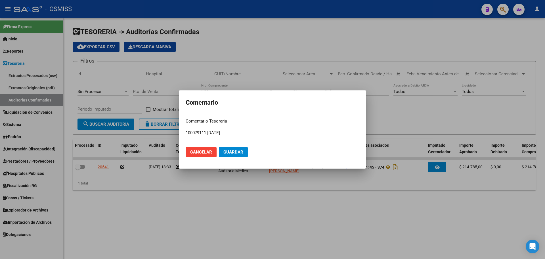
click at [232, 156] on button "Guardar" at bounding box center [233, 152] width 29 height 10
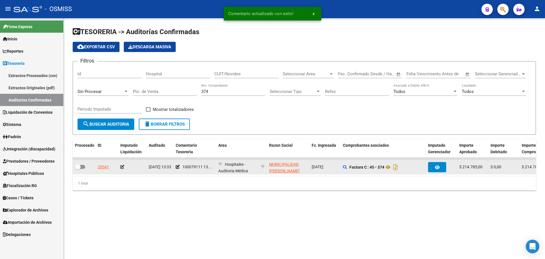
click at [123, 165] on icon at bounding box center [122, 167] width 4 height 4
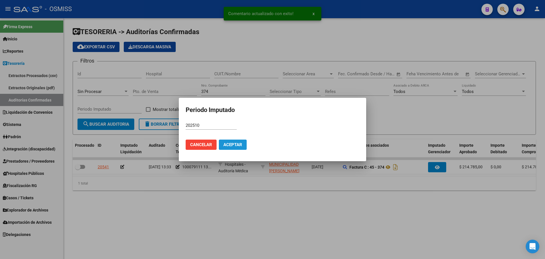
click at [224, 144] on span "Aceptar" at bounding box center [232, 144] width 19 height 5
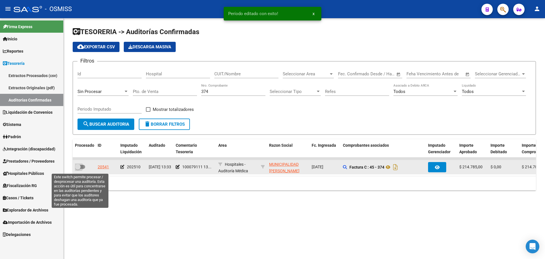
click at [81, 168] on span at bounding box center [80, 167] width 10 height 4
click at [78, 169] on input "checkbox" at bounding box center [77, 169] width 0 height 0
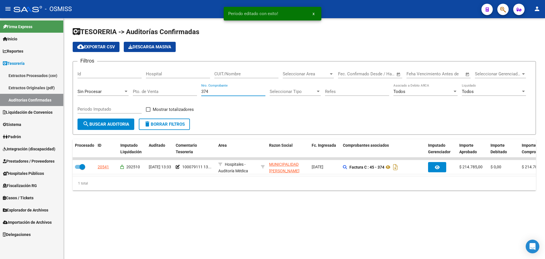
drag, startPoint x: 218, startPoint y: 92, endPoint x: 79, endPoint y: 84, distance: 139.6
click at [82, 82] on div "Filtros Id Hospital CUIT/Nombre Seleccionar Area Seleccionar Area Fecha inicio …" at bounding box center [304, 92] width 454 height 53
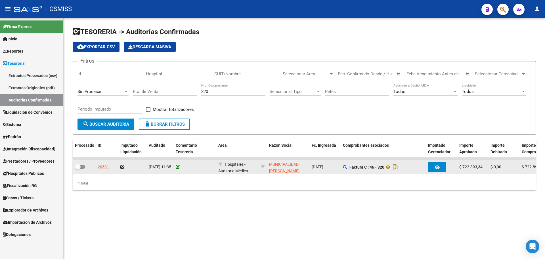
click at [178, 167] on icon at bounding box center [178, 167] width 4 height 4
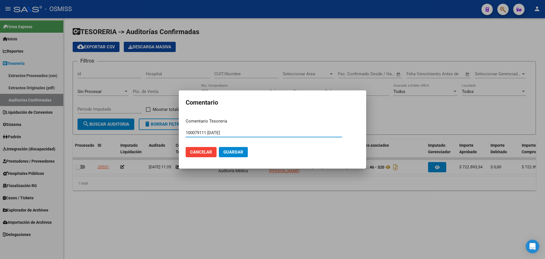
click at [243, 156] on button "Guardar" at bounding box center [233, 152] width 29 height 10
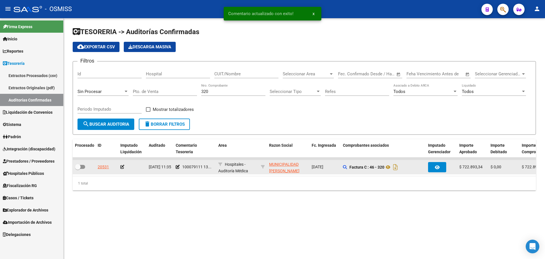
click at [122, 166] on icon at bounding box center [122, 167] width 4 height 4
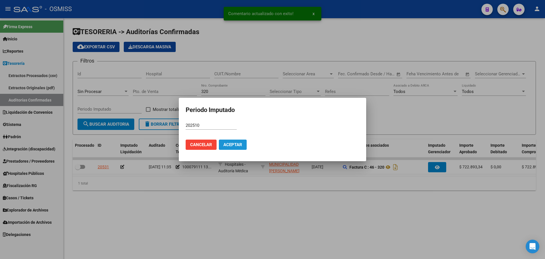
click at [236, 144] on span "Aceptar" at bounding box center [232, 144] width 19 height 5
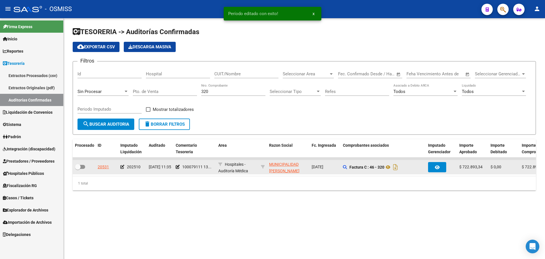
click at [82, 171] on div at bounding box center [84, 166] width 18 height 7
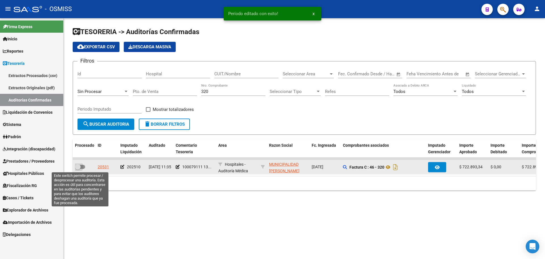
click at [81, 168] on span at bounding box center [80, 167] width 10 height 4
click at [78, 169] on input "checkbox" at bounding box center [77, 169] width 0 height 0
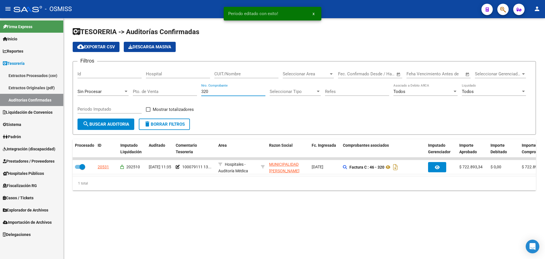
drag, startPoint x: 216, startPoint y: 90, endPoint x: 123, endPoint y: 112, distance: 95.6
click at [126, 105] on div "Filtros Id Hospital CUIT/Nombre Seleccionar Area Seleccionar Area Fecha inicio …" at bounding box center [304, 92] width 454 height 53
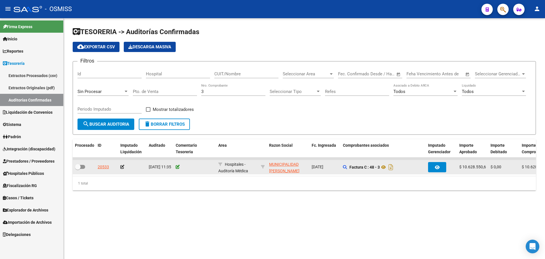
click at [177, 168] on icon at bounding box center [178, 167] width 4 height 4
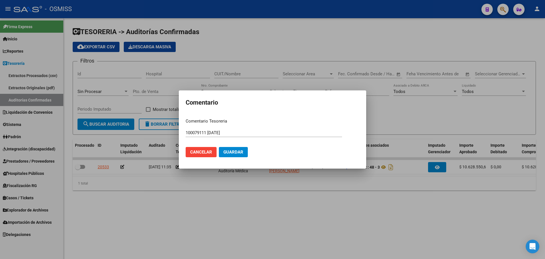
click at [237, 146] on mat-dialog-actions "Cancelar Guardar" at bounding box center [273, 151] width 174 height 19
click at [235, 152] on span "Guardar" at bounding box center [233, 151] width 20 height 5
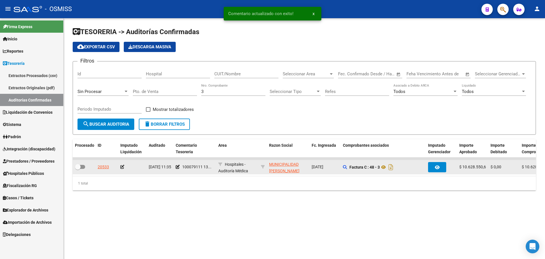
click at [121, 167] on icon at bounding box center [122, 167] width 4 height 4
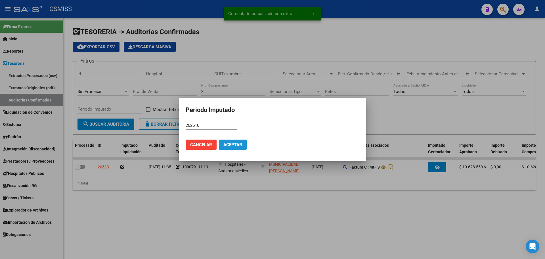
click at [228, 144] on span "Aceptar" at bounding box center [232, 144] width 19 height 5
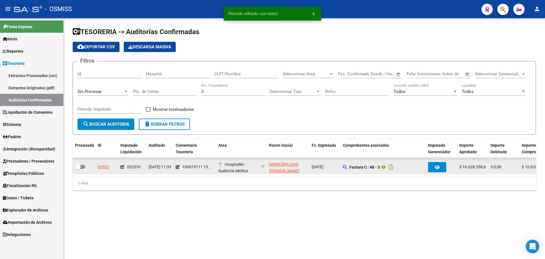
click at [79, 166] on span at bounding box center [78, 167] width 6 height 6
click at [78, 169] on input "checkbox" at bounding box center [77, 169] width 0 height 0
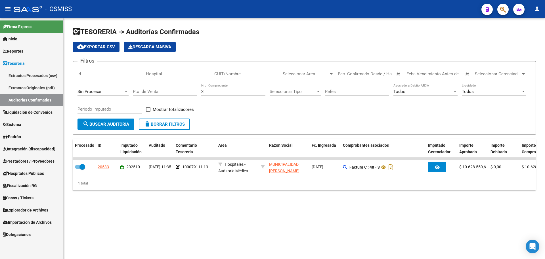
click at [271, 204] on div "TESORERIA -> Auditorías Confirmadas cloud_download Exportar CSV Descarga Masiva…" at bounding box center [304, 113] width 481 height 190
drag, startPoint x: 215, startPoint y: 86, endPoint x: 208, endPoint y: 85, distance: 7.4
click at [208, 85] on div "3 Nro. Comprobante" at bounding box center [233, 89] width 64 height 12
drag, startPoint x: 213, startPoint y: 92, endPoint x: 122, endPoint y: 86, distance: 91.0
click at [122, 86] on div "Filtros Id Hospital CUIT/Nombre Seleccionar Area Seleccionar Area Fecha inicio …" at bounding box center [304, 92] width 454 height 53
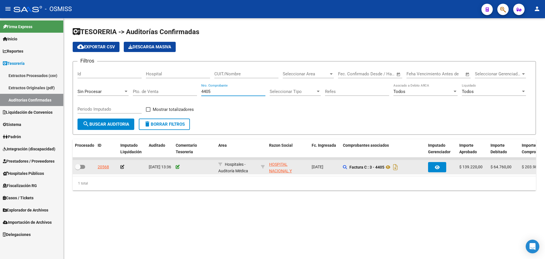
click at [178, 165] on icon at bounding box center [178, 167] width 4 height 4
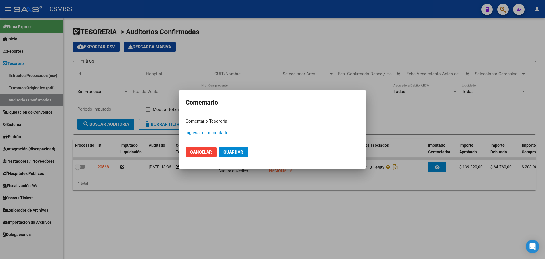
paste input "100079112"
click at [234, 146] on mat-dialog-actions "Cancelar Guardar" at bounding box center [273, 151] width 174 height 19
click at [232, 151] on span "Guardar" at bounding box center [233, 151] width 20 height 5
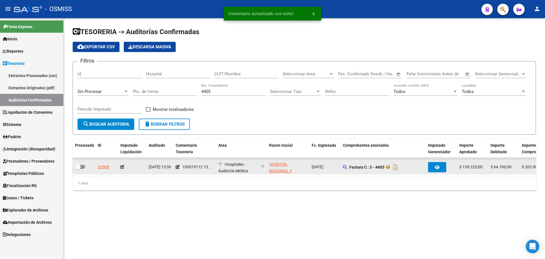
click at [121, 167] on icon at bounding box center [122, 167] width 4 height 4
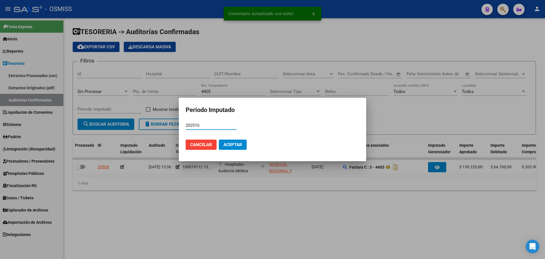
click at [238, 143] on span "Aceptar" at bounding box center [232, 144] width 19 height 5
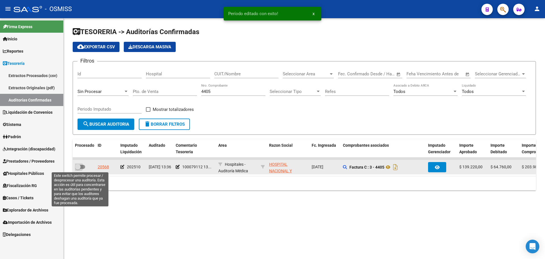
click at [81, 167] on span at bounding box center [80, 167] width 10 height 4
click at [78, 169] on input "checkbox" at bounding box center [77, 169] width 0 height 0
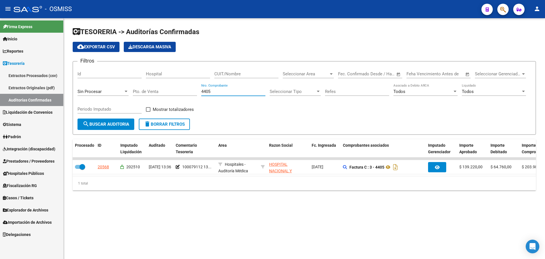
drag, startPoint x: 219, startPoint y: 93, endPoint x: 159, endPoint y: 92, distance: 60.2
click at [159, 92] on div "Filtros Id Hospital CUIT/Nombre Seleccionar Area Seleccionar Area Fecha inicio …" at bounding box center [304, 92] width 454 height 53
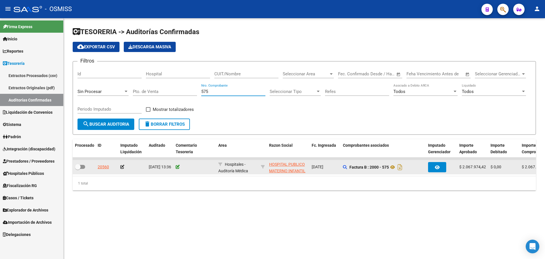
click at [176, 168] on icon at bounding box center [178, 167] width 4 height 4
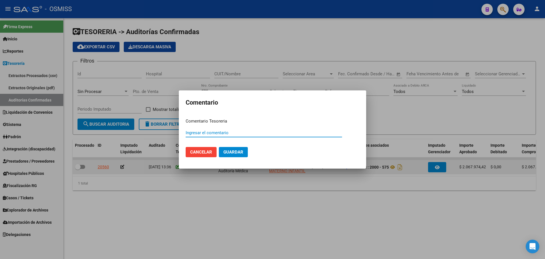
paste input "100079096"
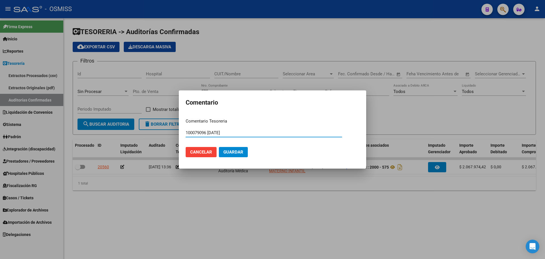
click at [237, 153] on span "Guardar" at bounding box center [233, 151] width 20 height 5
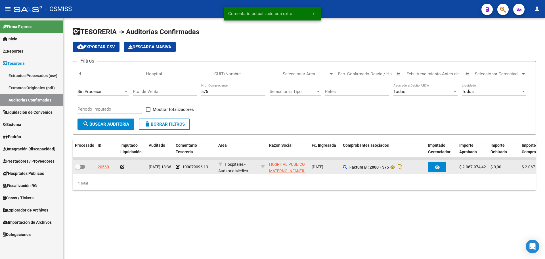
click at [123, 167] on icon at bounding box center [122, 167] width 4 height 4
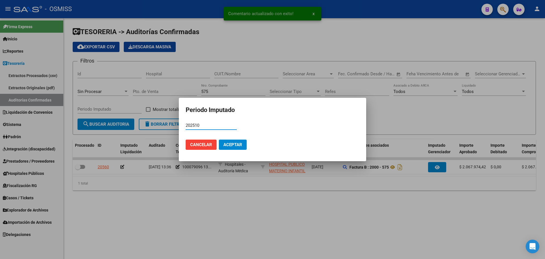
click at [243, 148] on button "Aceptar" at bounding box center [233, 144] width 28 height 10
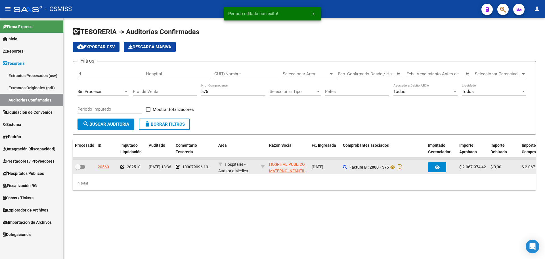
click at [84, 167] on span at bounding box center [80, 167] width 10 height 4
click at [78, 169] on input "checkbox" at bounding box center [77, 169] width 0 height 0
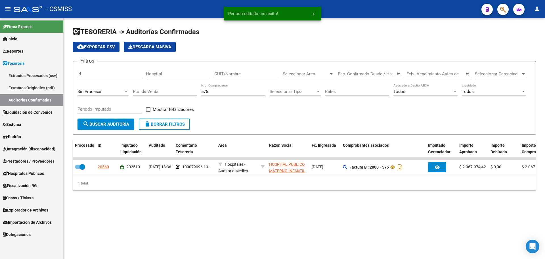
click at [212, 95] on div "575 Nro. Comprobante" at bounding box center [233, 89] width 64 height 12
drag, startPoint x: 215, startPoint y: 92, endPoint x: 162, endPoint y: 96, distance: 53.5
click at [169, 91] on div "Filtros Id Hospital CUIT/Nombre Seleccionar Area Seleccionar Area Fecha inicio …" at bounding box center [304, 92] width 454 height 53
click at [108, 87] on div "Sin Procesar" at bounding box center [102, 89] width 51 height 12
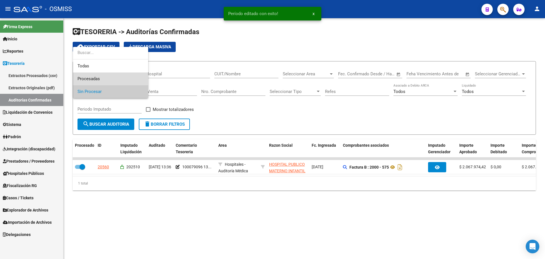
click at [105, 77] on span "Procesadas" at bounding box center [110, 78] width 66 height 13
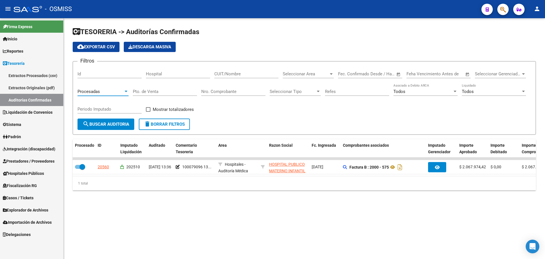
click at [487, 91] on div "Todos" at bounding box center [491, 91] width 59 height 5
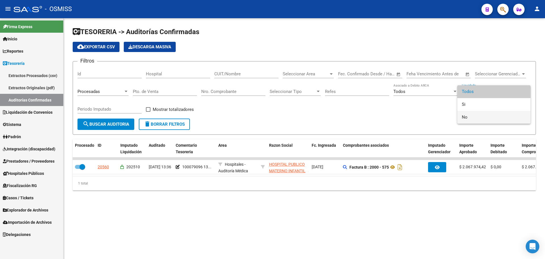
click at [481, 116] on span "No" at bounding box center [494, 117] width 64 height 13
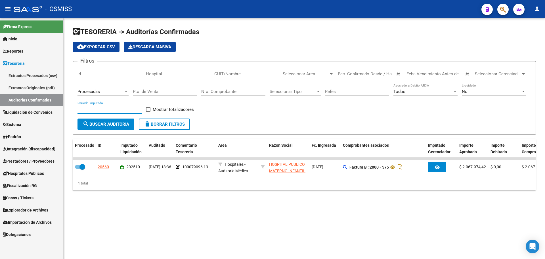
click at [118, 109] on input "Periodo Imputado" at bounding box center [109, 108] width 64 height 5
click at [154, 110] on span "Mostrar totalizadores" at bounding box center [173, 109] width 41 height 7
click at [148, 112] on input "Mostrar totalizadores" at bounding box center [148, 112] width 0 height 0
click at [104, 123] on span "search Buscar Auditoria" at bounding box center [106, 123] width 47 height 5
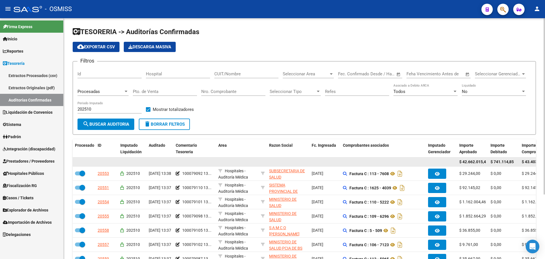
scroll to position [0, 3]
drag, startPoint x: 461, startPoint y: 162, endPoint x: 500, endPoint y: 163, distance: 38.9
click at [500, 163] on div "$ 42.662.015,43 $ 741.114,85 $ 43.403.130,28" at bounding box center [448, 161] width 751 height 9
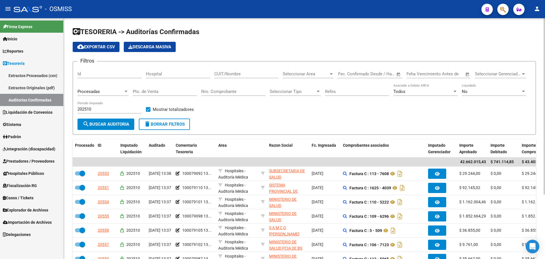
click at [223, 121] on form "Filtros Id Hospital CUIT/Nombre Seleccionar Area Seleccionar Area Fecha inicio …" at bounding box center [304, 98] width 463 height 74
click at [37, 114] on span "Liquidación de Convenios" at bounding box center [28, 112] width 50 height 6
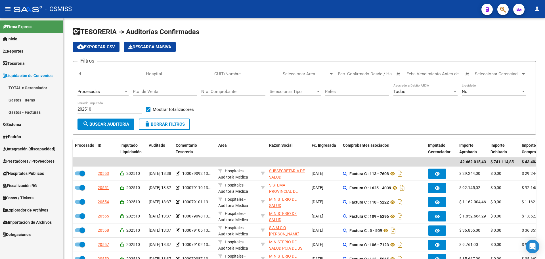
click at [40, 88] on link "TOTAL x Gerenciador" at bounding box center [31, 87] width 63 height 12
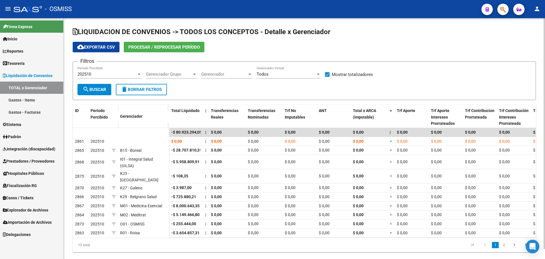
click at [170, 46] on span "Procesar / Reprocesar período" at bounding box center [164, 47] width 72 height 5
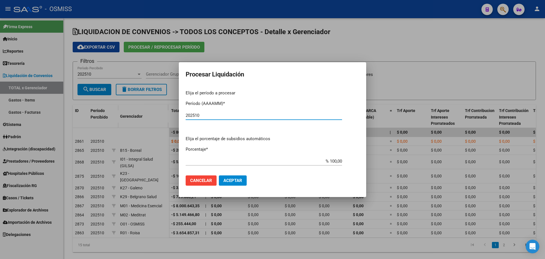
click at [236, 186] on mat-dialog-actions "Cancelar Aceptar" at bounding box center [273, 180] width 174 height 19
click at [237, 181] on span "Aceptar" at bounding box center [232, 180] width 19 height 5
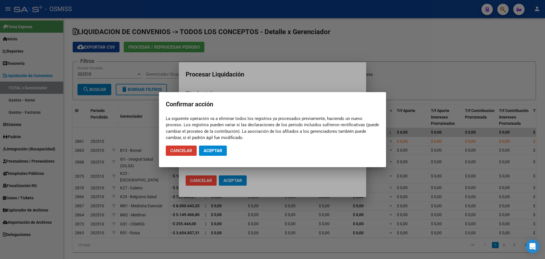
click at [220, 154] on button "Aceptar" at bounding box center [213, 150] width 28 height 10
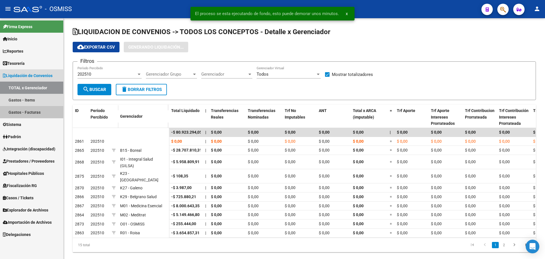
click at [41, 112] on link "Gastos - Facturas" at bounding box center [31, 112] width 63 height 12
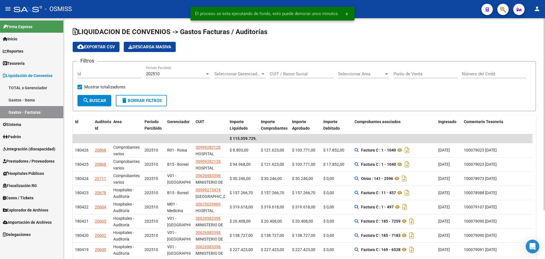
click at [258, 89] on div "Filtros Id 202510 Período Percibido Seleccionar Gerenciador Seleccionar Gerenci…" at bounding box center [304, 80] width 454 height 29
click at [256, 91] on div "Filtros Id 202510 Período Percibido Seleccionar Gerenciador Seleccionar Gerenci…" at bounding box center [304, 80] width 454 height 29
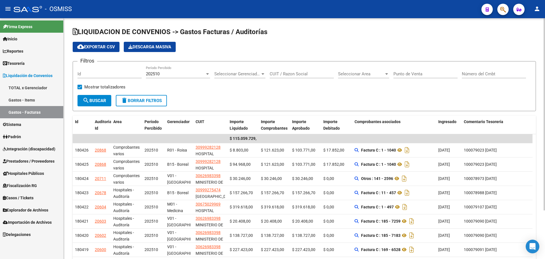
click at [256, 91] on div "Filtros Id 202510 Período Percibido Seleccionar Gerenciador Seleccionar Gerenci…" at bounding box center [304, 80] width 454 height 29
click at [257, 71] on span "Seleccionar Gerenciador" at bounding box center [237, 73] width 46 height 5
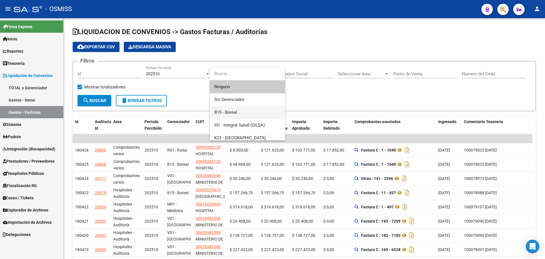
click at [264, 109] on span "B15 - Boreal" at bounding box center [247, 112] width 66 height 13
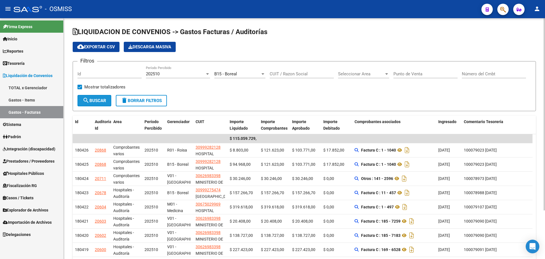
click at [104, 102] on span "search Buscar" at bounding box center [95, 100] width 24 height 5
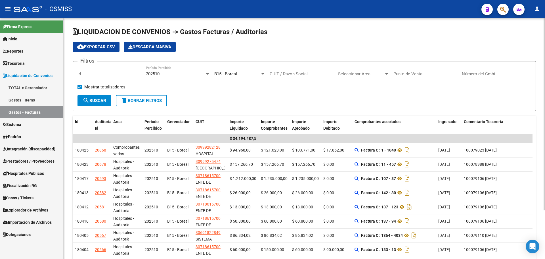
click at [271, 99] on form "Filtros Id 202510 Período Percibido B15 - Boreal Seleccionar Gerenciador CUIT /…" at bounding box center [304, 86] width 463 height 50
click at [246, 70] on div "B15 - Boreal Seleccionar Gerenciador" at bounding box center [239, 72] width 51 height 12
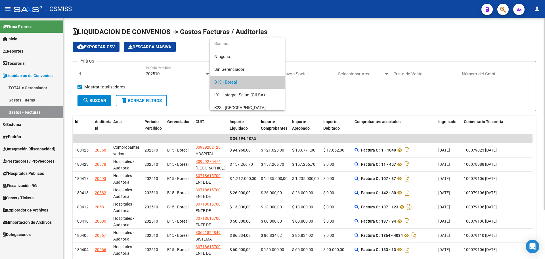
scroll to position [9, 0]
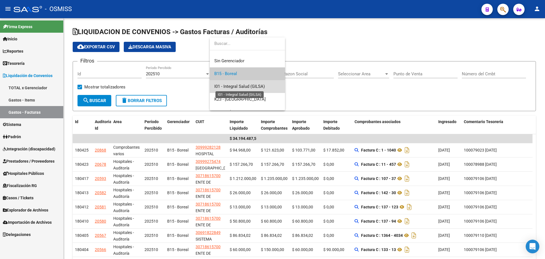
click at [237, 88] on span "I01 - Integral Salud (GILSA)" at bounding box center [239, 86] width 51 height 5
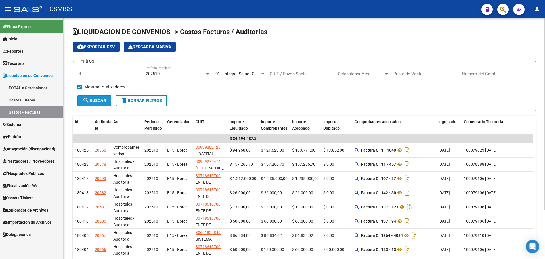
click at [101, 98] on span "search Buscar" at bounding box center [95, 100] width 24 height 5
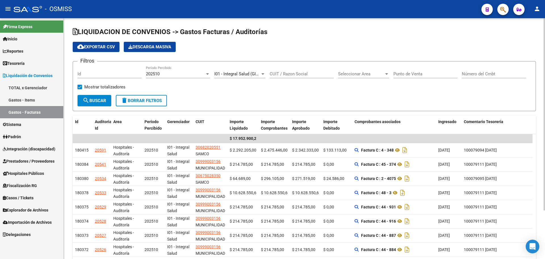
click at [246, 75] on span "I01 - Integral Salud (GILSA)" at bounding box center [239, 73] width 51 height 5
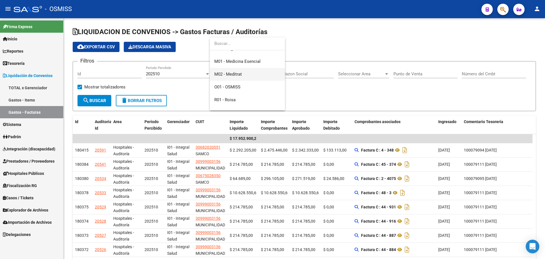
scroll to position [106, 0]
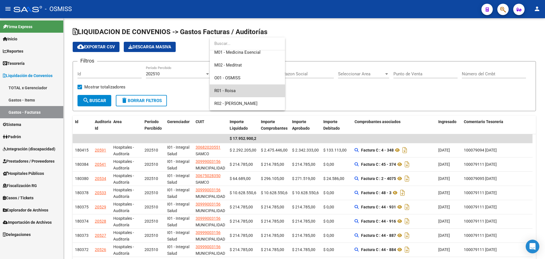
click at [246, 90] on span "R01 - Roisa" at bounding box center [247, 90] width 66 height 13
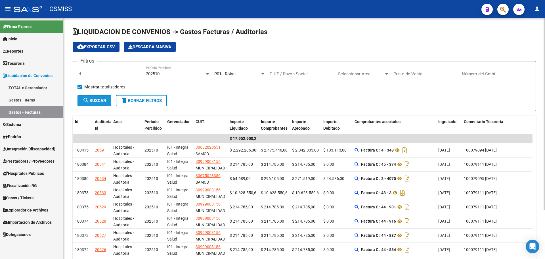
click at [92, 97] on button "search Buscar" at bounding box center [94, 100] width 34 height 11
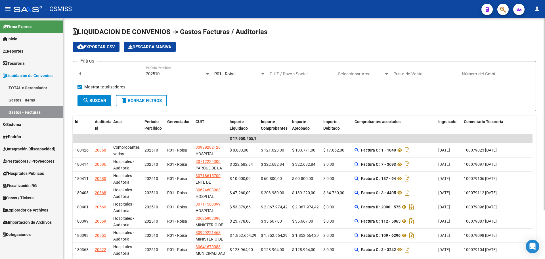
click at [236, 70] on div "R01 - Roisa Seleccionar Gerenciador" at bounding box center [239, 72] width 51 height 12
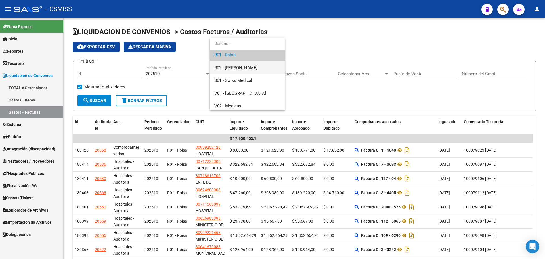
scroll to position [152, 0]
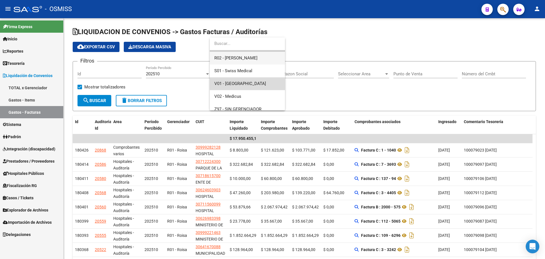
click at [247, 89] on span "V01 - [GEOGRAPHIC_DATA]" at bounding box center [247, 83] width 66 height 13
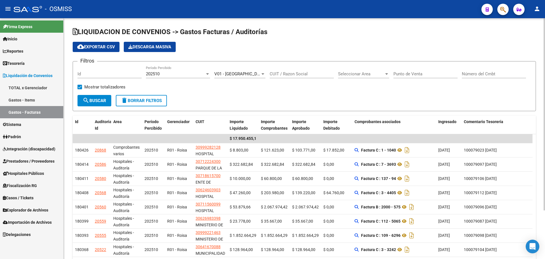
click at [99, 107] on form "Filtros Id 202510 Período Percibido V01 - [PERSON_NAME] Seleccionar Gerenciador…" at bounding box center [304, 86] width 463 height 50
click at [106, 100] on span "search Buscar" at bounding box center [95, 100] width 24 height 5
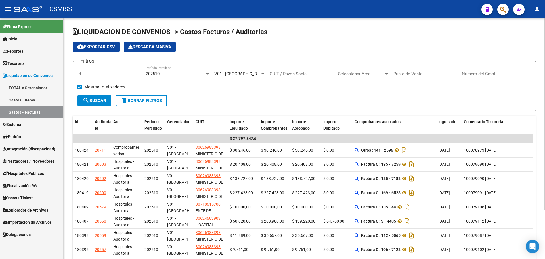
click at [229, 95] on form "Filtros Id 202510 Período Percibido V01 - [PERSON_NAME] Seleccionar Gerenciador…" at bounding box center [304, 86] width 463 height 50
click at [20, 62] on span "Tesorería" at bounding box center [14, 63] width 22 height 6
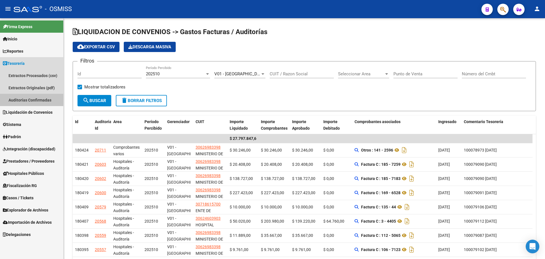
click at [29, 100] on link "Auditorías Confirmadas" at bounding box center [31, 100] width 63 height 12
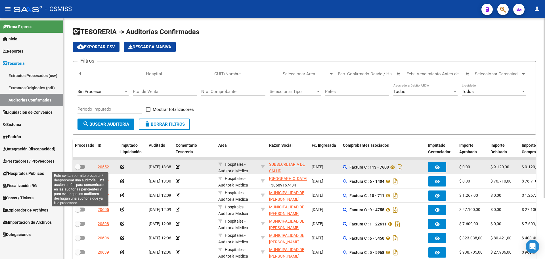
click at [78, 167] on span at bounding box center [78, 167] width 6 height 6
click at [78, 169] on input "checkbox" at bounding box center [77, 169] width 0 height 0
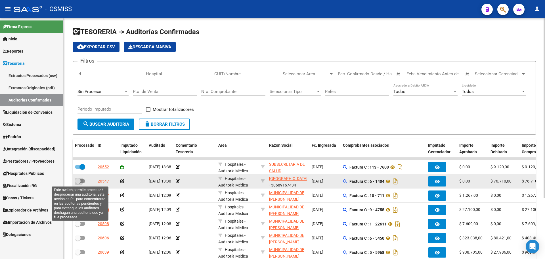
click at [81, 181] on span at bounding box center [80, 181] width 10 height 4
click at [78, 183] on input "checkbox" at bounding box center [77, 183] width 0 height 0
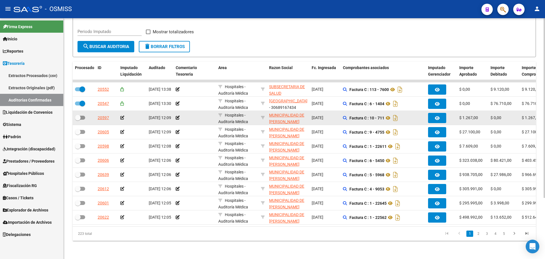
scroll to position [82, 0]
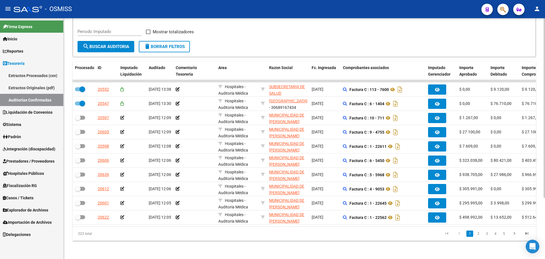
click at [100, 47] on button "search Buscar Auditoria" at bounding box center [105, 46] width 57 height 11
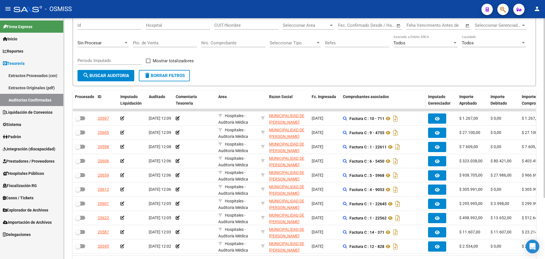
scroll to position [0, 0]
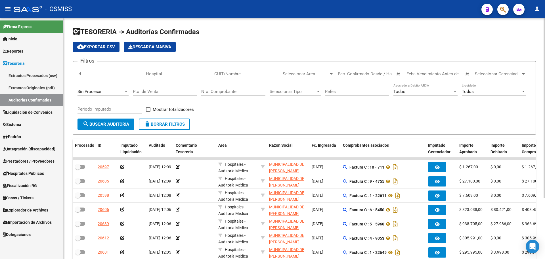
click at [328, 116] on div "Filtros Id Hospital CUIT/Nombre Seleccionar Area Seleccionar Area Fecha inicio …" at bounding box center [304, 92] width 454 height 53
